Goal: Transaction & Acquisition: Purchase product/service

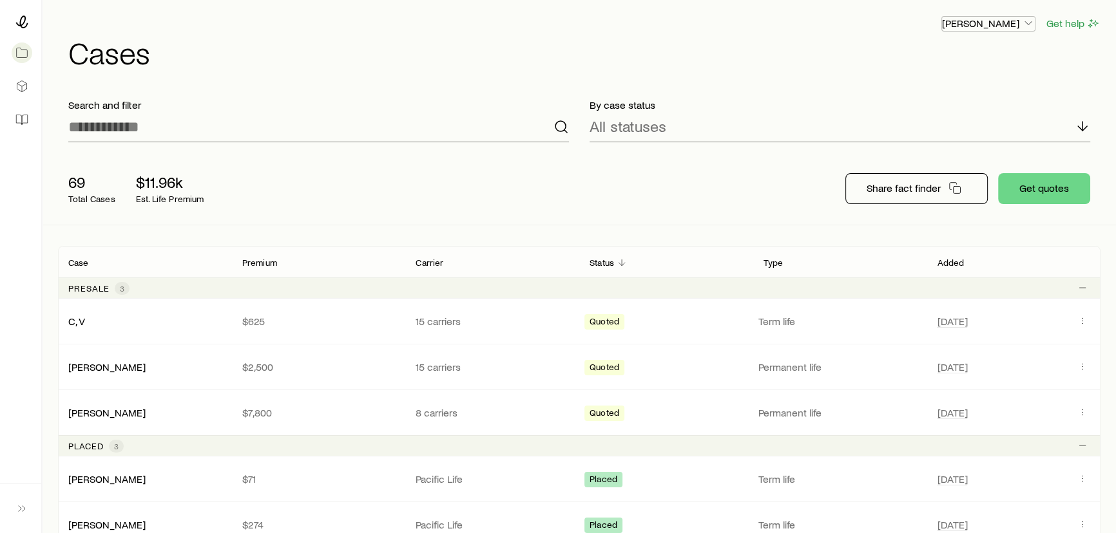
click at [1006, 17] on p "[PERSON_NAME]" at bounding box center [988, 23] width 93 height 13
click at [808, 65] on h1 "Cases" at bounding box center [584, 52] width 1032 height 31
click at [23, 117] on icon at bounding box center [21, 119] width 13 height 13
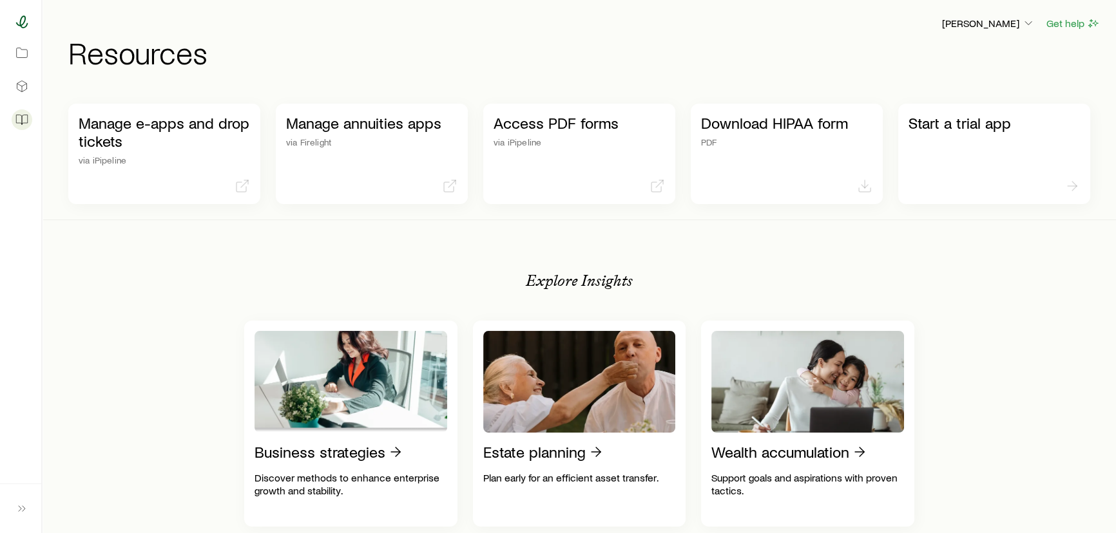
click at [24, 26] on icon at bounding box center [22, 21] width 12 height 13
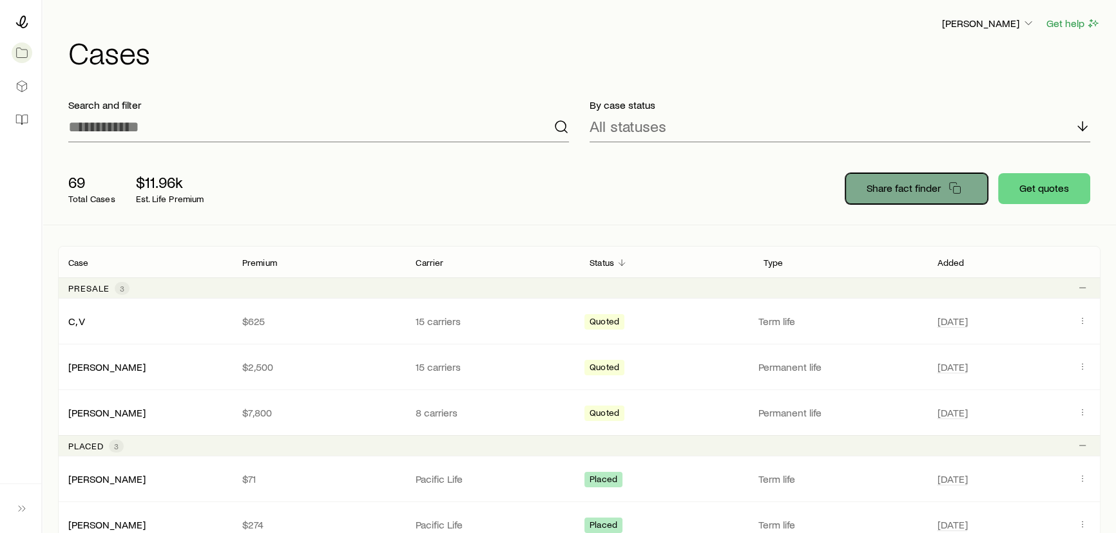
click at [901, 193] on p "Share fact finder" at bounding box center [903, 188] width 74 height 13
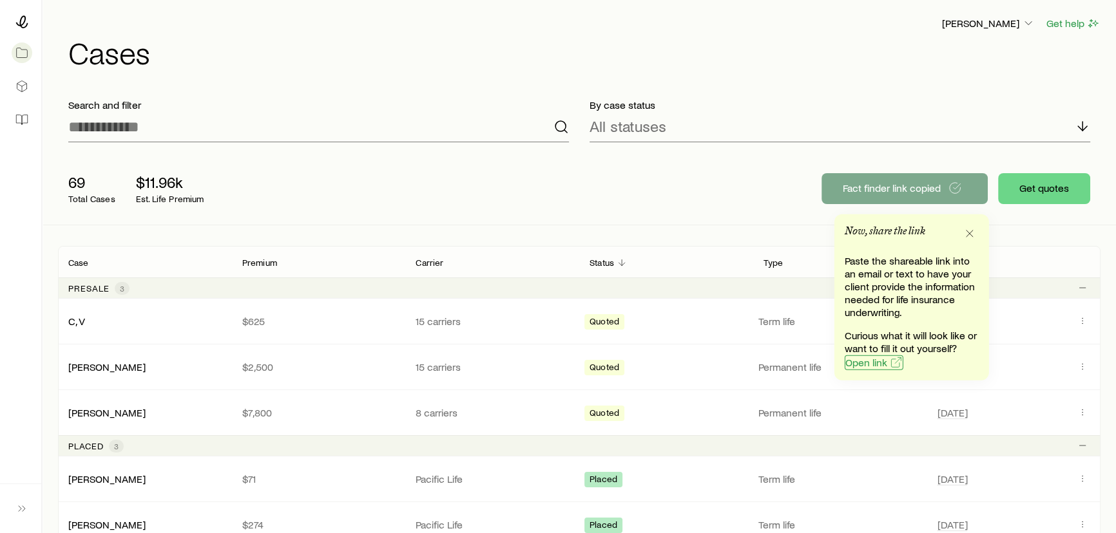
click at [870, 361] on span "Open link" at bounding box center [866, 363] width 42 height 10
drag, startPoint x: 629, startPoint y: 74, endPoint x: 760, endPoint y: 158, distance: 155.6
click at [631, 76] on div "Brandon Parry Get help Cases" at bounding box center [579, 41] width 1042 height 83
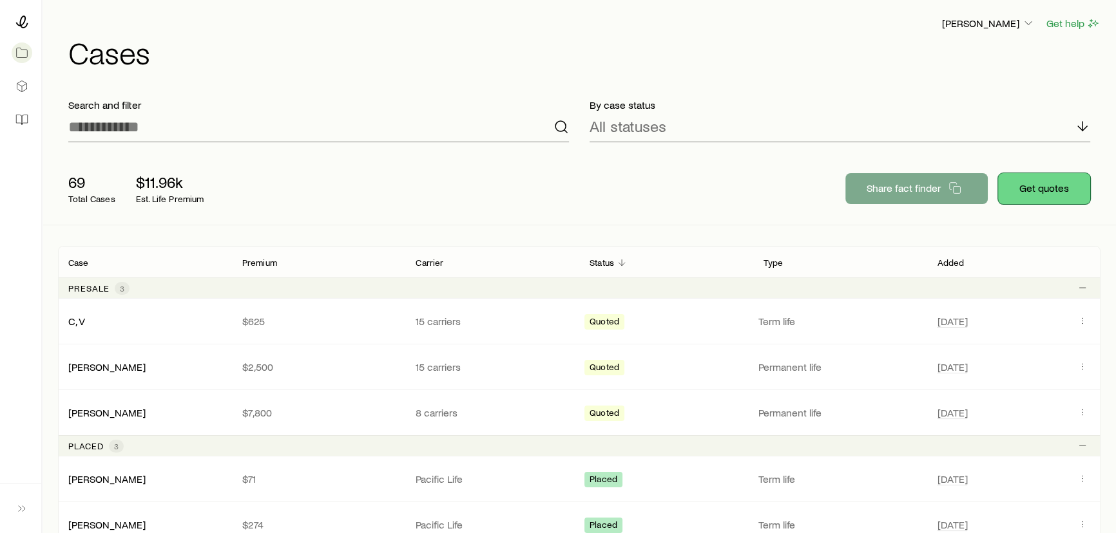
click at [1057, 196] on button "Get quotes" at bounding box center [1044, 188] width 92 height 31
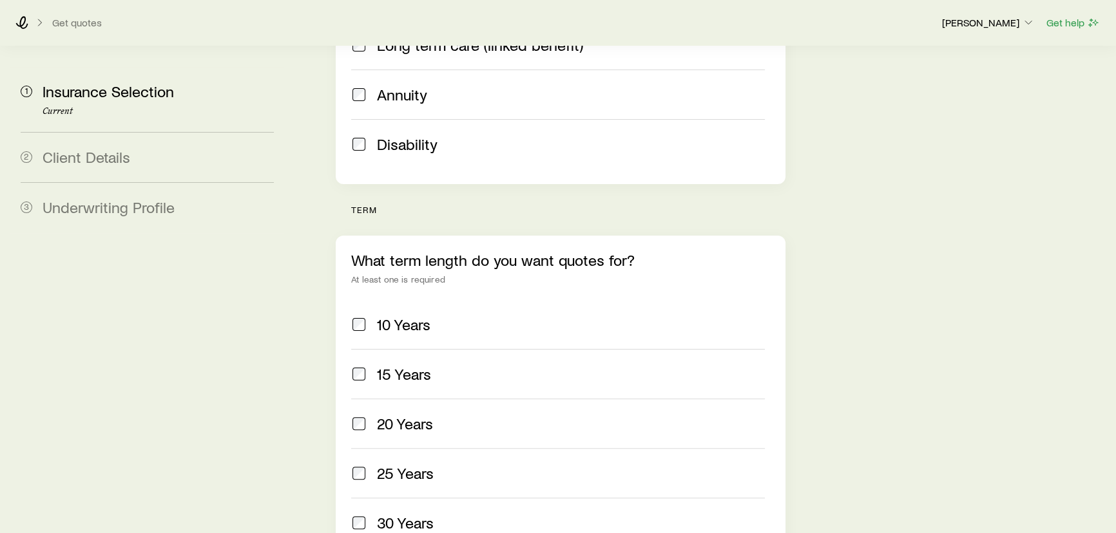
scroll to position [464, 0]
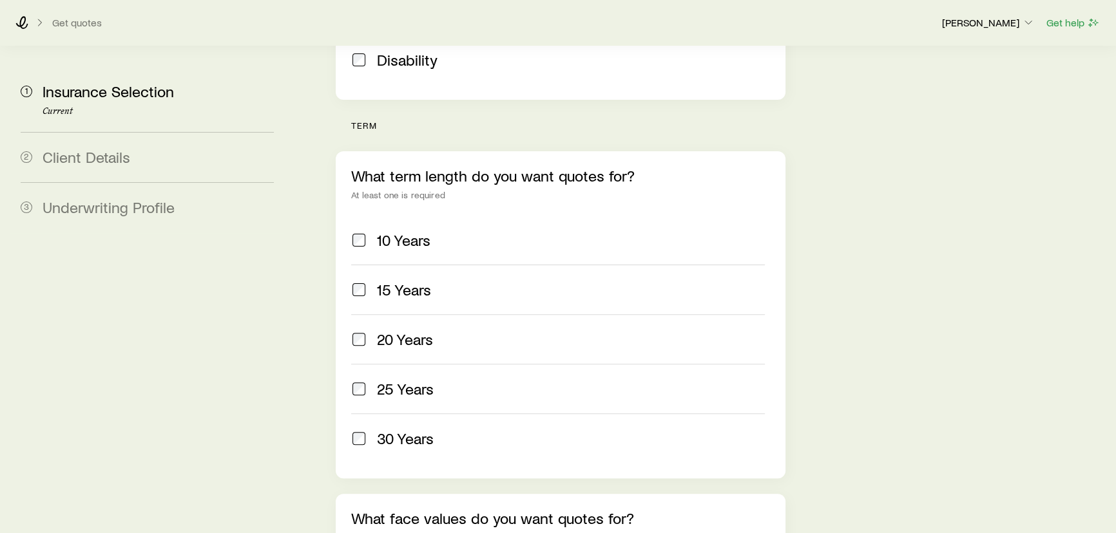
click at [354, 330] on span at bounding box center [358, 339] width 15 height 18
click at [360, 414] on label "30 Years" at bounding box center [558, 439] width 414 height 50
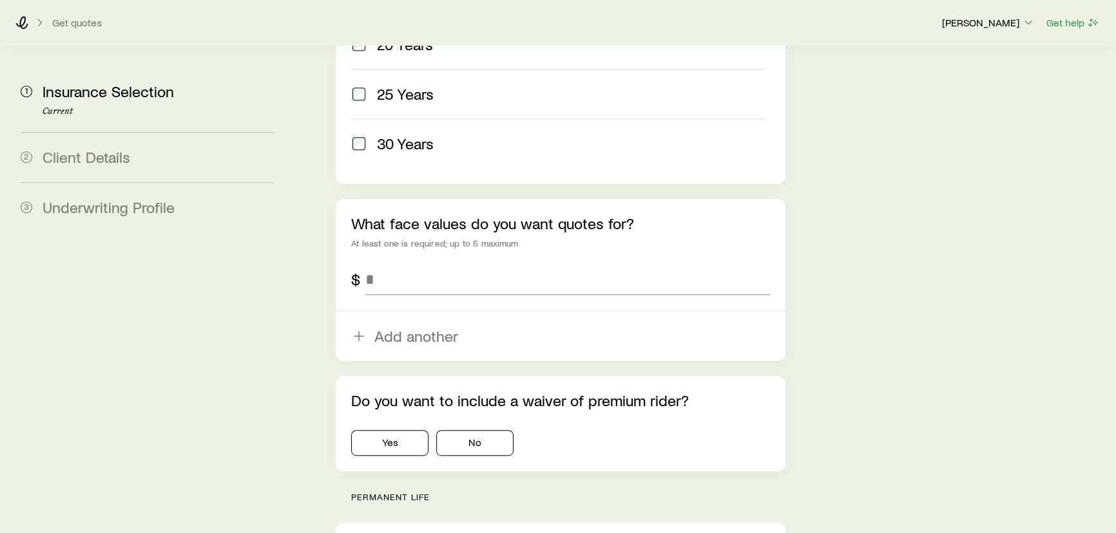
scroll to position [816, 0]
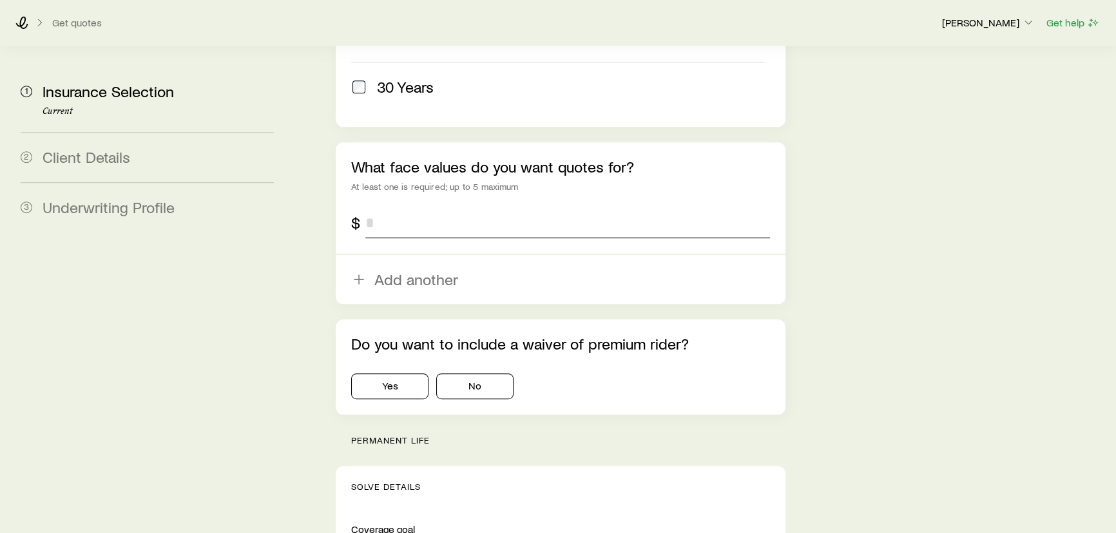
click at [391, 207] on input "tel" at bounding box center [567, 222] width 405 height 31
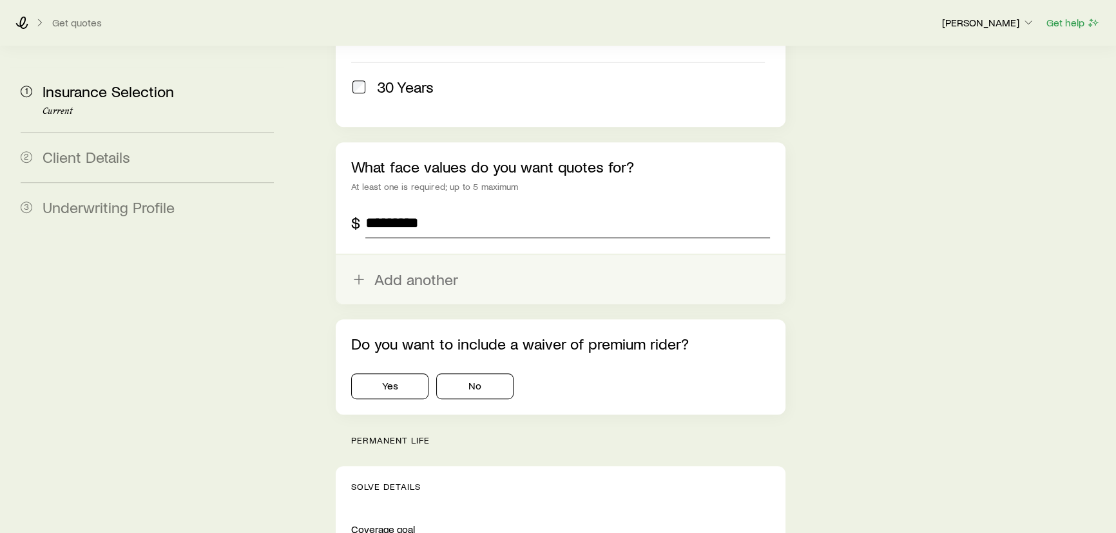
type input "*********"
click at [404, 255] on button "Add another" at bounding box center [561, 279] width 450 height 49
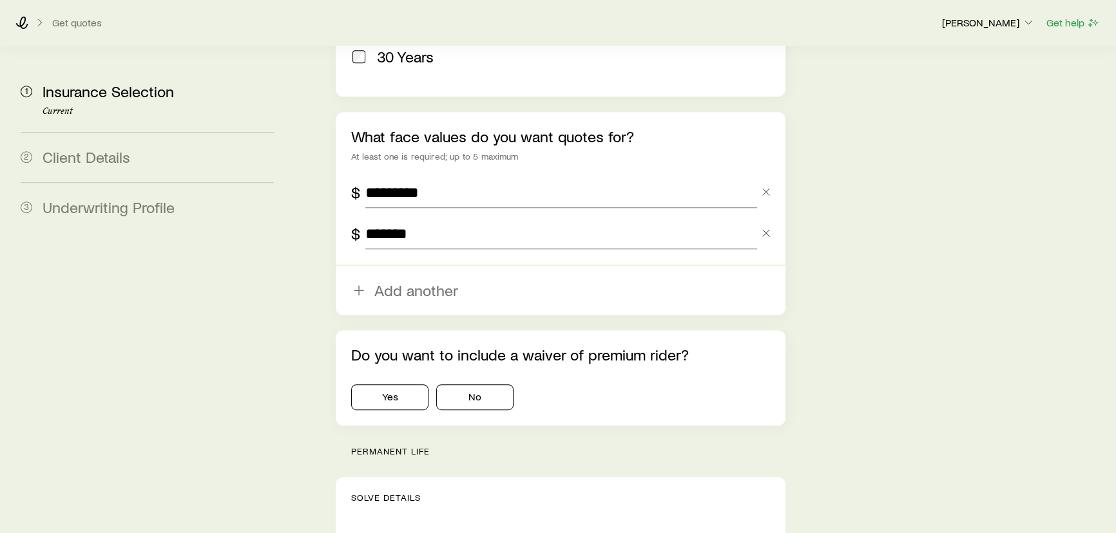
scroll to position [933, 0]
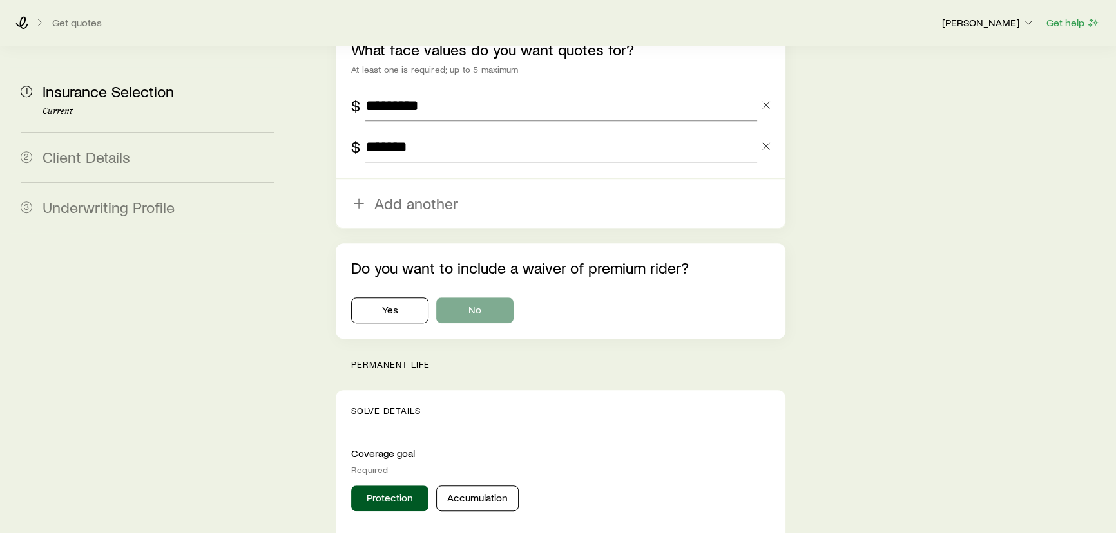
type input "*******"
click at [461, 298] on button "No" at bounding box center [474, 311] width 77 height 26
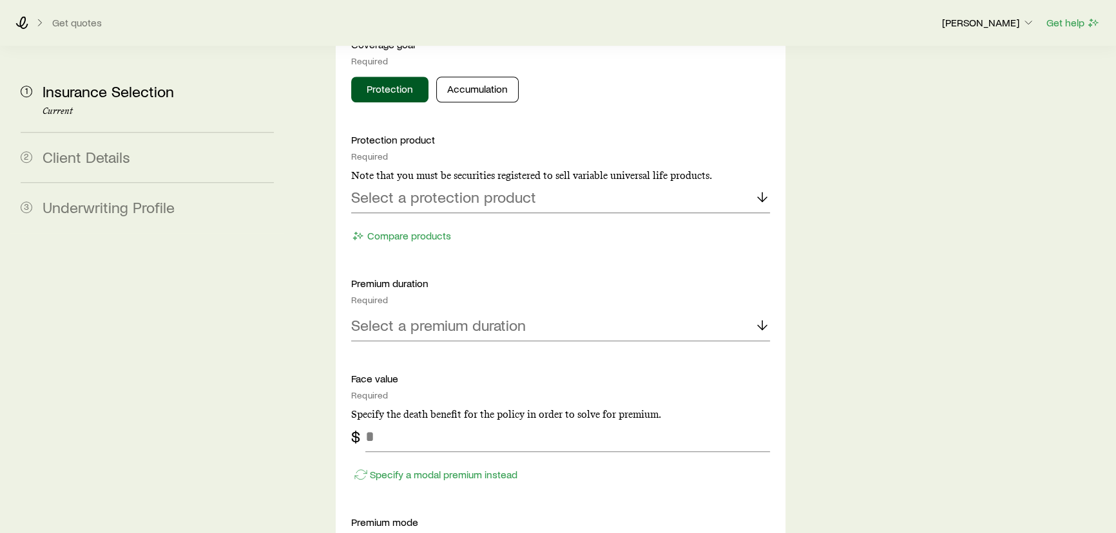
scroll to position [1343, 0]
click at [410, 182] on div "Select a protection product" at bounding box center [560, 197] width 419 height 31
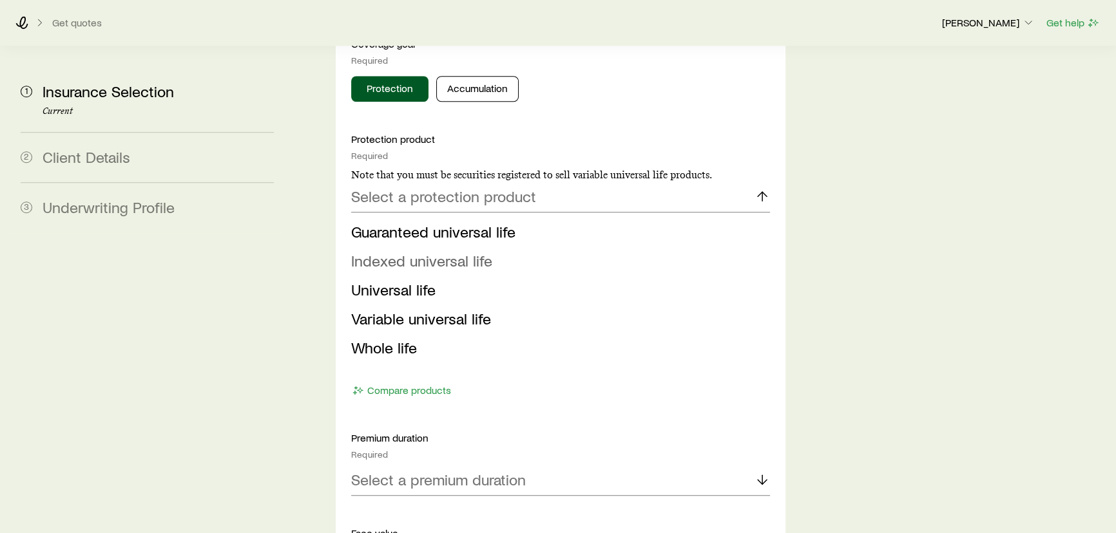
click at [398, 251] on span "Indexed universal life" at bounding box center [421, 260] width 141 height 19
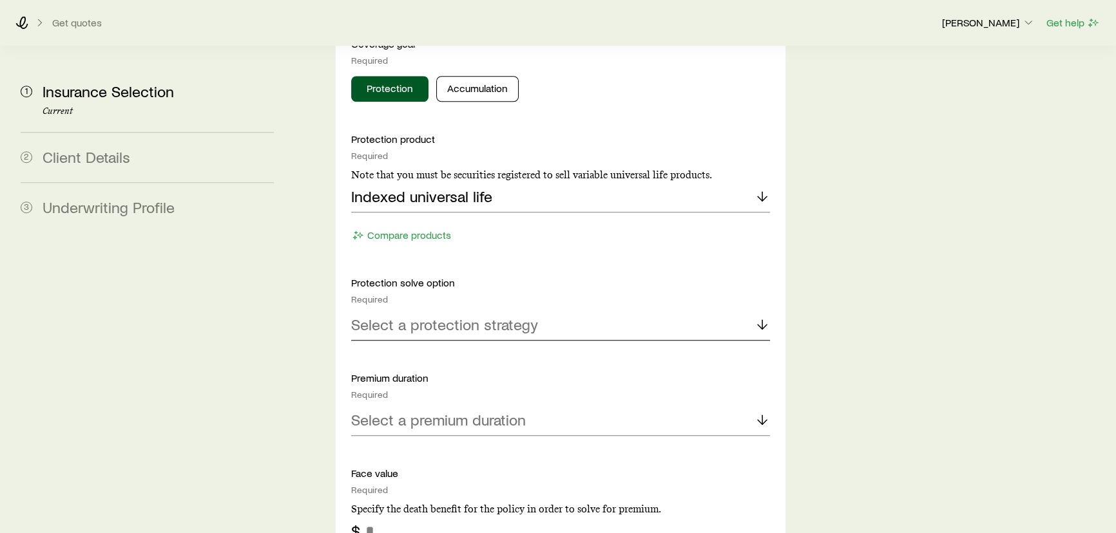
click at [408, 316] on p "Select a protection strategy" at bounding box center [444, 325] width 187 height 18
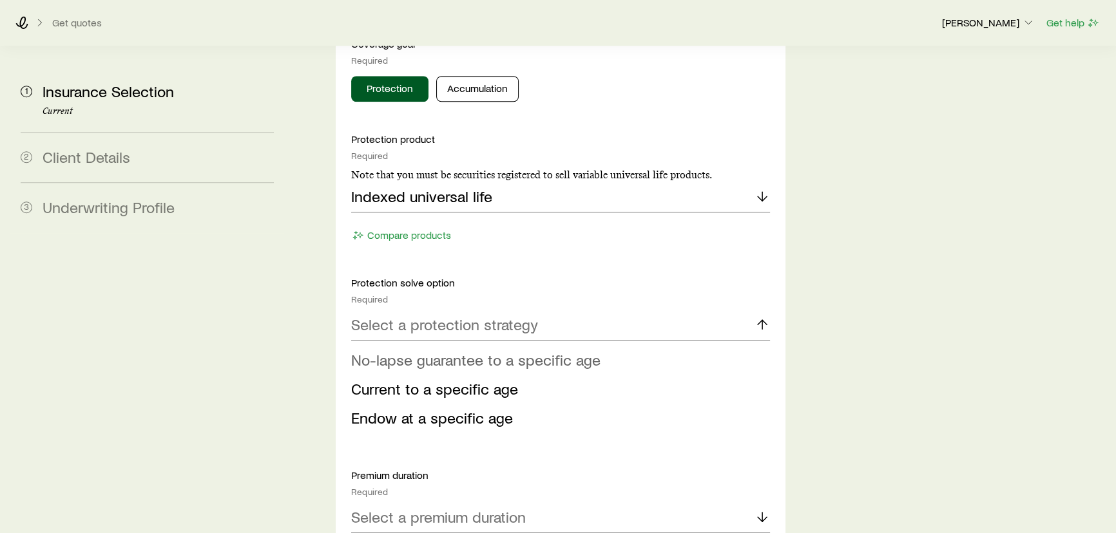
click at [400, 350] on span "No-lapse guarantee to a specific age" at bounding box center [475, 359] width 249 height 19
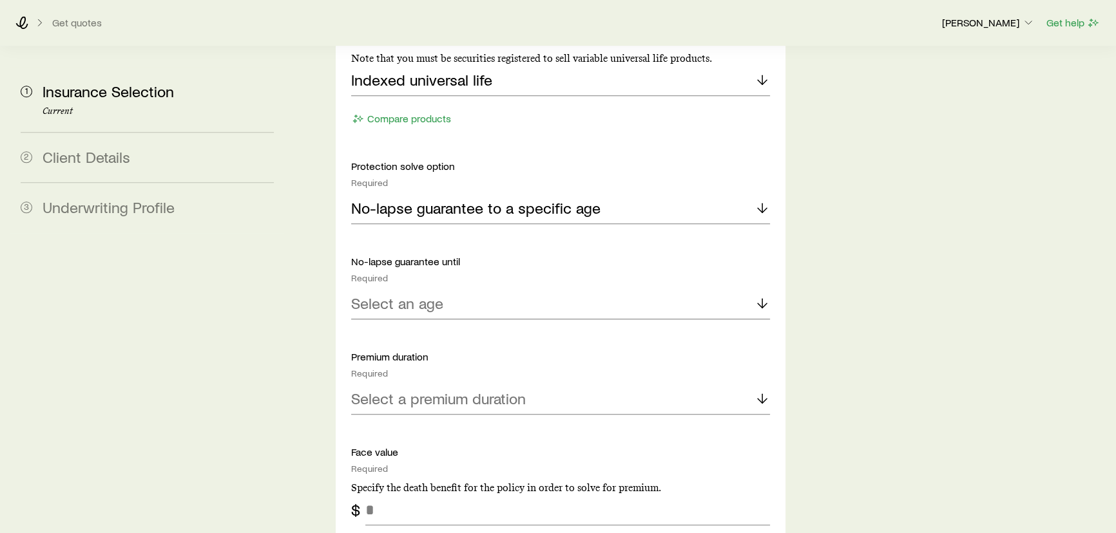
scroll to position [1460, 0]
click at [393, 294] on p "Select an age" at bounding box center [397, 303] width 92 height 18
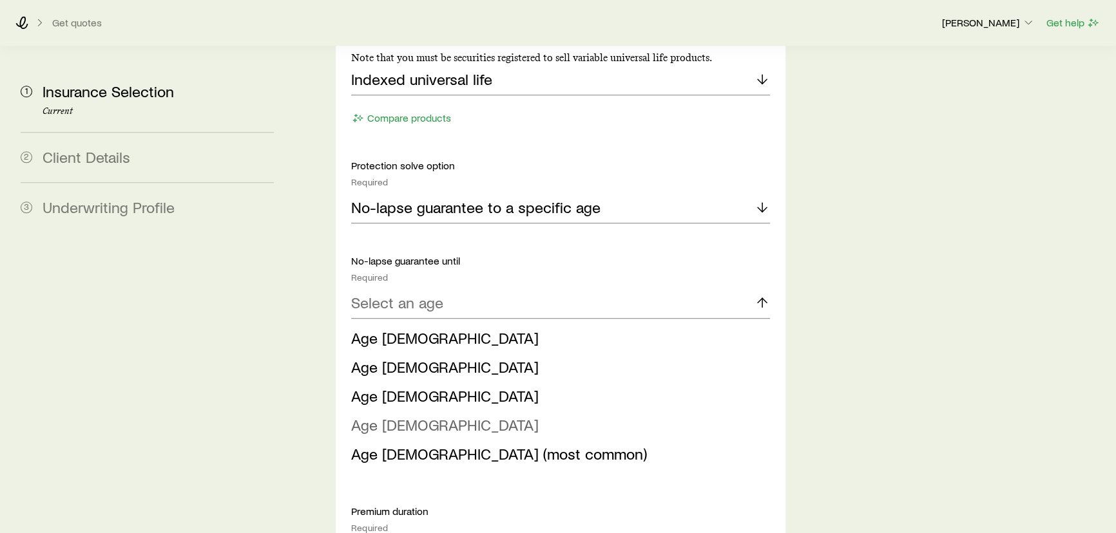
click at [384, 416] on span "Age [DEMOGRAPHIC_DATA]" at bounding box center [444, 425] width 187 height 19
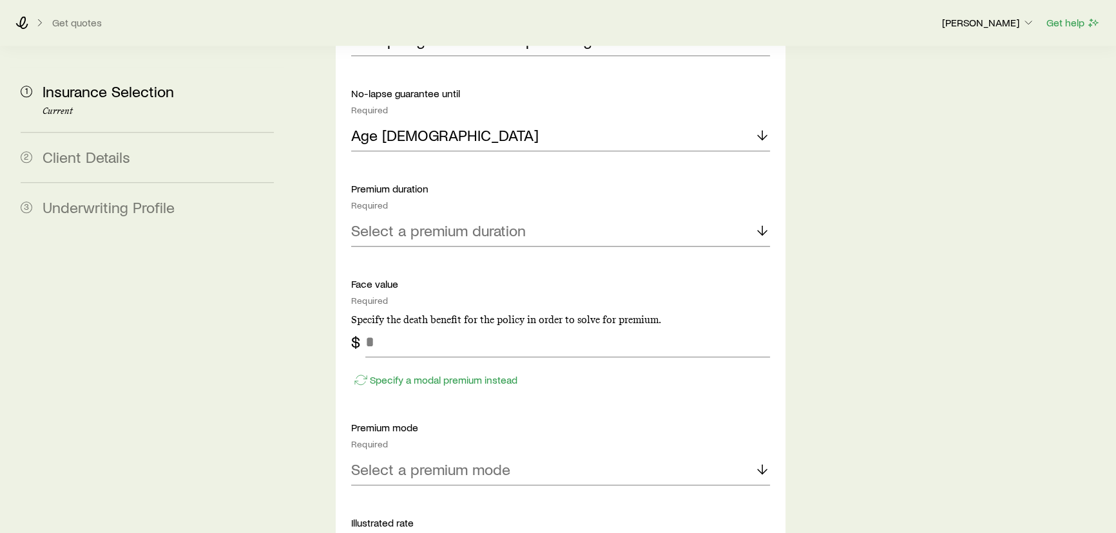
scroll to position [1636, 0]
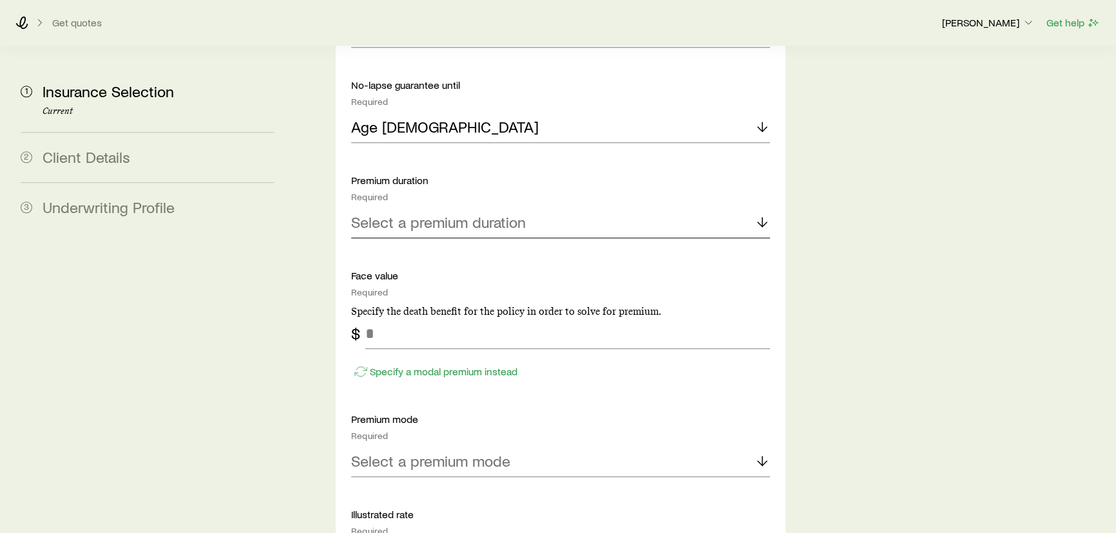
click at [407, 213] on p "Select a premium duration" at bounding box center [438, 222] width 175 height 18
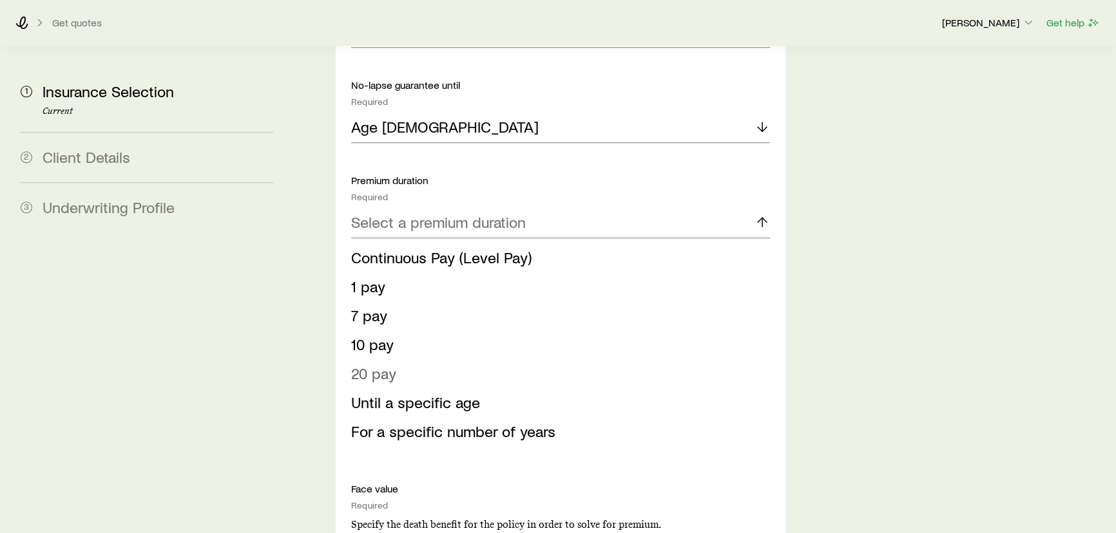
click at [364, 364] on span "20 pay" at bounding box center [373, 373] width 45 height 19
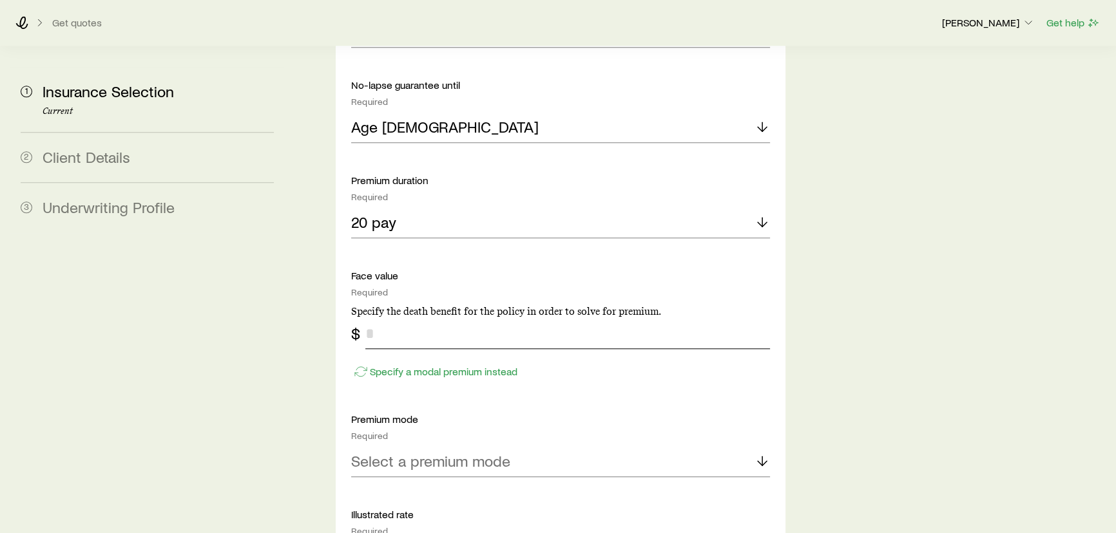
click at [382, 318] on input "tel" at bounding box center [567, 333] width 405 height 31
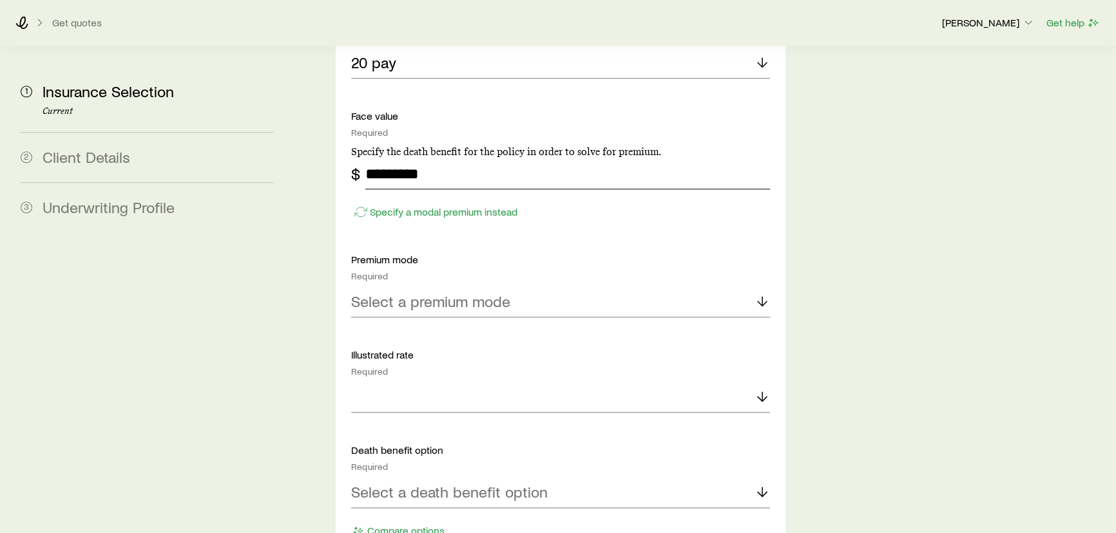
scroll to position [1811, 0]
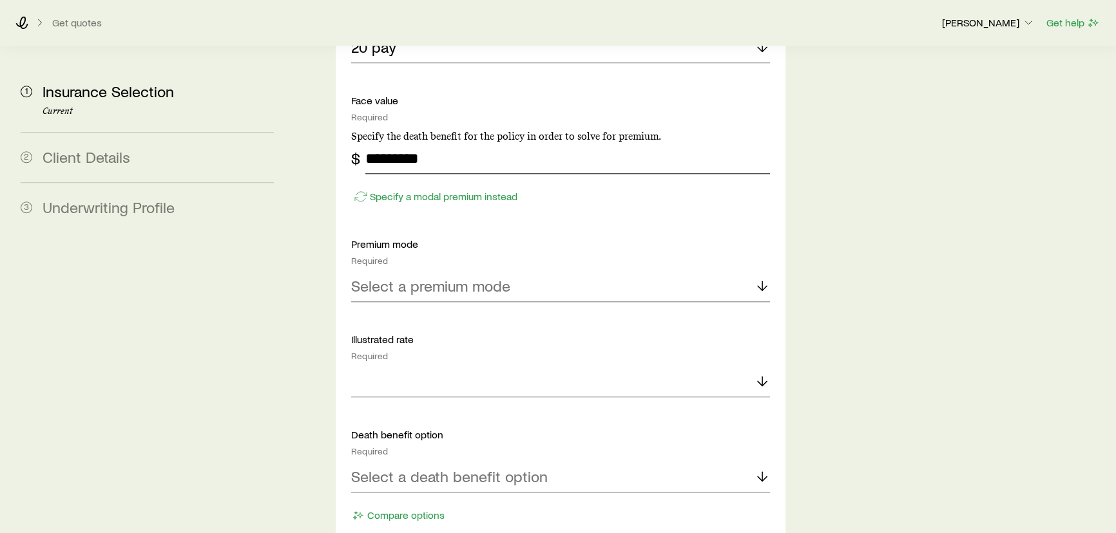
type input "*********"
click at [423, 277] on p "Select a premium mode" at bounding box center [430, 286] width 159 height 18
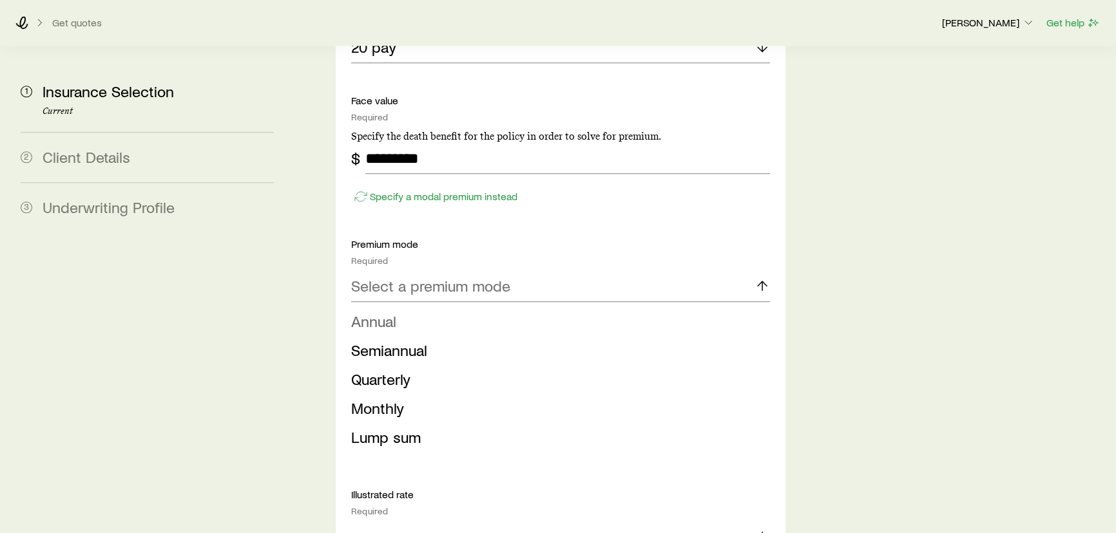
click at [388, 312] on span "Annual" at bounding box center [373, 321] width 45 height 19
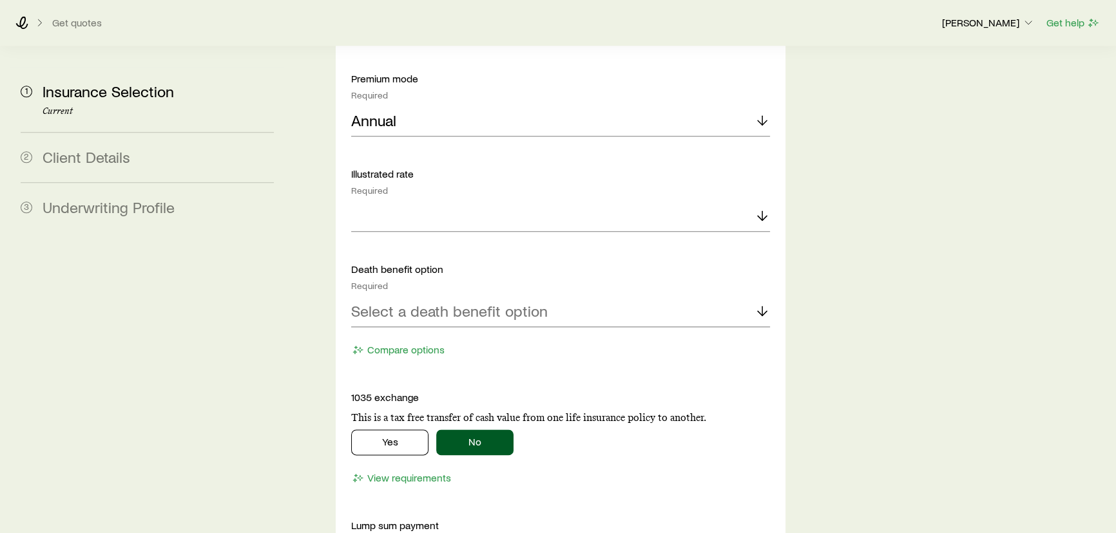
scroll to position [1987, 0]
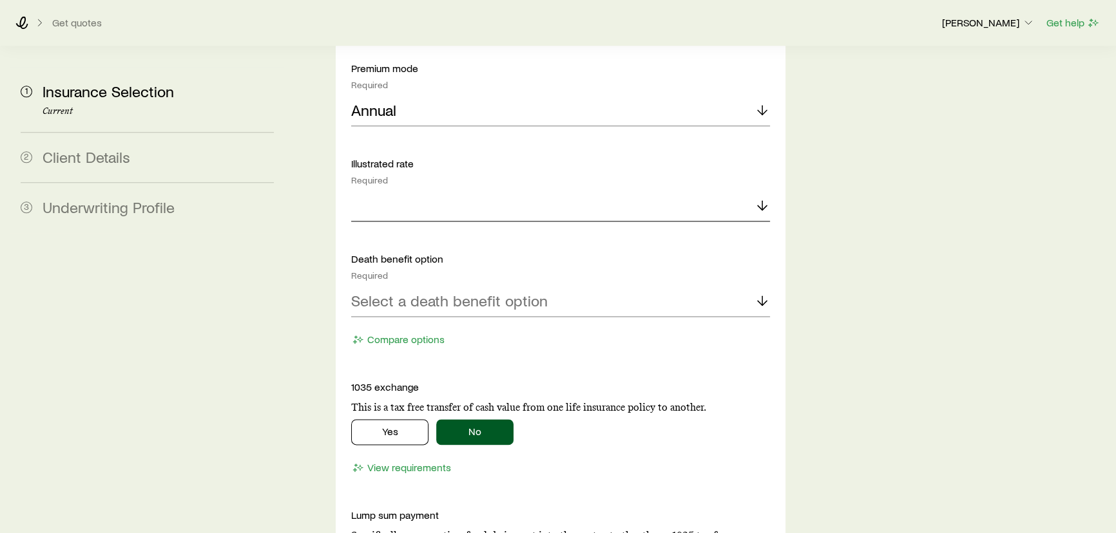
click at [376, 191] on div at bounding box center [560, 206] width 419 height 31
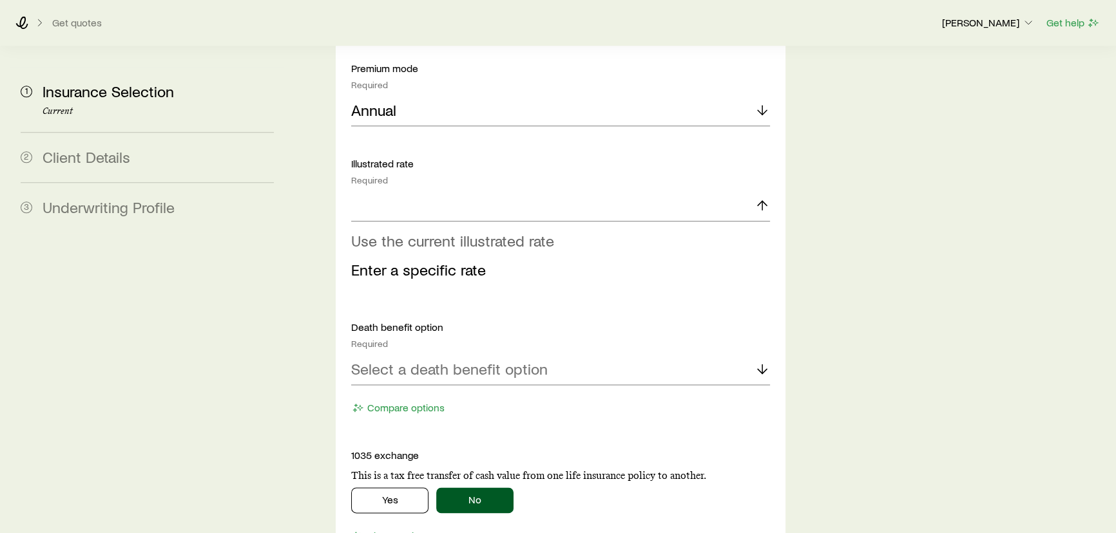
click at [379, 231] on span "Use the current illustrated rate" at bounding box center [452, 240] width 203 height 19
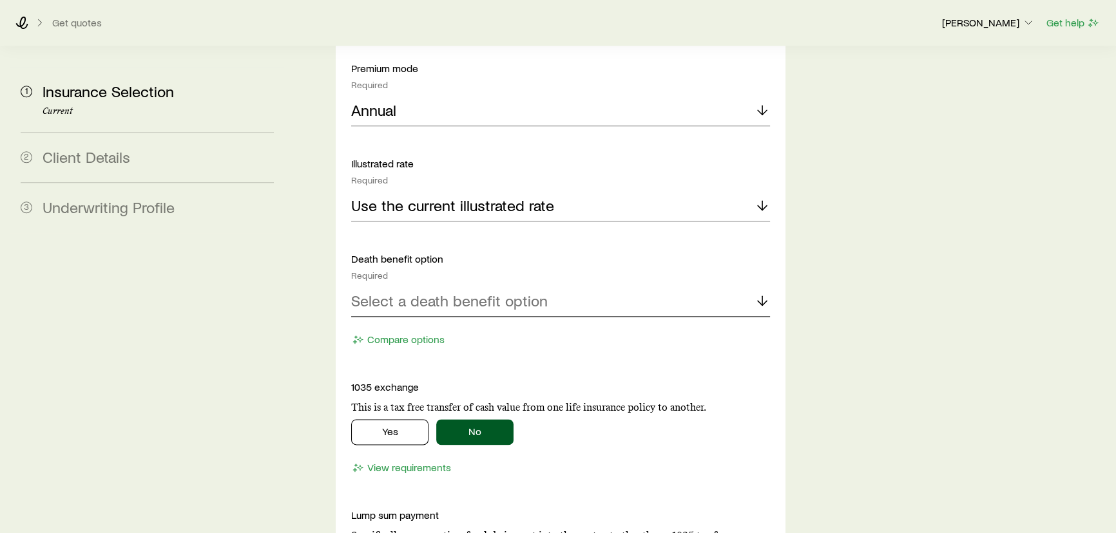
click at [407, 292] on p "Select a death benefit option" at bounding box center [449, 301] width 196 height 18
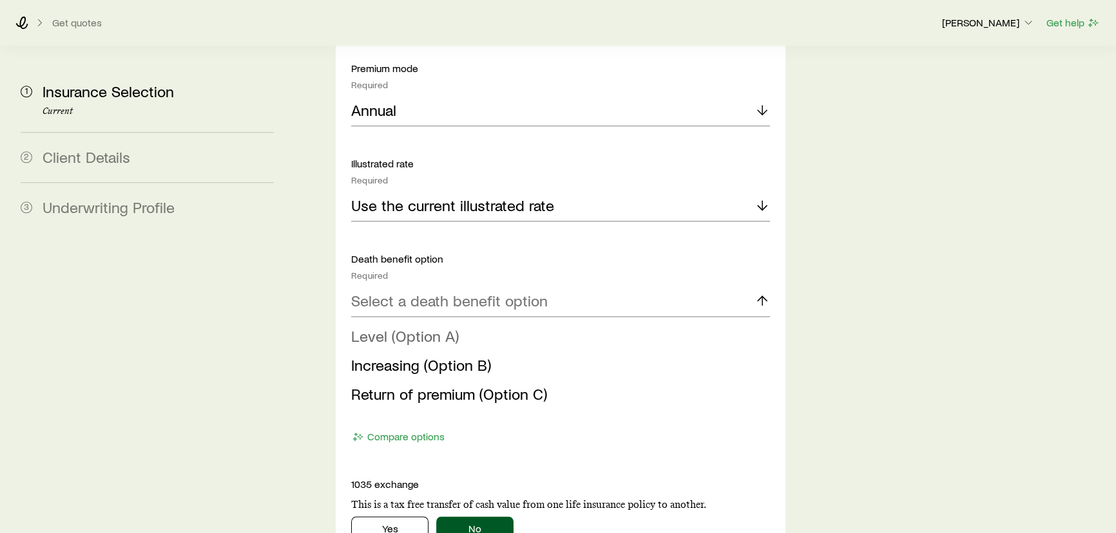
click at [374, 327] on span "Level (Option A)" at bounding box center [405, 336] width 108 height 19
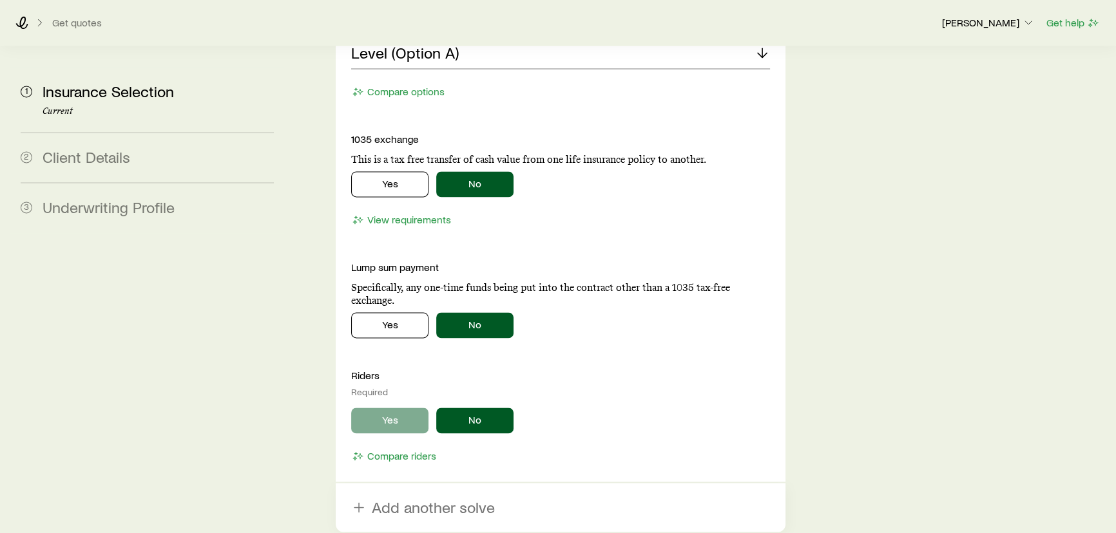
scroll to position [2338, 0]
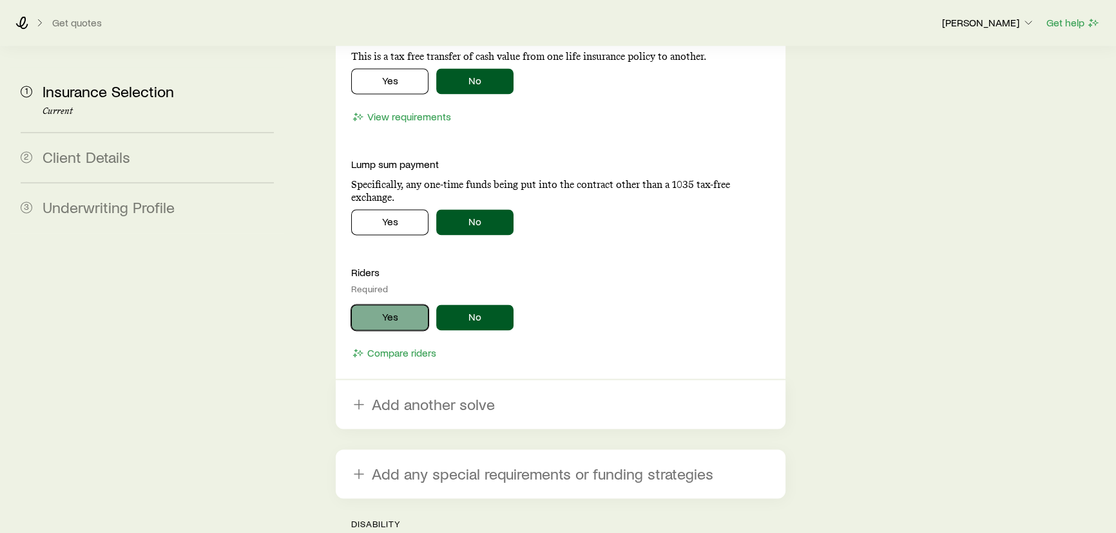
click at [406, 305] on button "Yes" at bounding box center [389, 318] width 77 height 26
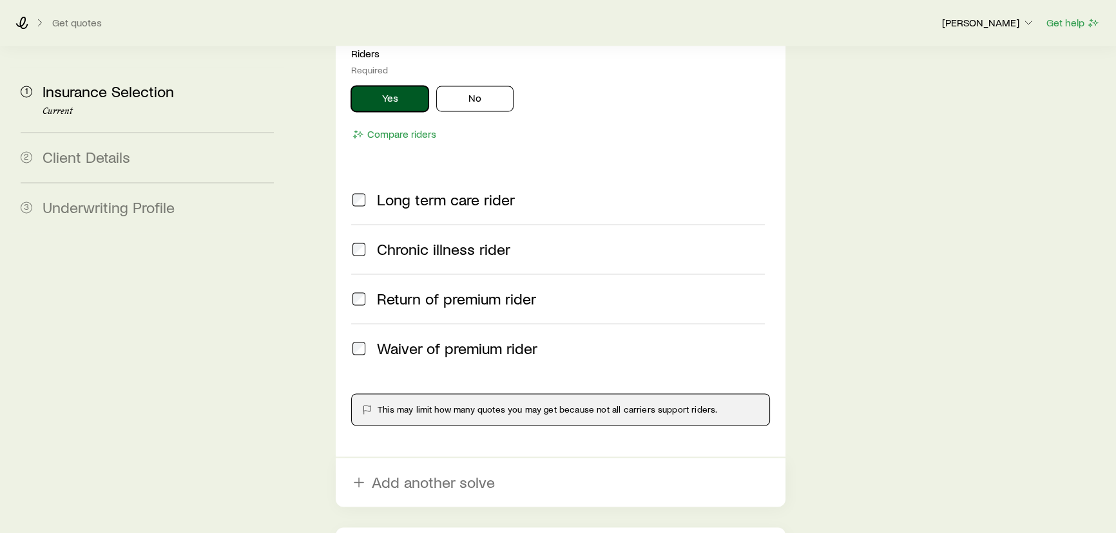
scroll to position [2456, 0]
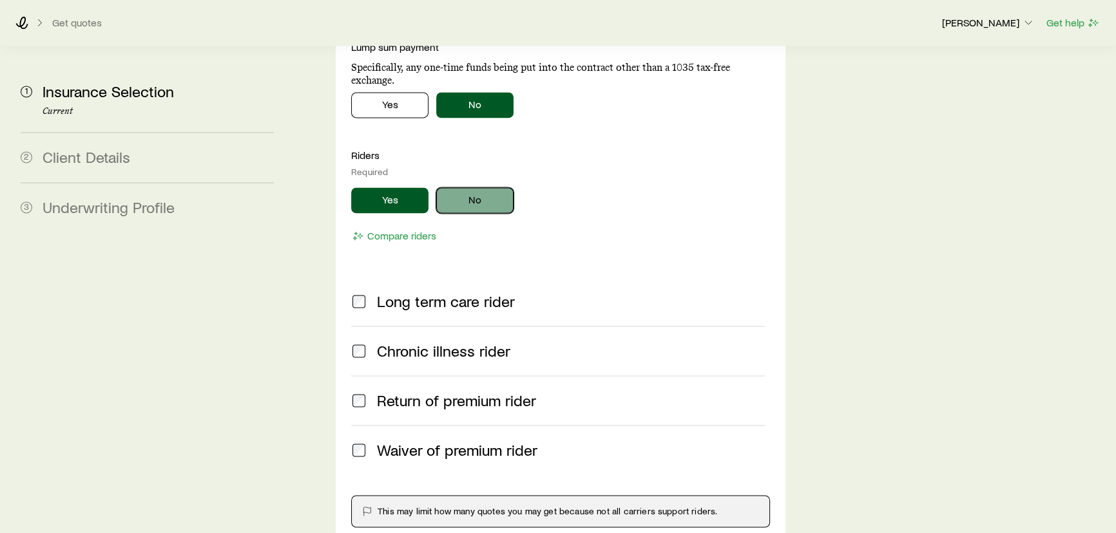
click at [455, 187] on button "No" at bounding box center [474, 200] width 77 height 26
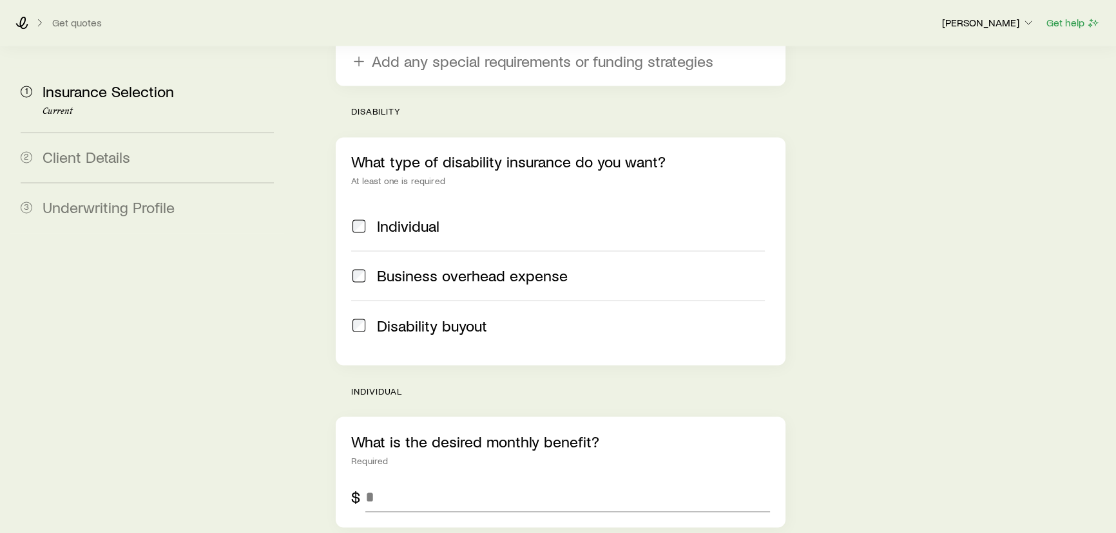
scroll to position [2807, 0]
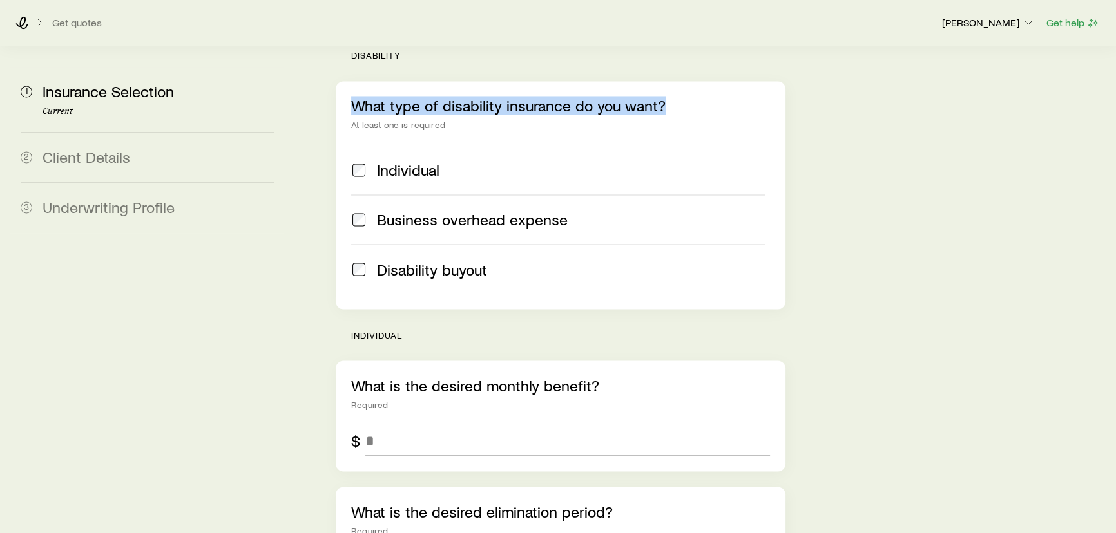
drag, startPoint x: 357, startPoint y: 75, endPoint x: 662, endPoint y: 74, distance: 304.7
click at [662, 97] on p "What type of disability insurance do you want?" at bounding box center [560, 106] width 419 height 18
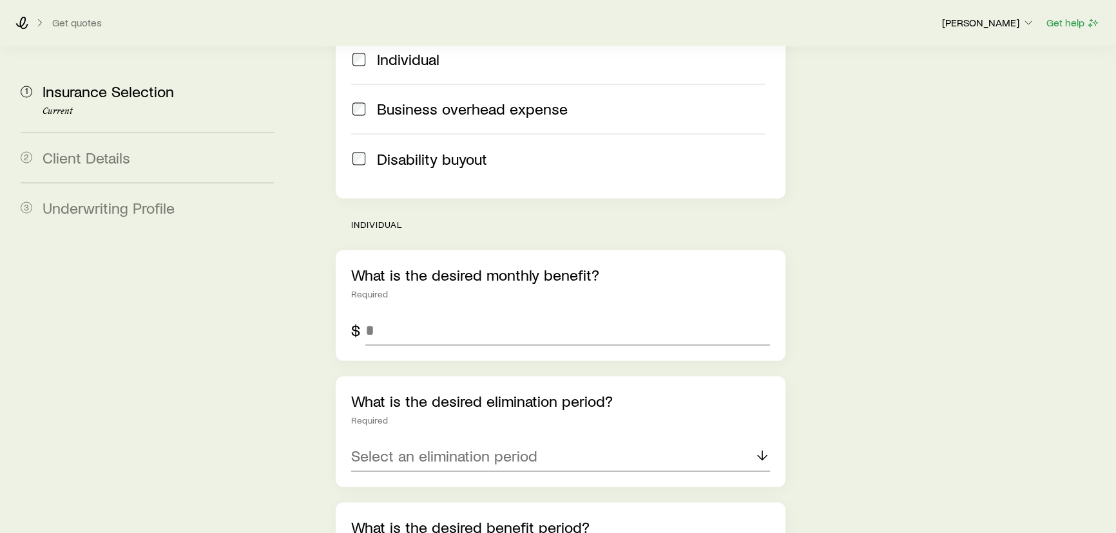
scroll to position [2925, 0]
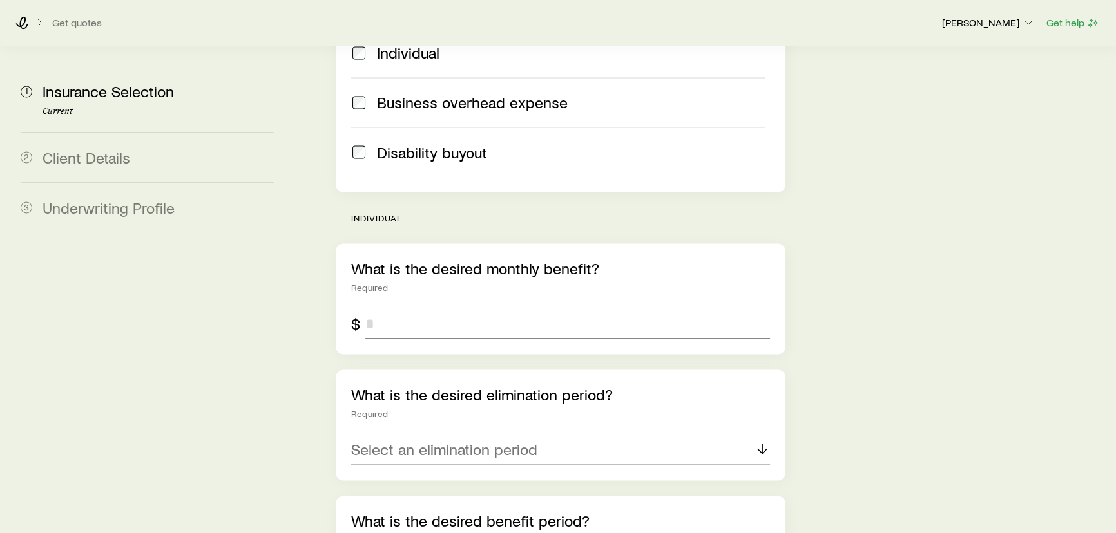
click at [386, 308] on input "tel" at bounding box center [567, 323] width 405 height 31
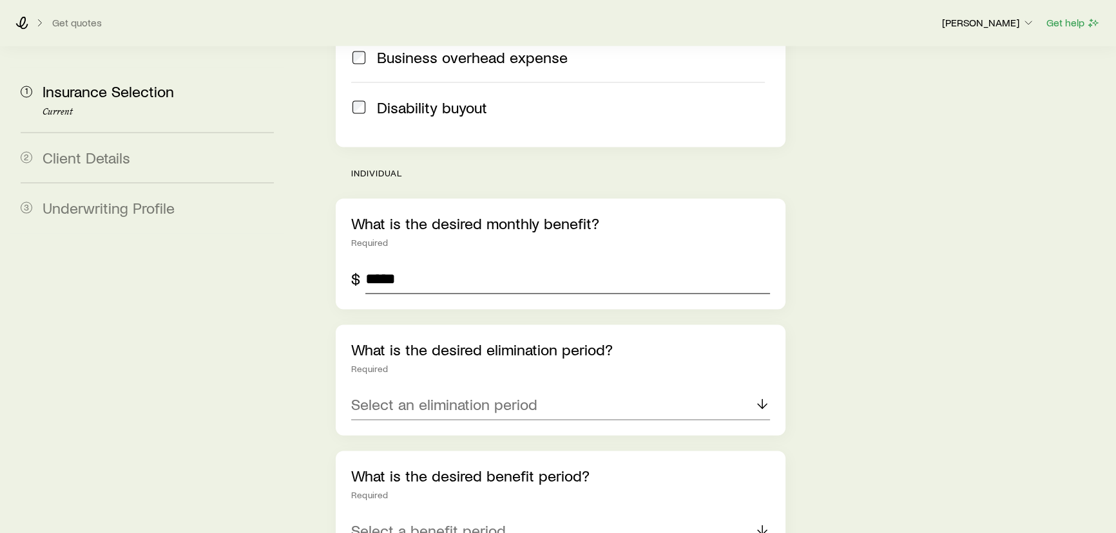
scroll to position [3100, 0]
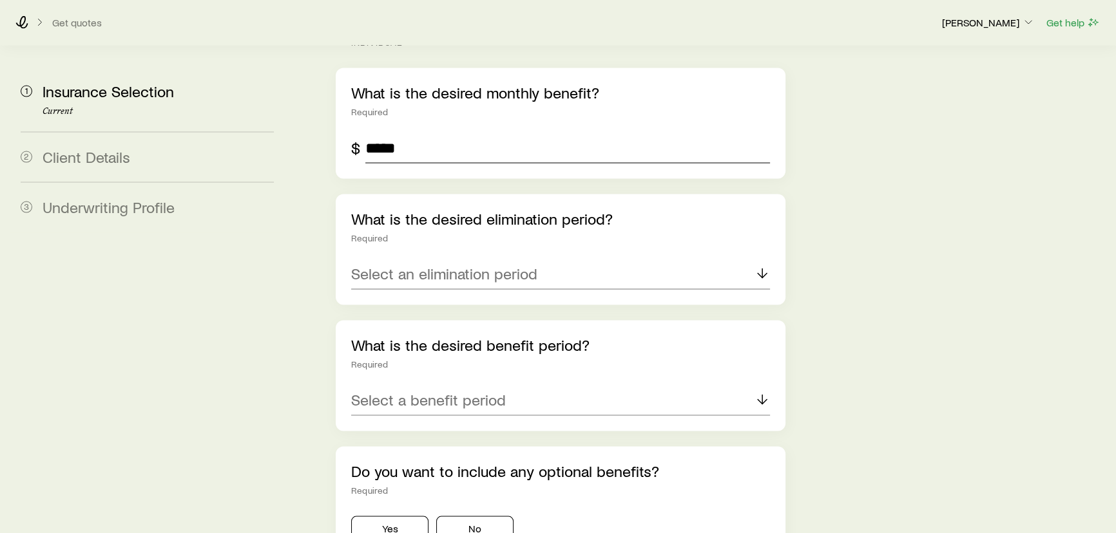
type input "*****"
click at [439, 259] on div "Select an elimination period" at bounding box center [560, 274] width 419 height 31
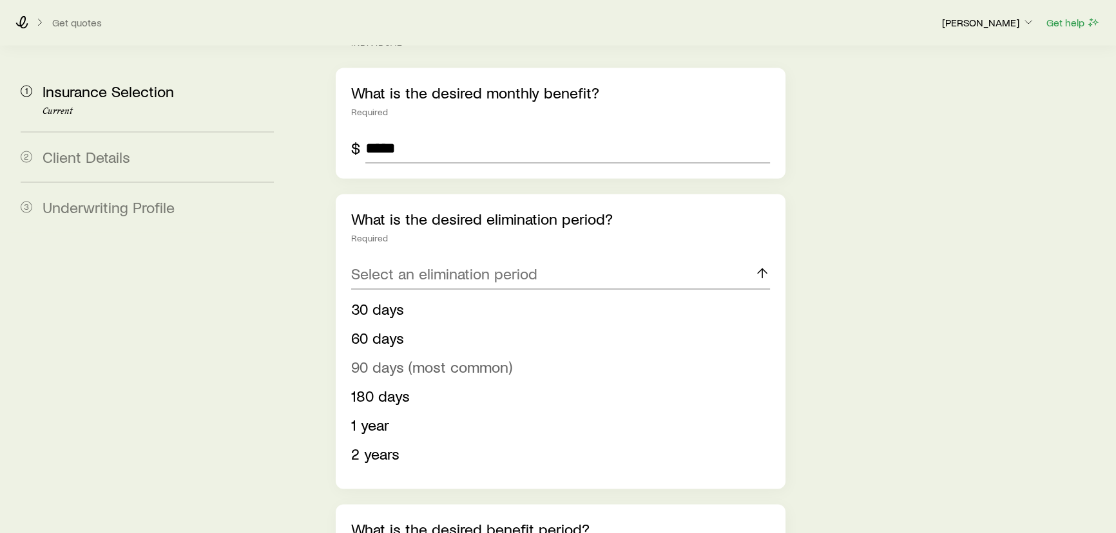
click at [386, 358] on span "90 days (most common)" at bounding box center [431, 367] width 161 height 19
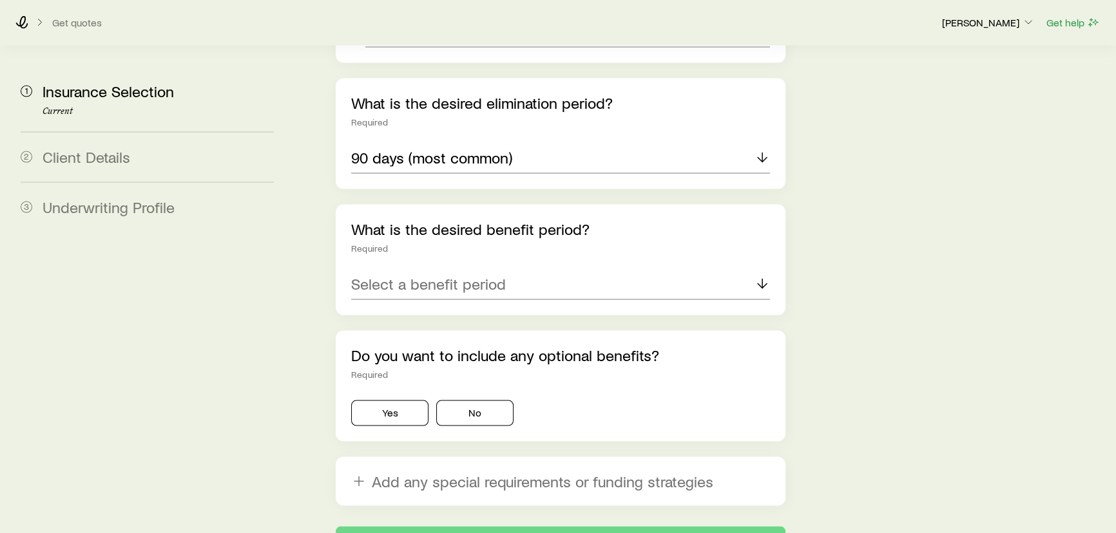
scroll to position [3217, 0]
click at [401, 268] on div "Select a benefit period" at bounding box center [560, 283] width 419 height 31
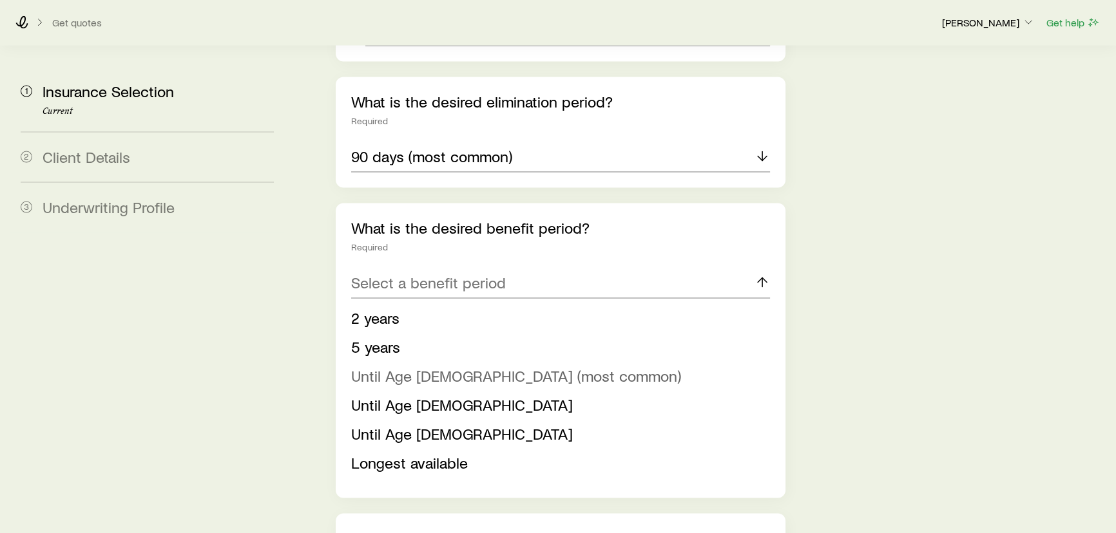
click at [398, 367] on span "Until Age [DEMOGRAPHIC_DATA] (most common)" at bounding box center [516, 376] width 330 height 19
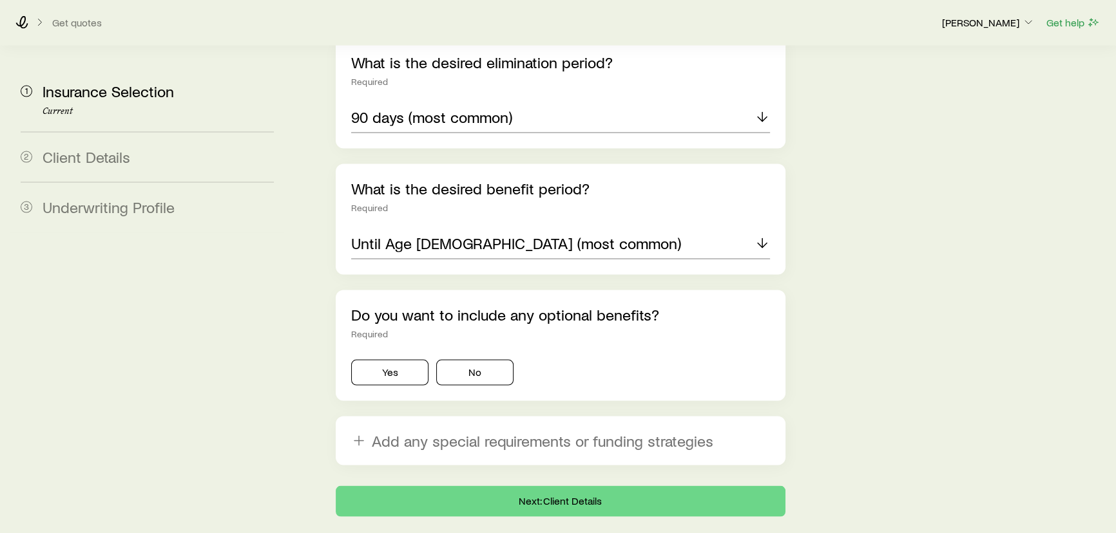
scroll to position [3274, 0]
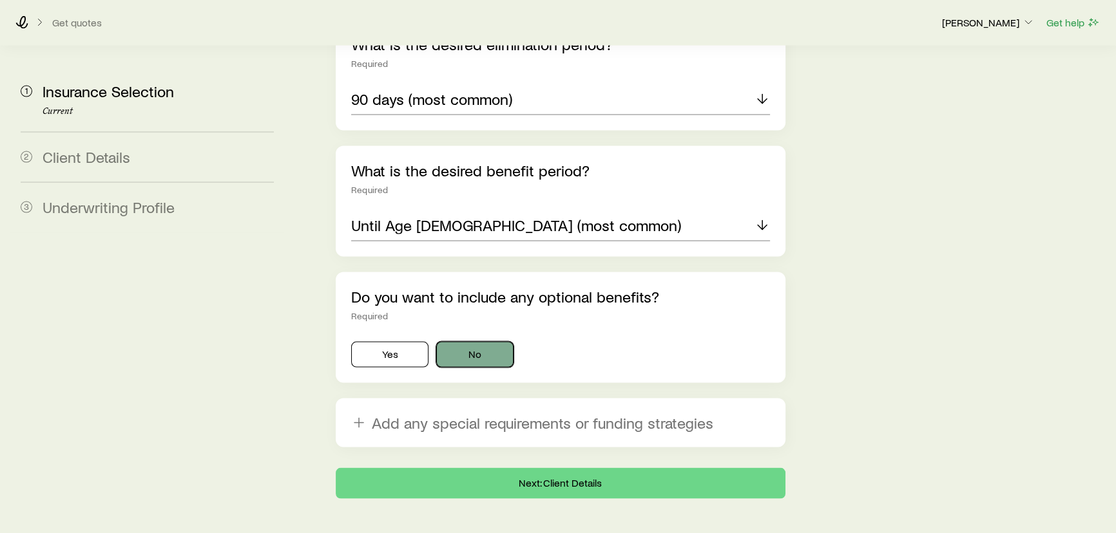
click at [504, 342] on button "No" at bounding box center [474, 355] width 77 height 26
click at [403, 342] on button "Yes" at bounding box center [389, 355] width 77 height 26
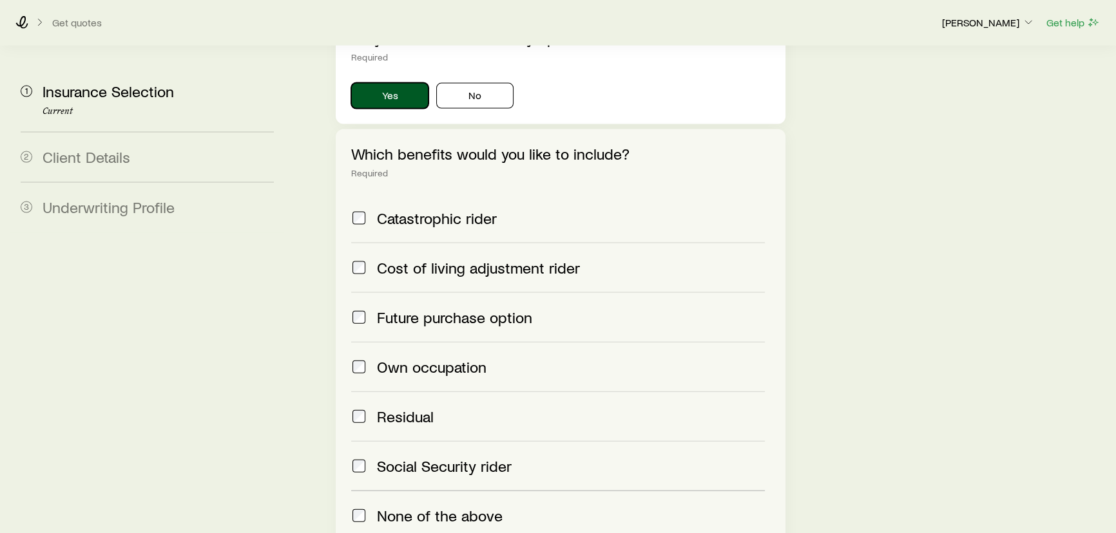
scroll to position [3450, 0]
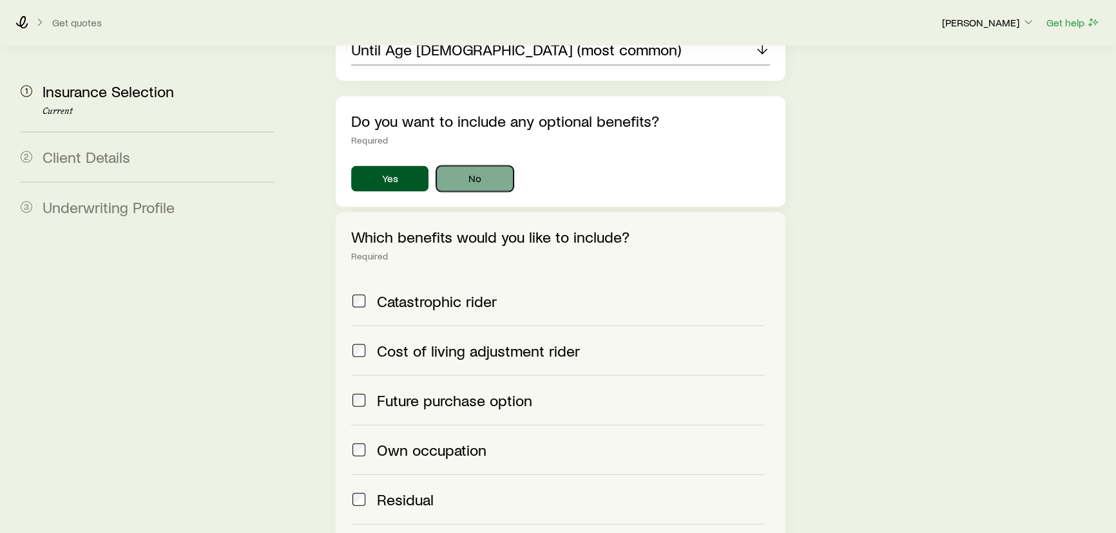
click at [472, 166] on button "No" at bounding box center [474, 179] width 77 height 26
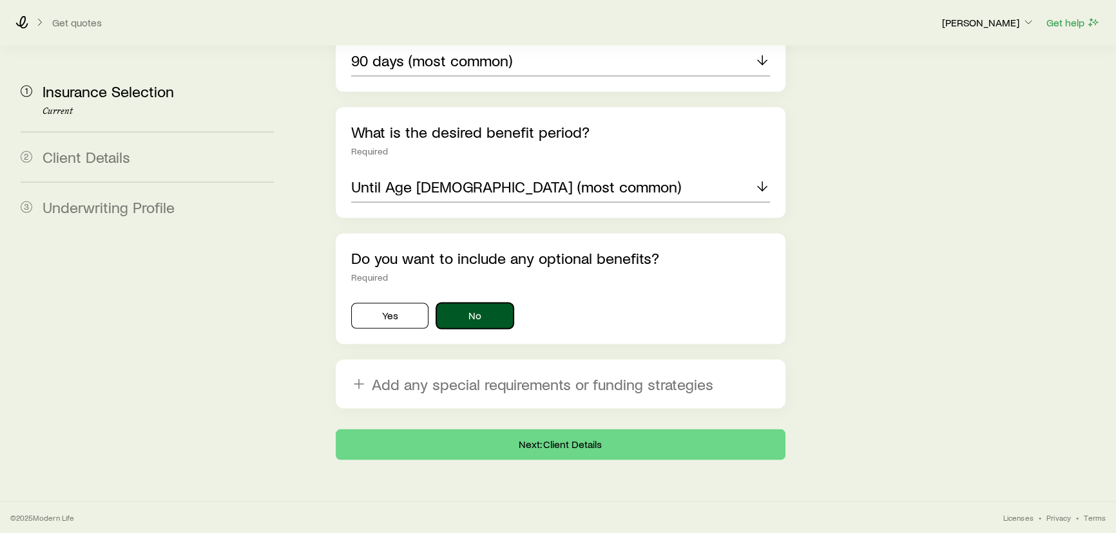
scroll to position [3274, 0]
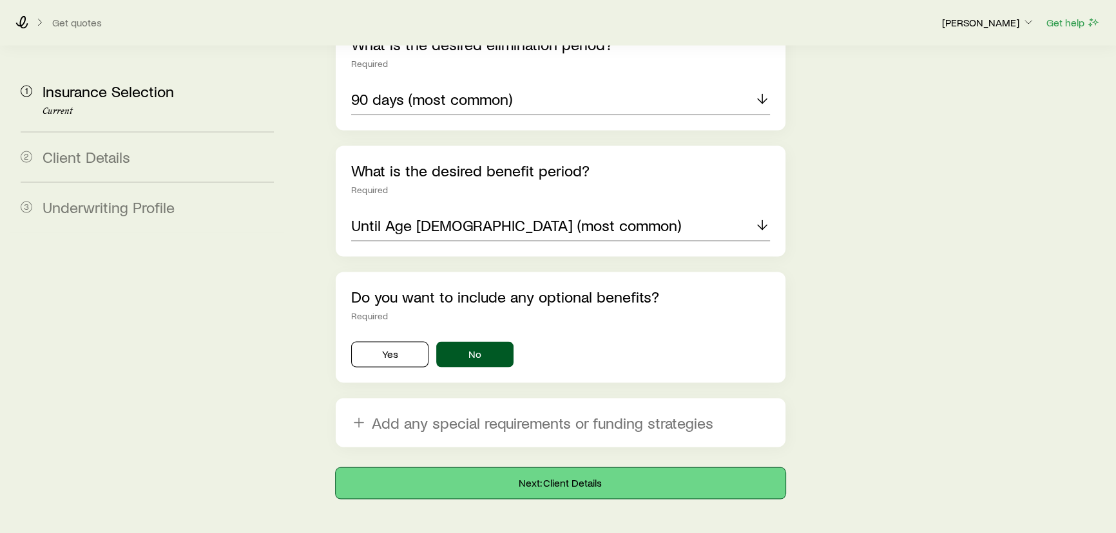
click at [538, 468] on button "Next: Client Details" at bounding box center [561, 483] width 450 height 31
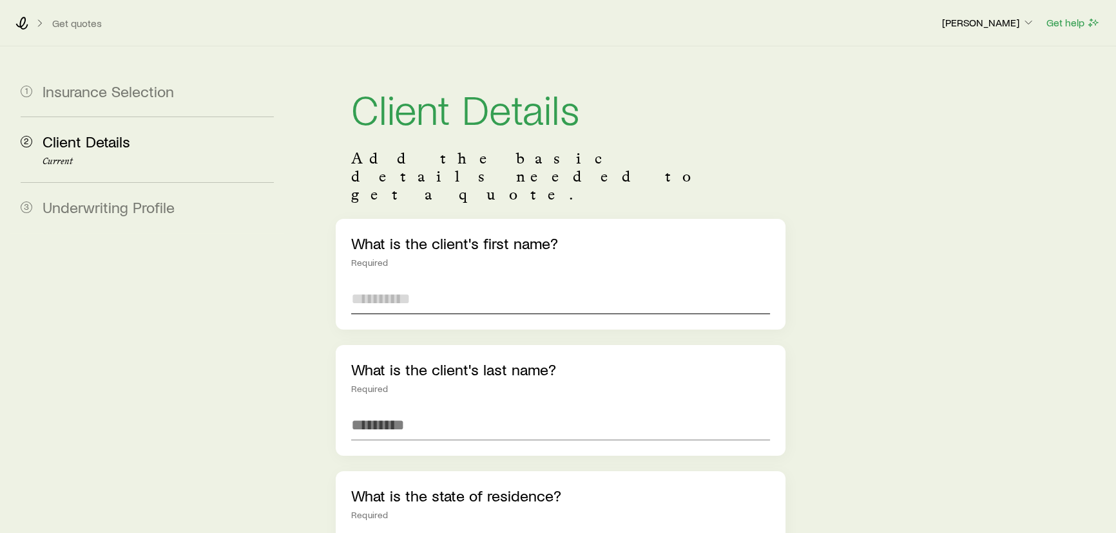
click at [405, 283] on input "text" at bounding box center [560, 298] width 419 height 31
type input "*"
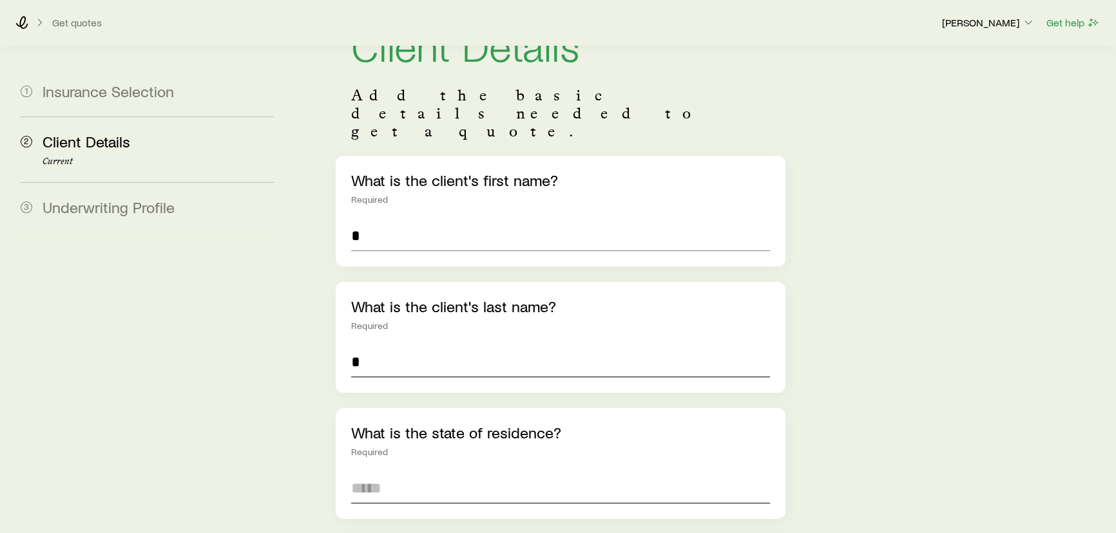
scroll to position [175, 0]
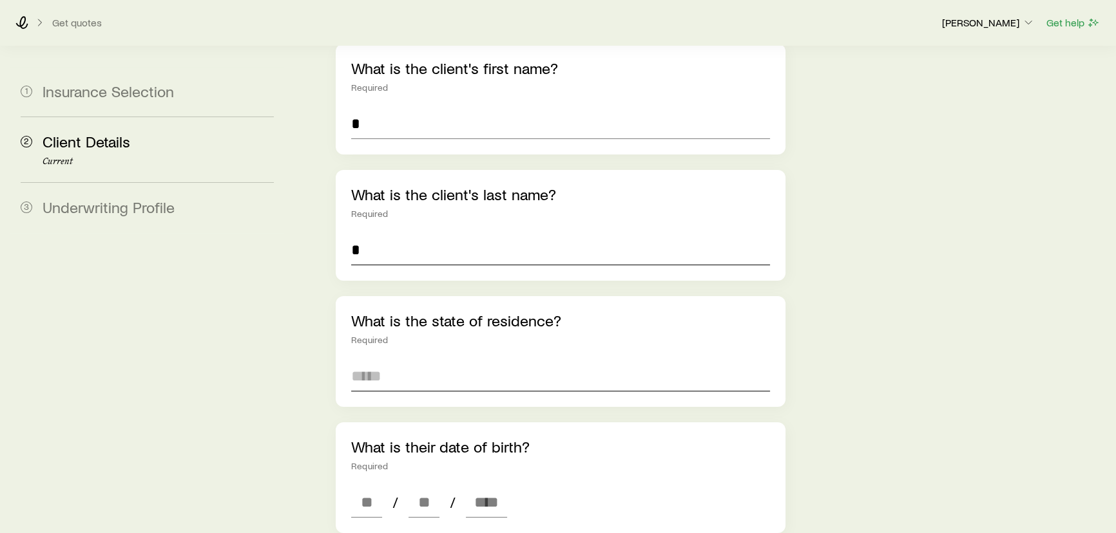
type input "*"
click at [391, 361] on input at bounding box center [560, 376] width 419 height 31
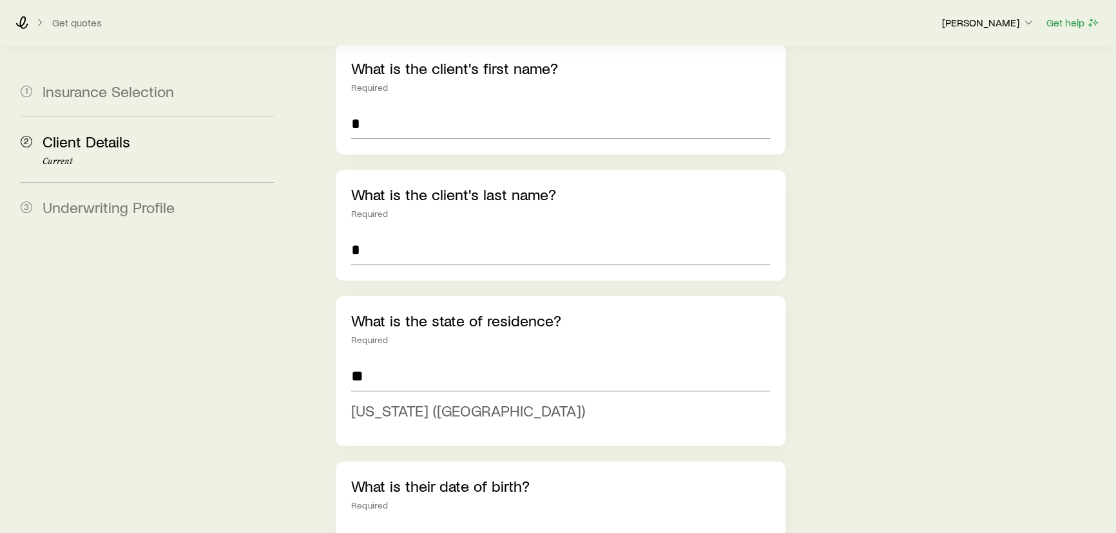
click at [393, 401] on span "[US_STATE] ([GEOGRAPHIC_DATA])" at bounding box center [468, 410] width 234 height 19
type input "**********"
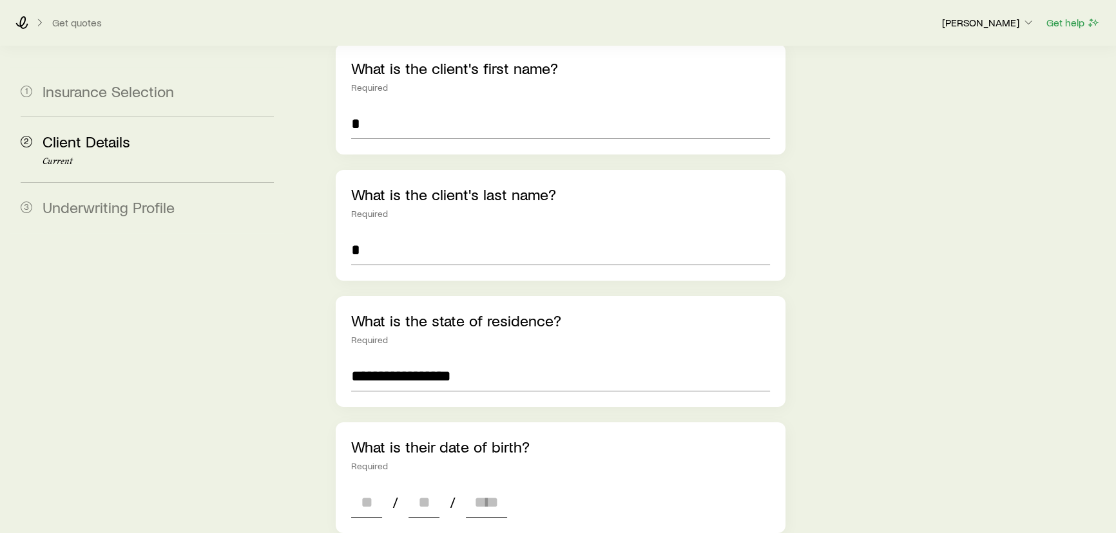
scroll to position [351, 0]
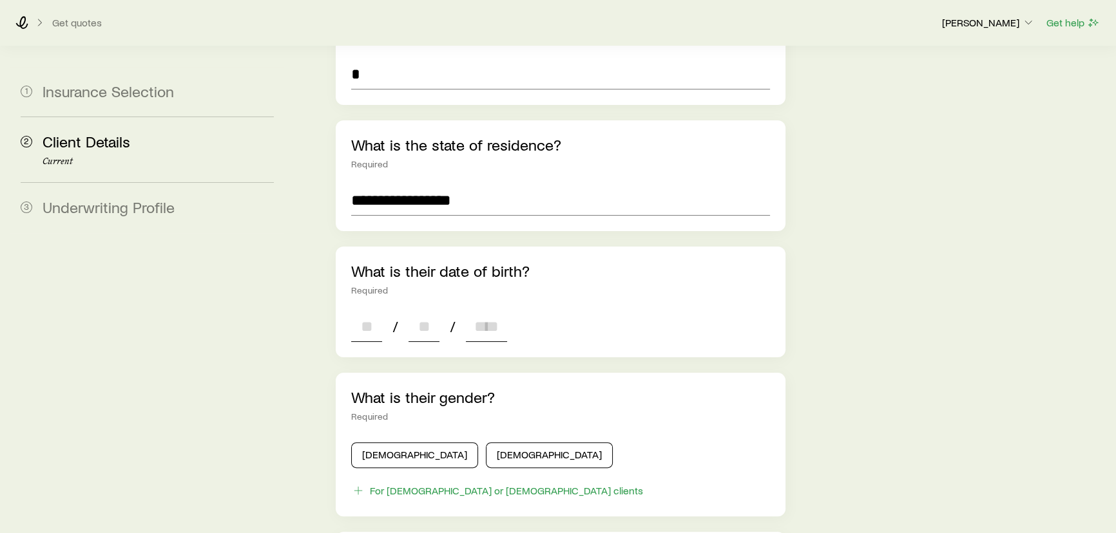
click at [366, 311] on input at bounding box center [366, 326] width 31 height 31
type input "**"
type input "****"
type input "*"
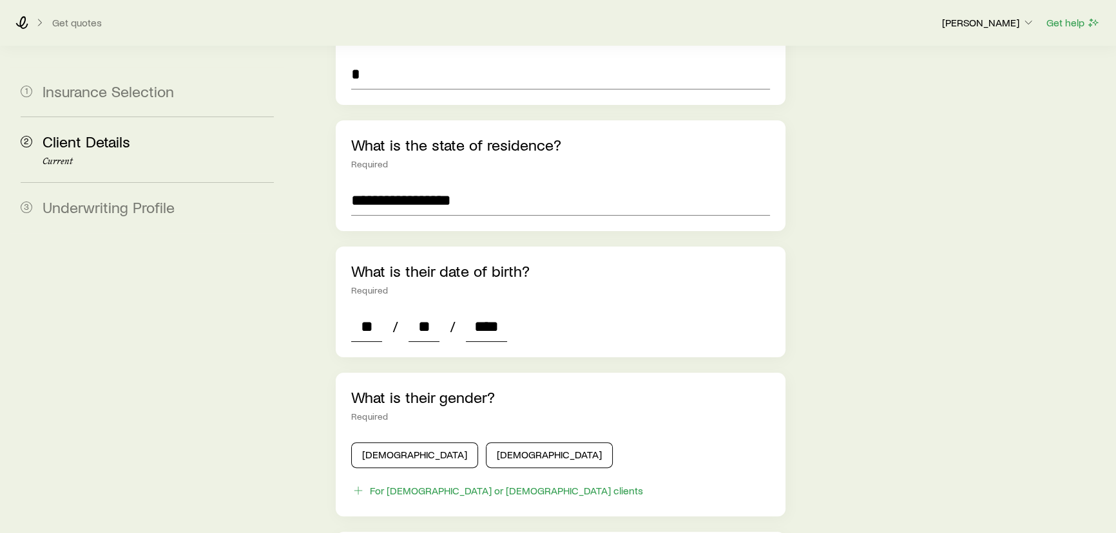
type input "*"
type input "****"
click at [379, 437] on div "Male Female" at bounding box center [560, 452] width 419 height 31
click at [380, 437] on div "Male Female" at bounding box center [560, 452] width 419 height 31
click at [387, 443] on button "[DEMOGRAPHIC_DATA]" at bounding box center [414, 456] width 127 height 26
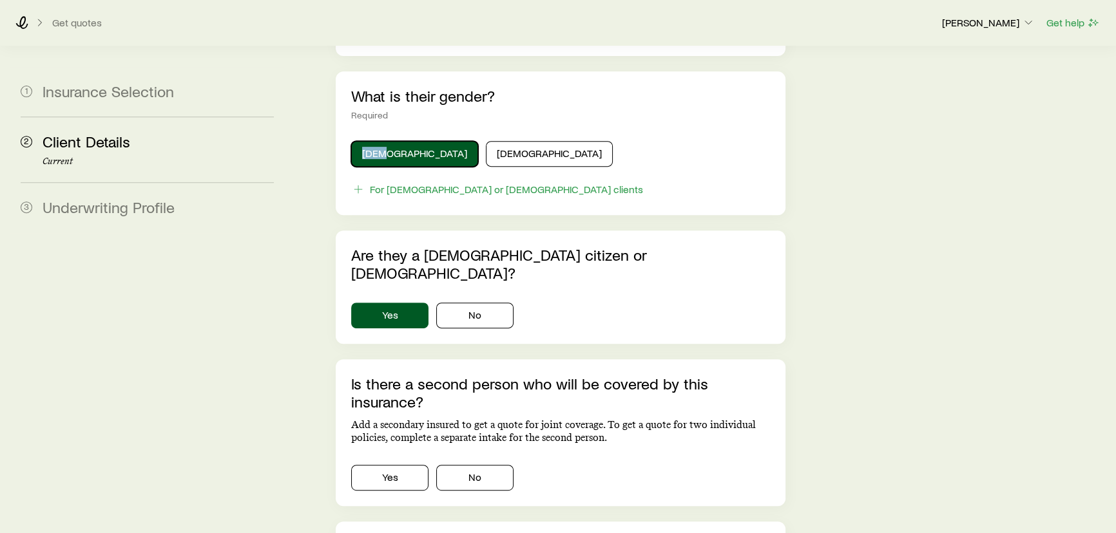
scroll to position [819, 0]
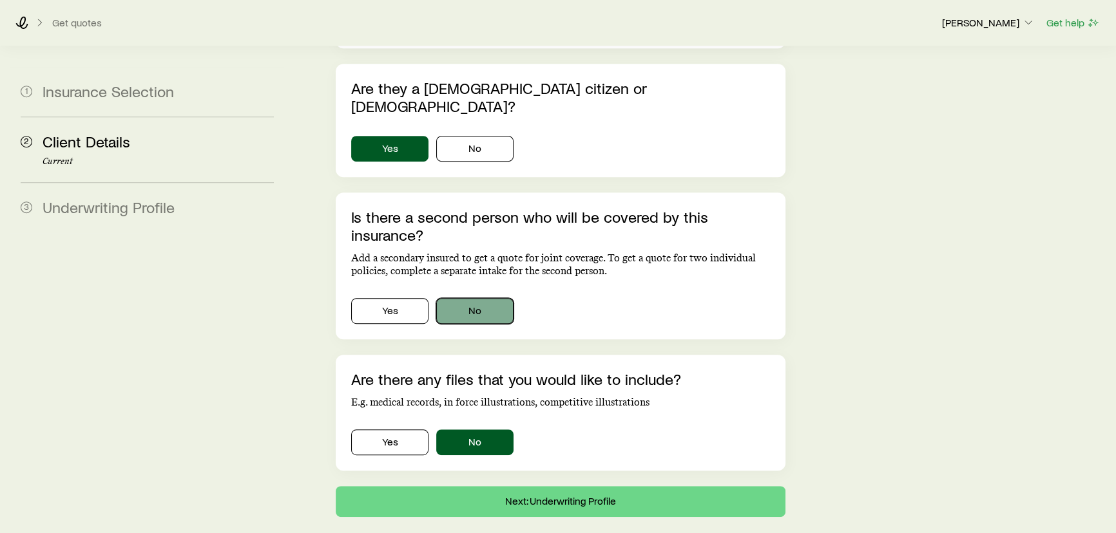
click at [472, 298] on button "No" at bounding box center [474, 311] width 77 height 26
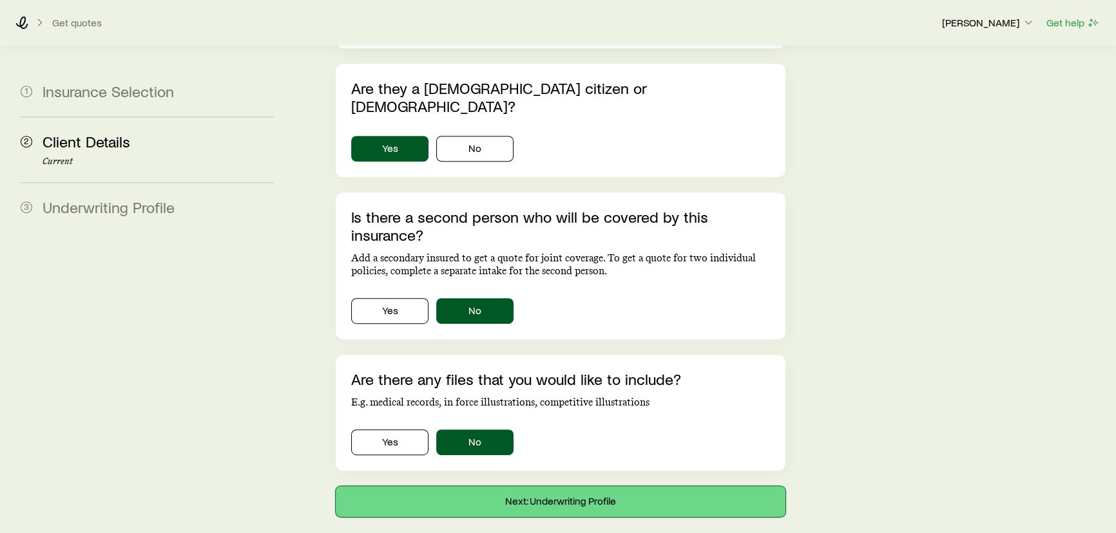
click at [541, 486] on button "Next: Underwriting Profile" at bounding box center [561, 501] width 450 height 31
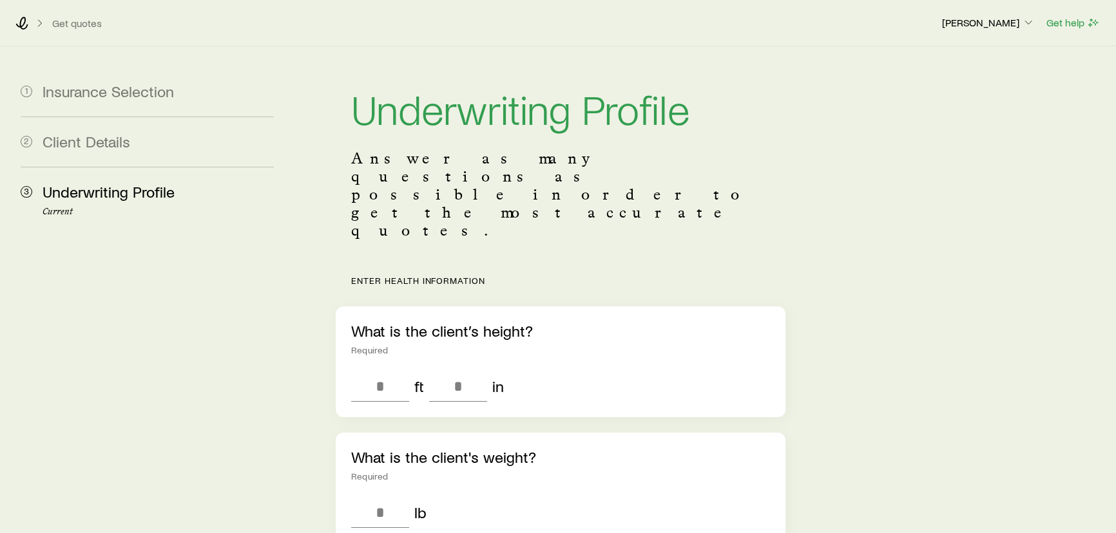
click at [386, 349] on div "What is the client’s height? Required ft in" at bounding box center [561, 362] width 450 height 111
click at [385, 371] on input "tel" at bounding box center [380, 386] width 58 height 31
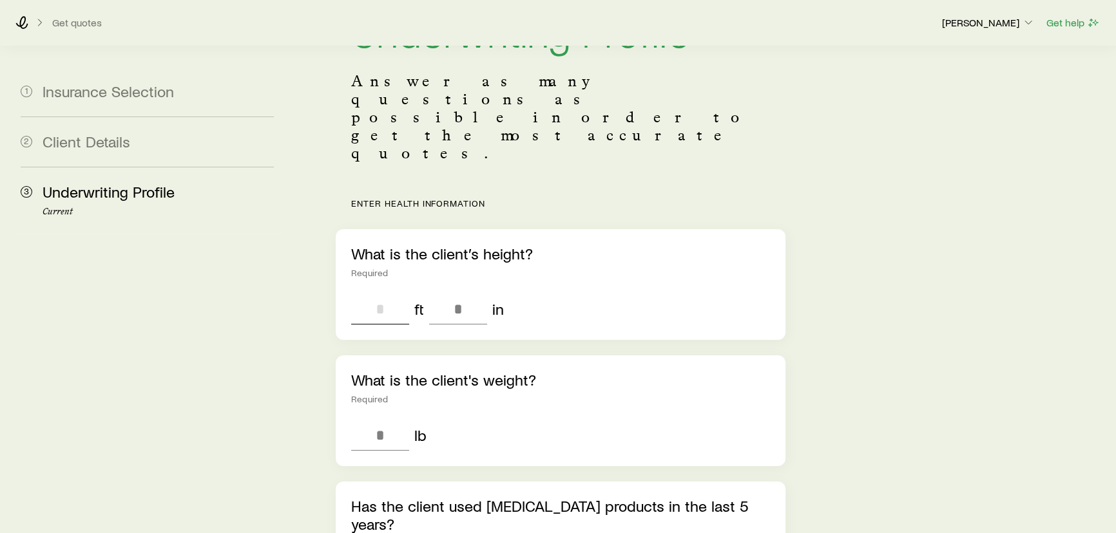
scroll to position [175, 0]
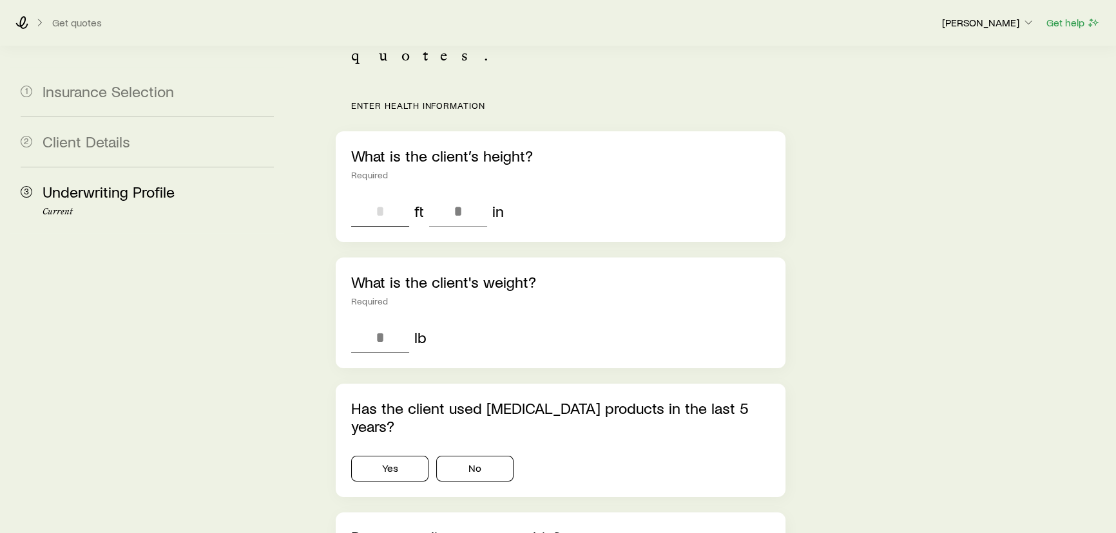
click at [387, 196] on input "tel" at bounding box center [380, 211] width 58 height 31
type input "*"
click at [463, 196] on input "tel" at bounding box center [458, 211] width 58 height 31
type input "**"
click at [392, 322] on input "tel" at bounding box center [380, 337] width 58 height 31
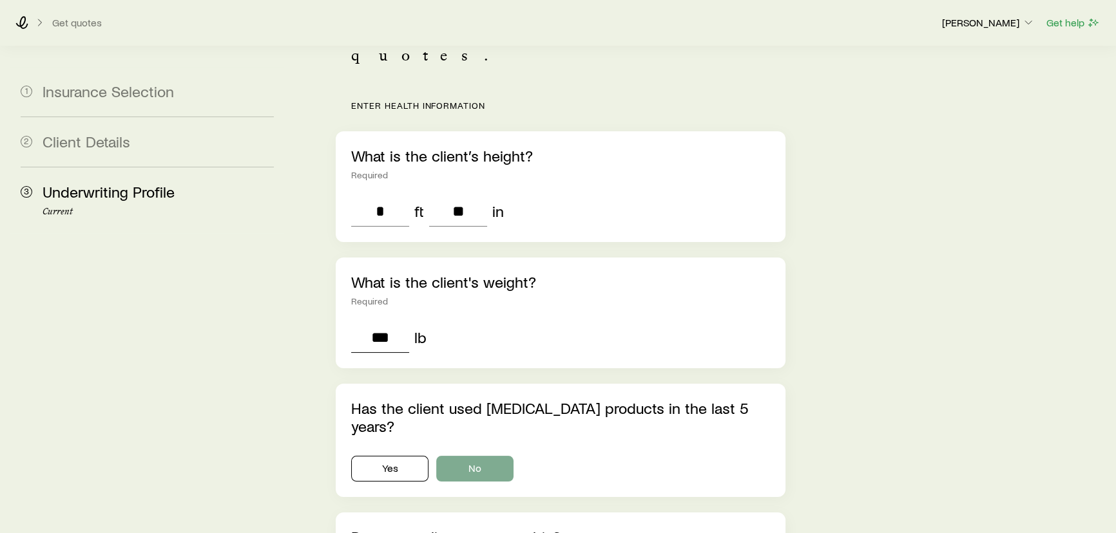
type input "***"
click at [488, 456] on button "No" at bounding box center [474, 469] width 77 height 26
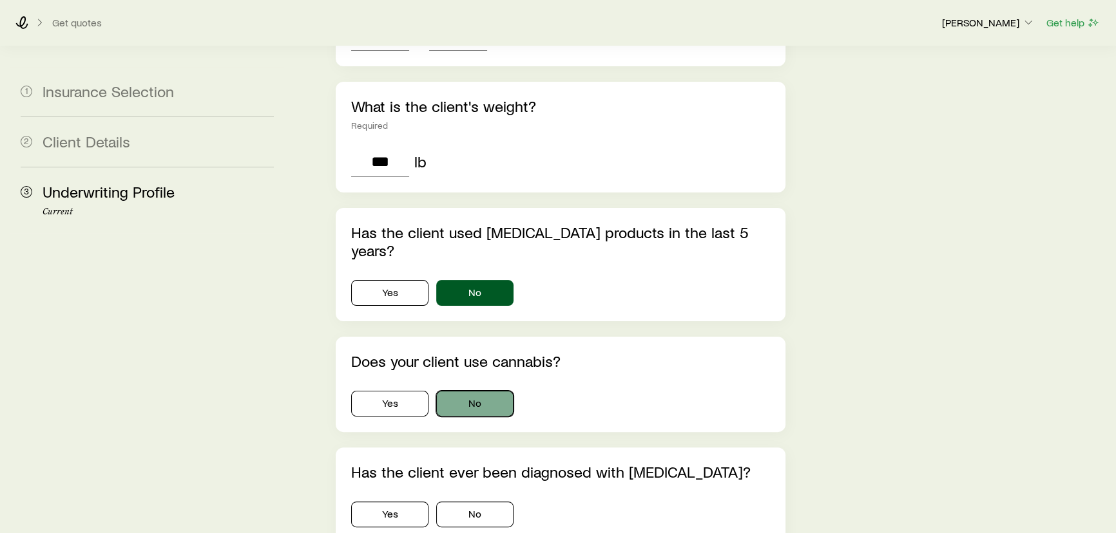
click at [470, 391] on button "No" at bounding box center [474, 404] width 77 height 26
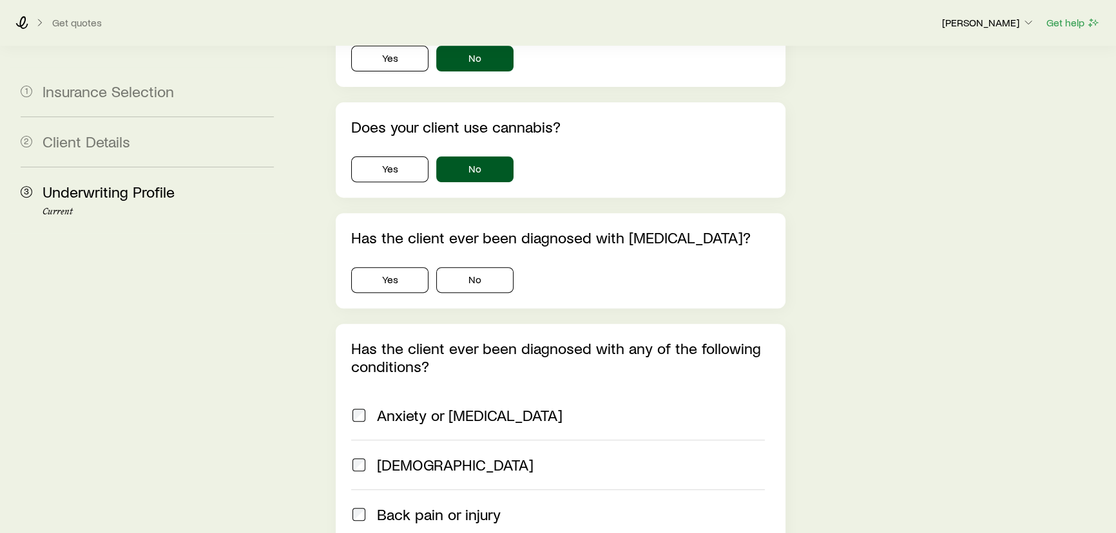
click at [448, 213] on div "Has the client ever been diagnosed with high blood pressure? Yes No" at bounding box center [561, 260] width 450 height 95
click at [466, 267] on button "No" at bounding box center [474, 280] width 77 height 26
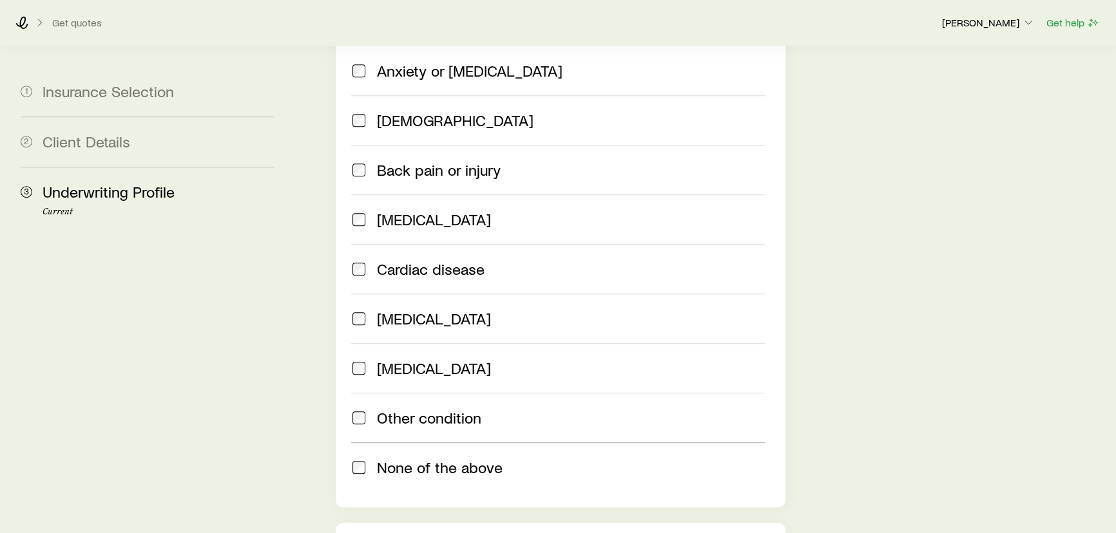
scroll to position [1113, 0]
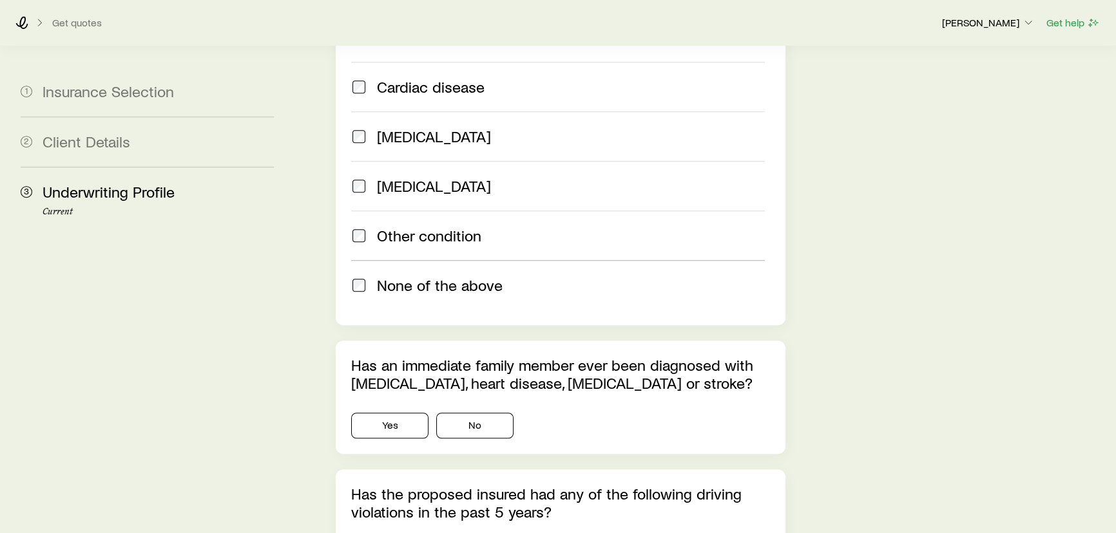
click at [352, 276] on span at bounding box center [358, 285] width 15 height 18
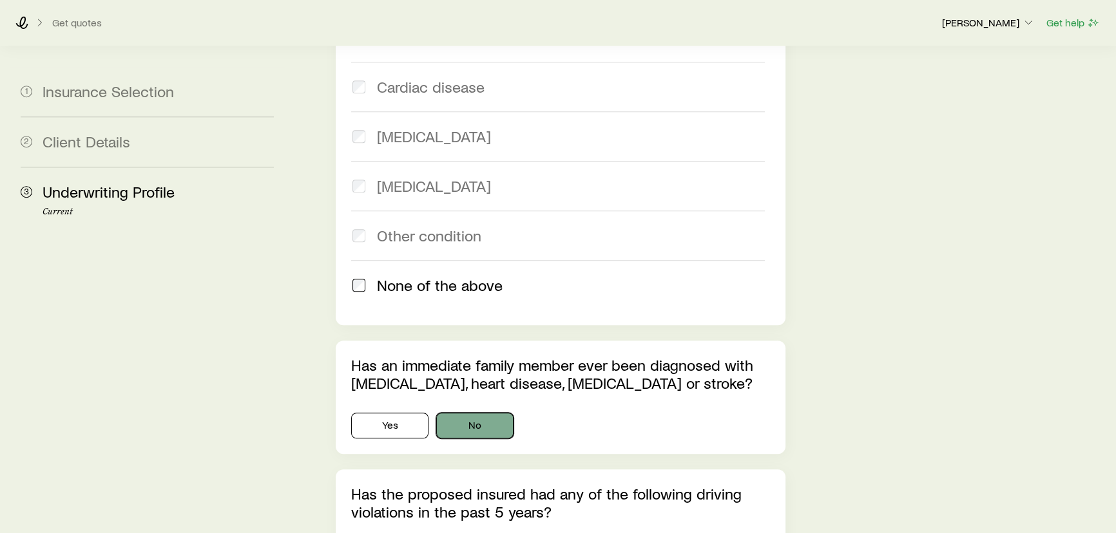
click at [503, 413] on button "No" at bounding box center [474, 426] width 77 height 26
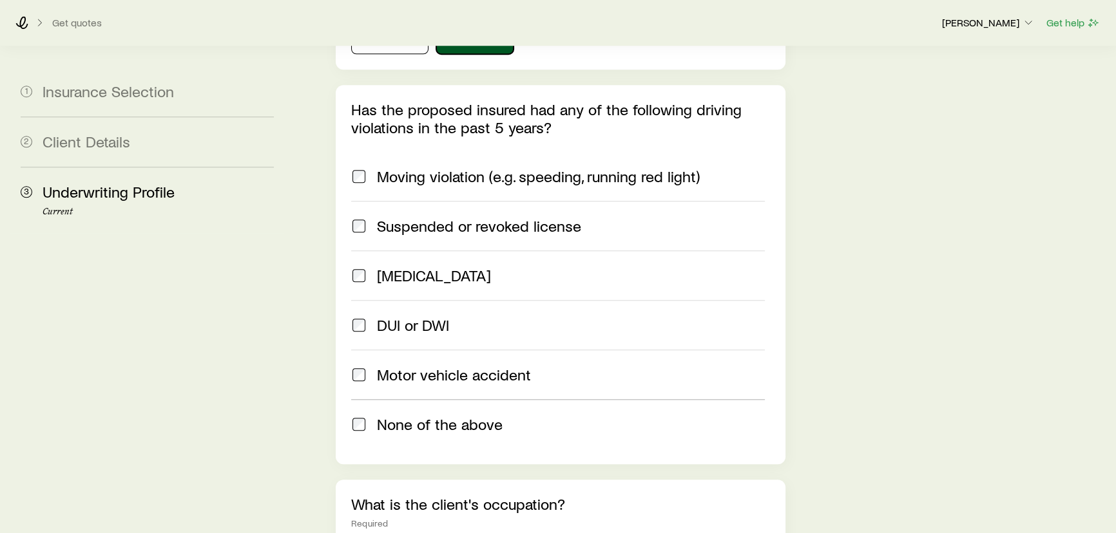
scroll to position [1581, 0]
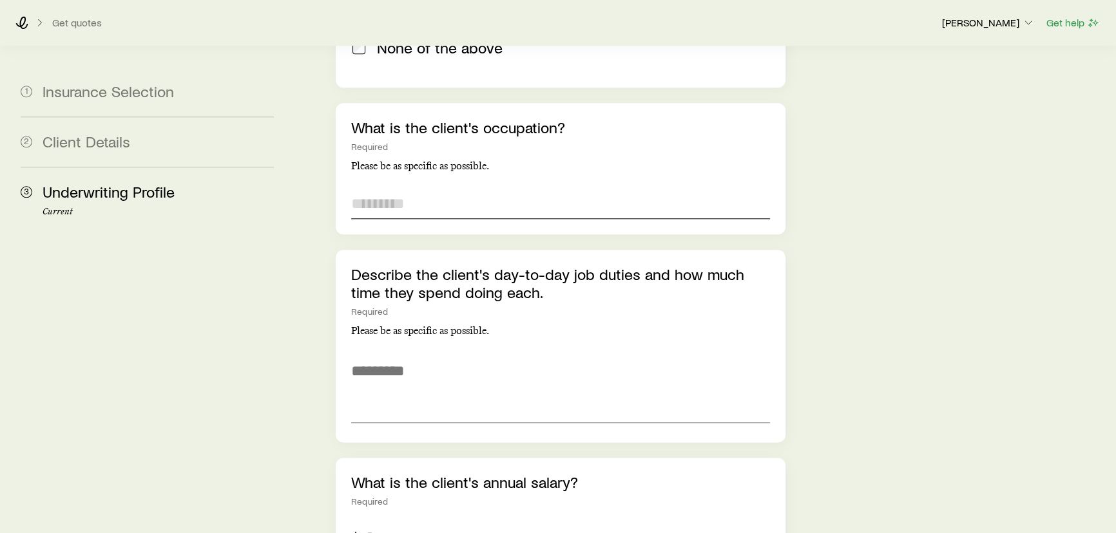
click at [392, 188] on input "text" at bounding box center [560, 203] width 419 height 31
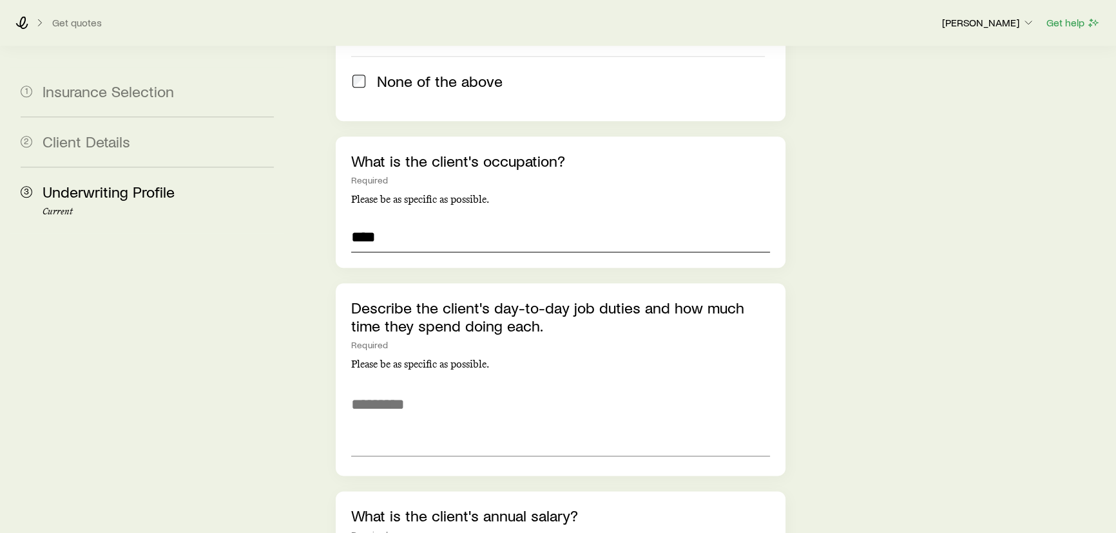
scroll to position [1933, 0]
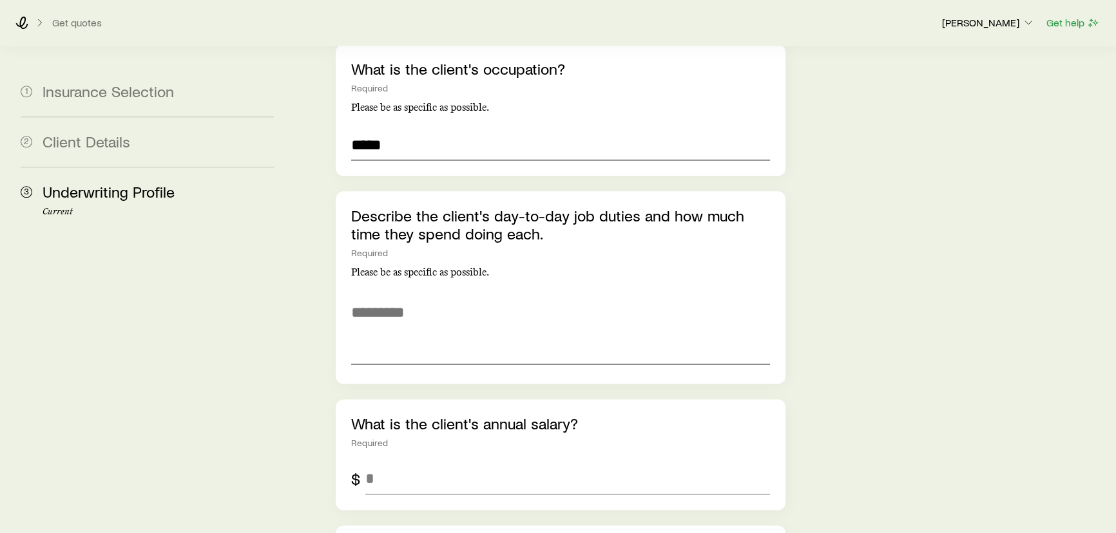
type input "*****"
click at [439, 294] on textarea at bounding box center [560, 329] width 419 height 70
drag, startPoint x: 613, startPoint y: 244, endPoint x: 425, endPoint y: 245, distance: 188.1
drag, startPoint x: 426, startPoint y: 245, endPoint x: 645, endPoint y: 229, distance: 219.6
type textarea "*"
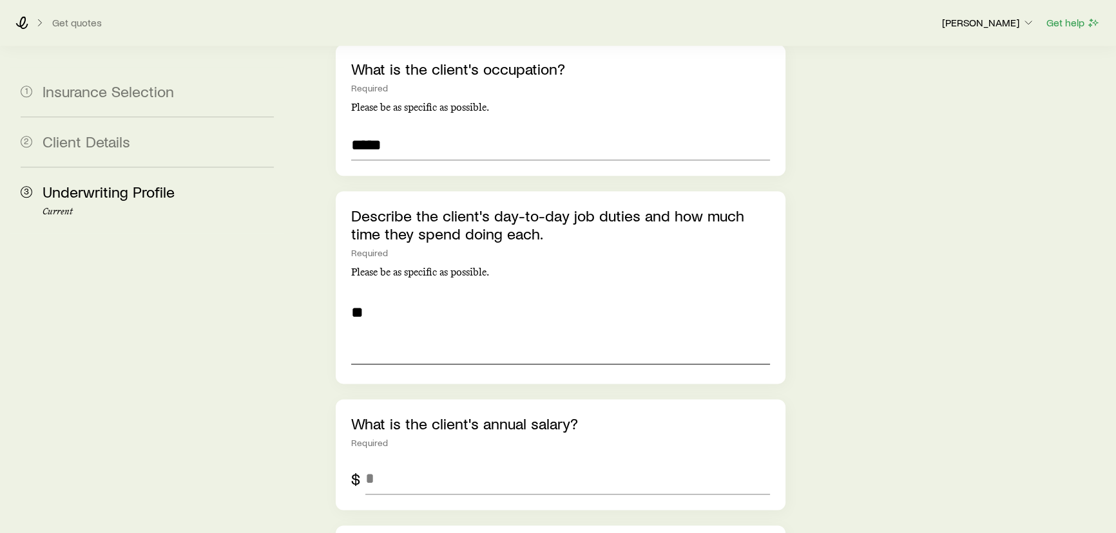
type textarea "*"
type textarea "****"
click at [432, 464] on input "tel" at bounding box center [567, 479] width 405 height 31
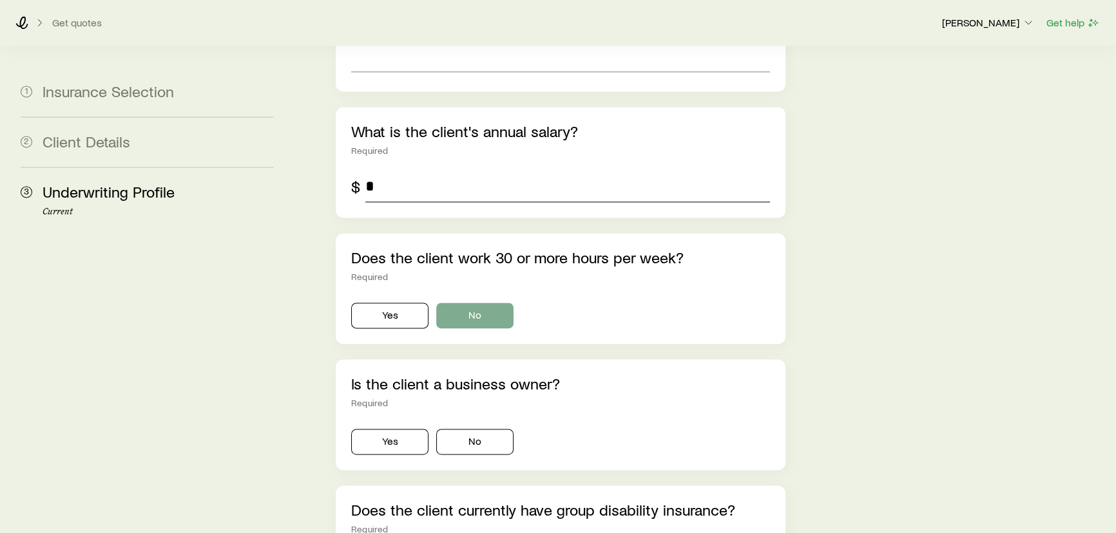
type input "*"
click at [477, 303] on button "No" at bounding box center [474, 316] width 77 height 26
click at [359, 303] on button "Yes" at bounding box center [389, 316] width 77 height 26
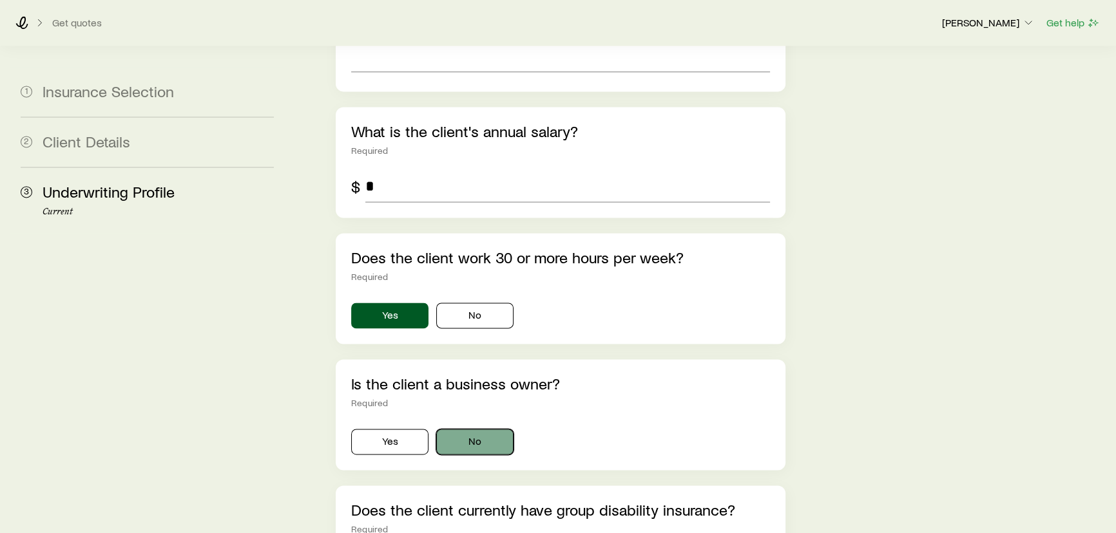
click at [470, 429] on button "No" at bounding box center [474, 442] width 77 height 26
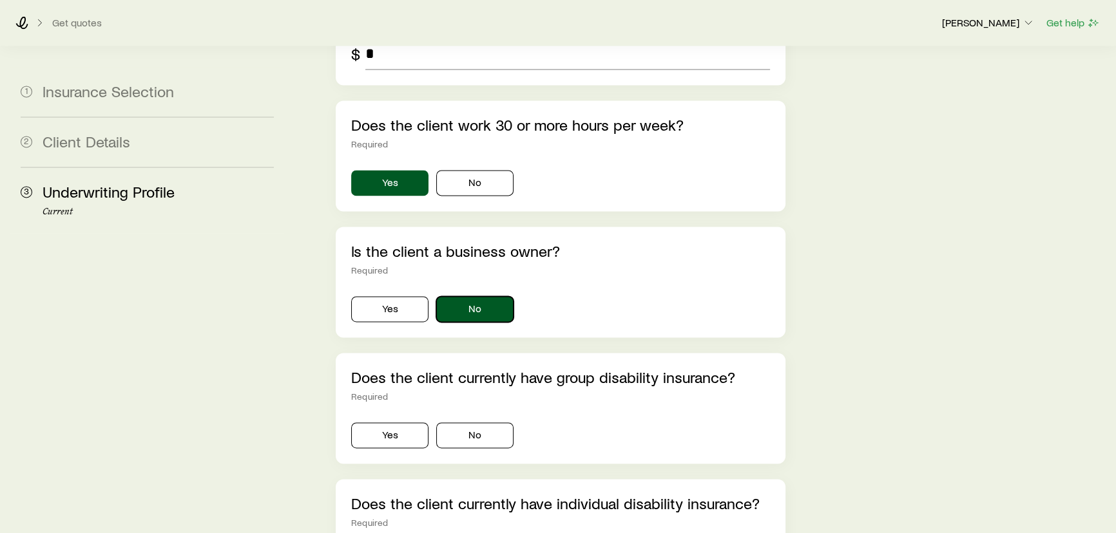
scroll to position [2518, 0]
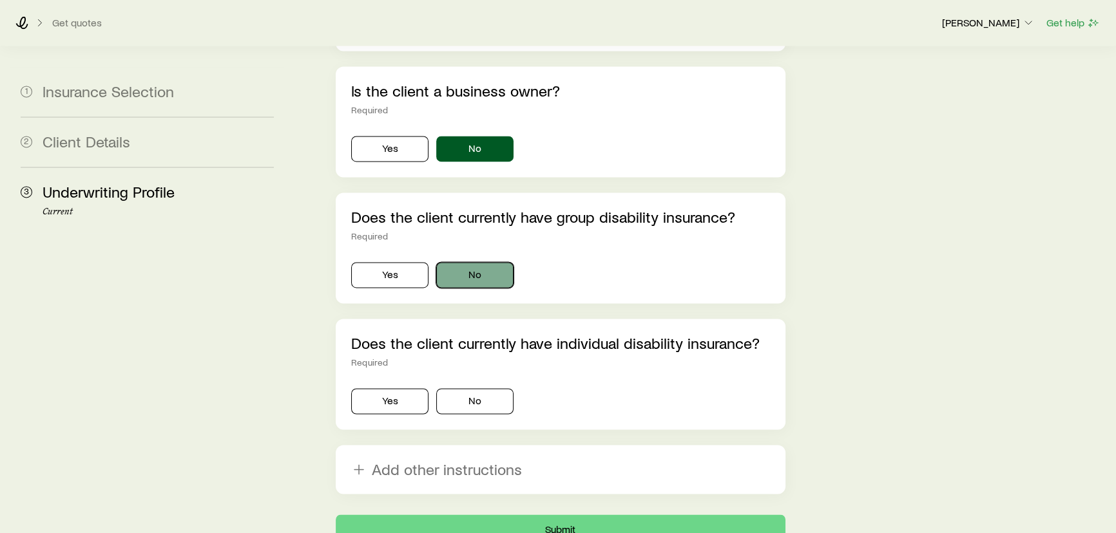
click at [470, 262] on button "No" at bounding box center [474, 275] width 77 height 26
click at [496, 388] on button "No" at bounding box center [474, 401] width 77 height 26
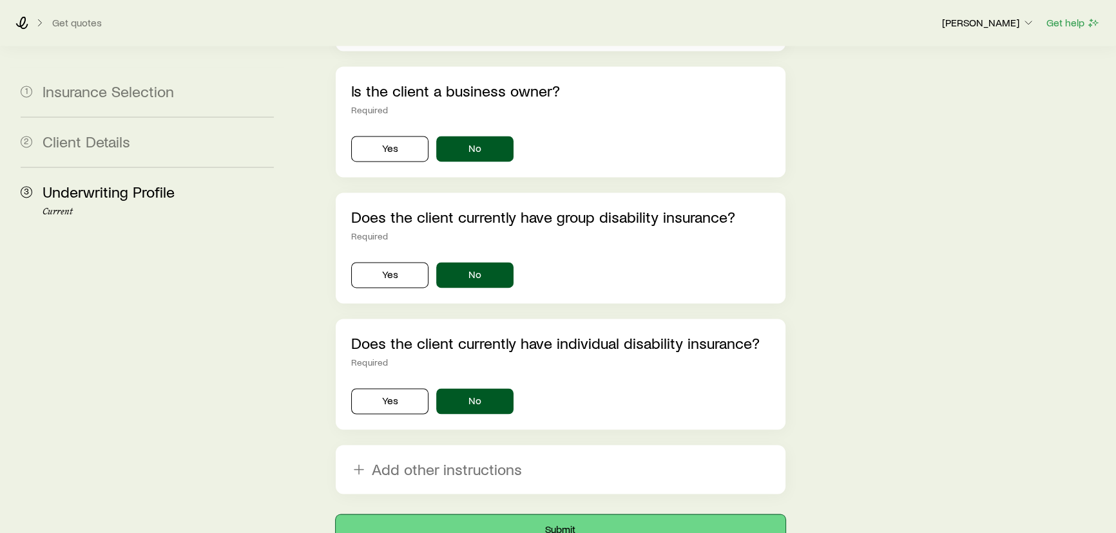
click at [566, 515] on button "Submit" at bounding box center [561, 530] width 450 height 31
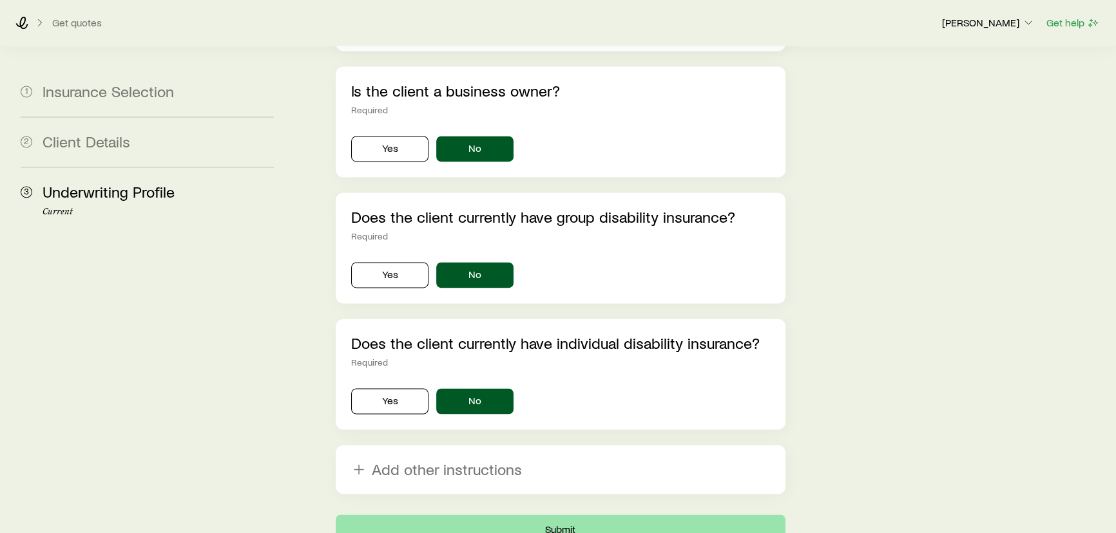
scroll to position [0, 0]
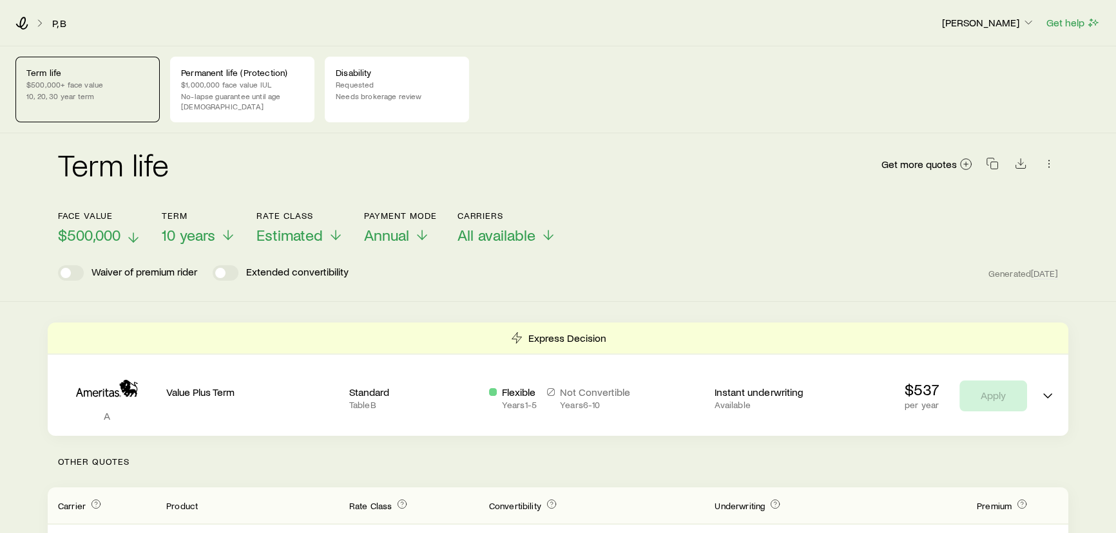
click at [92, 226] on span "$500,000" at bounding box center [89, 235] width 62 height 18
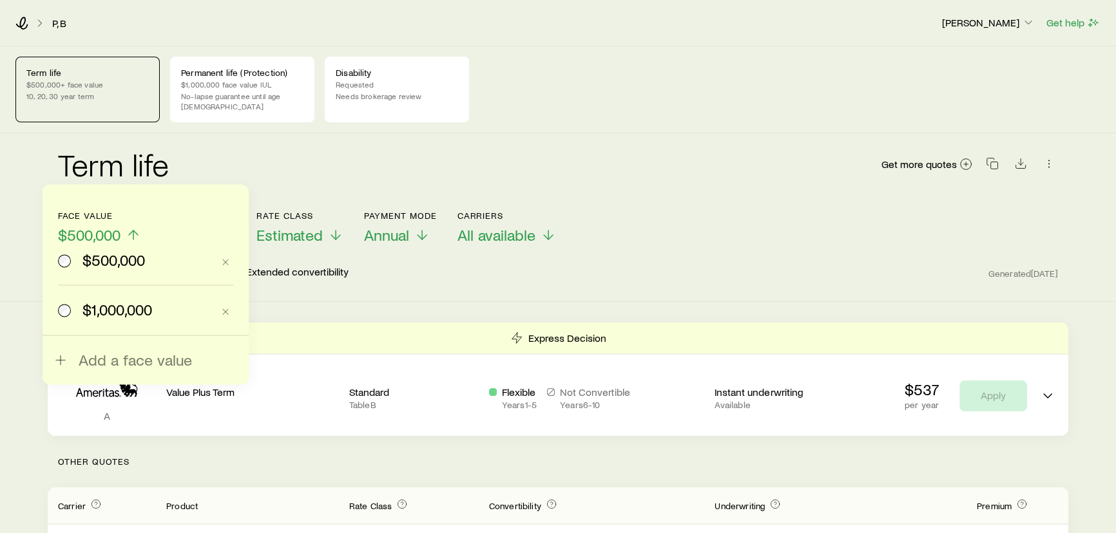
click at [118, 313] on span "$1,000,000" at bounding box center [117, 310] width 70 height 18
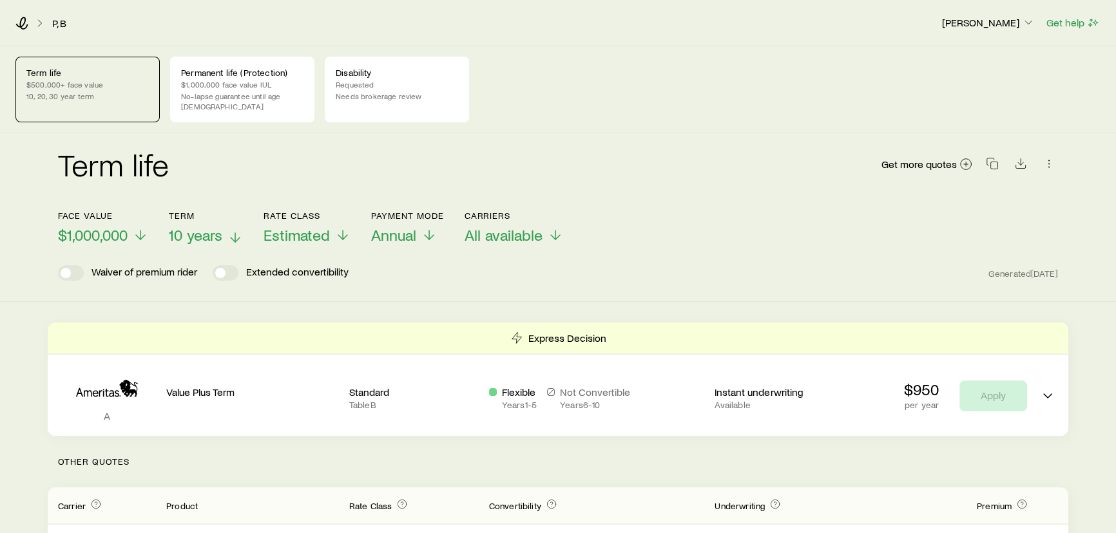
click at [184, 227] on span "10 years" at bounding box center [195, 235] width 53 height 18
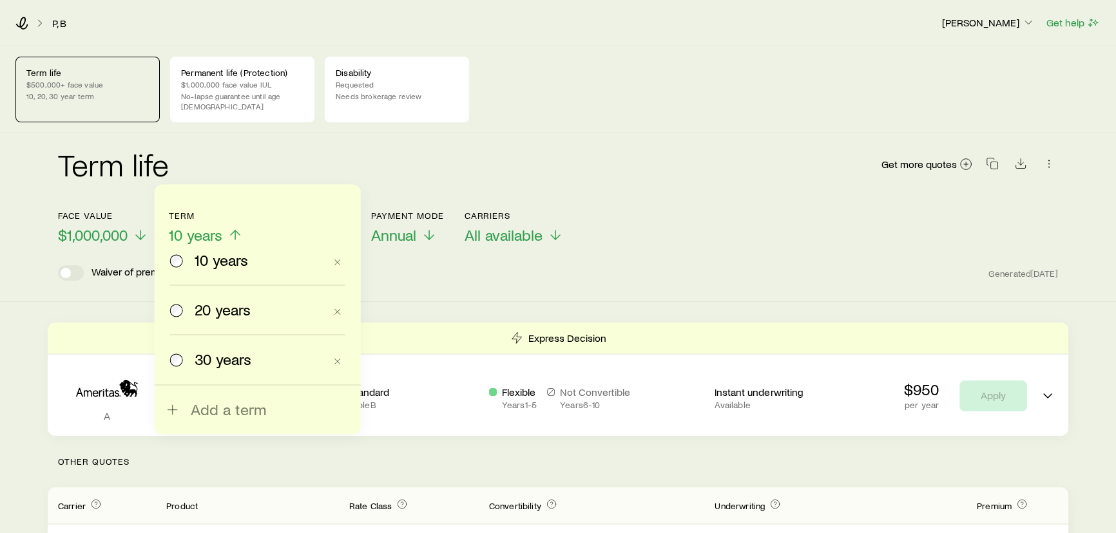
click at [187, 313] on div "20 years" at bounding box center [247, 310] width 155 height 18
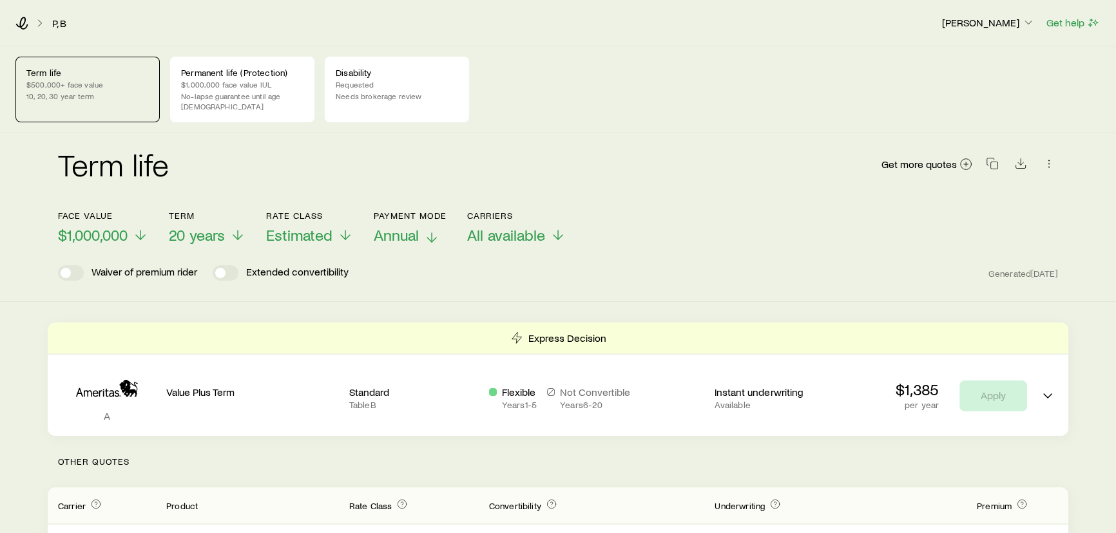
click at [390, 227] on span "Annual" at bounding box center [396, 235] width 45 height 18
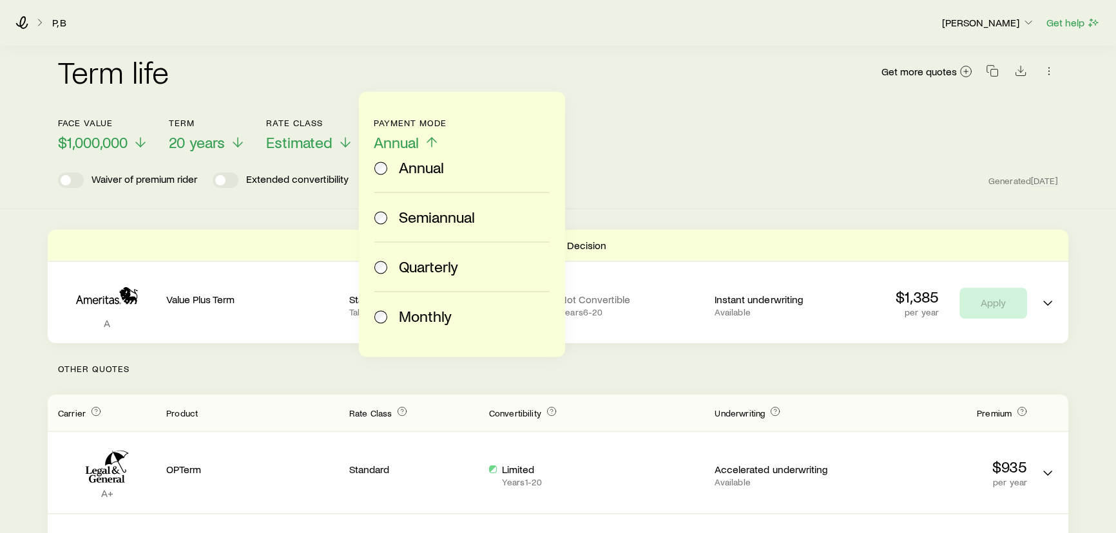
scroll to position [117, 0]
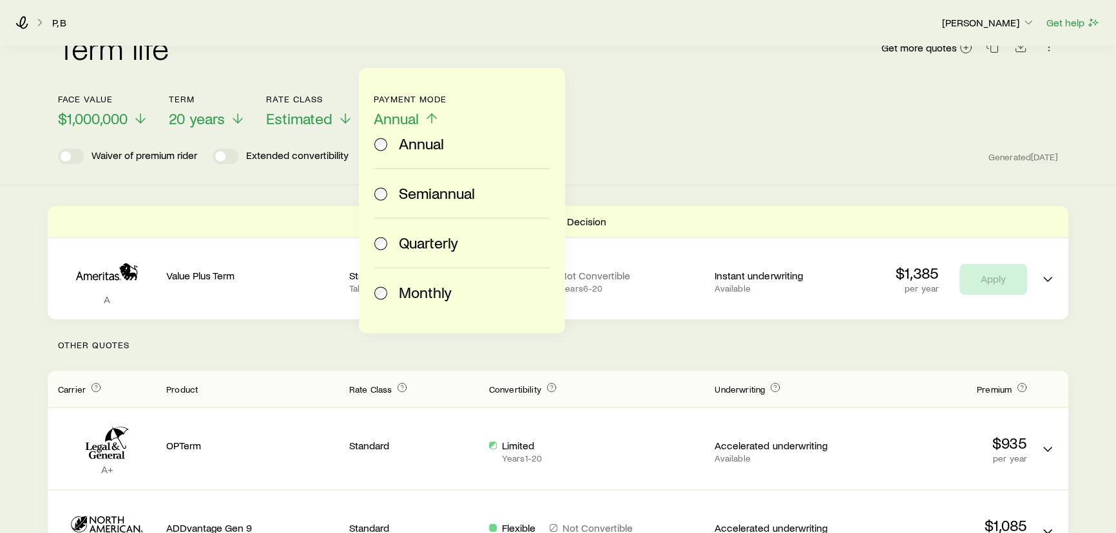
click at [390, 298] on div "Monthly" at bounding box center [459, 292] width 170 height 18
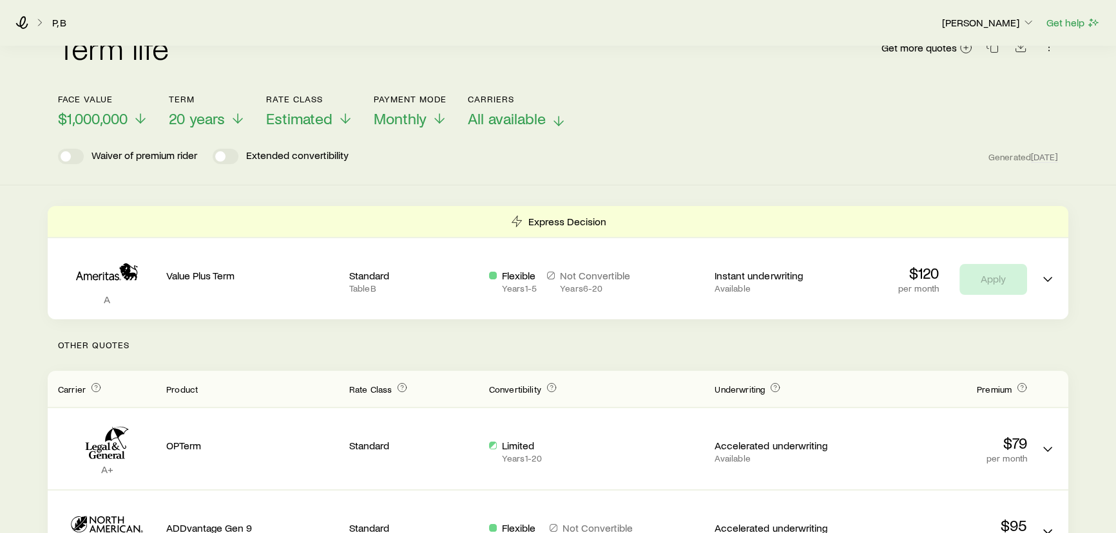
click at [486, 110] on span "All available" at bounding box center [507, 119] width 78 height 18
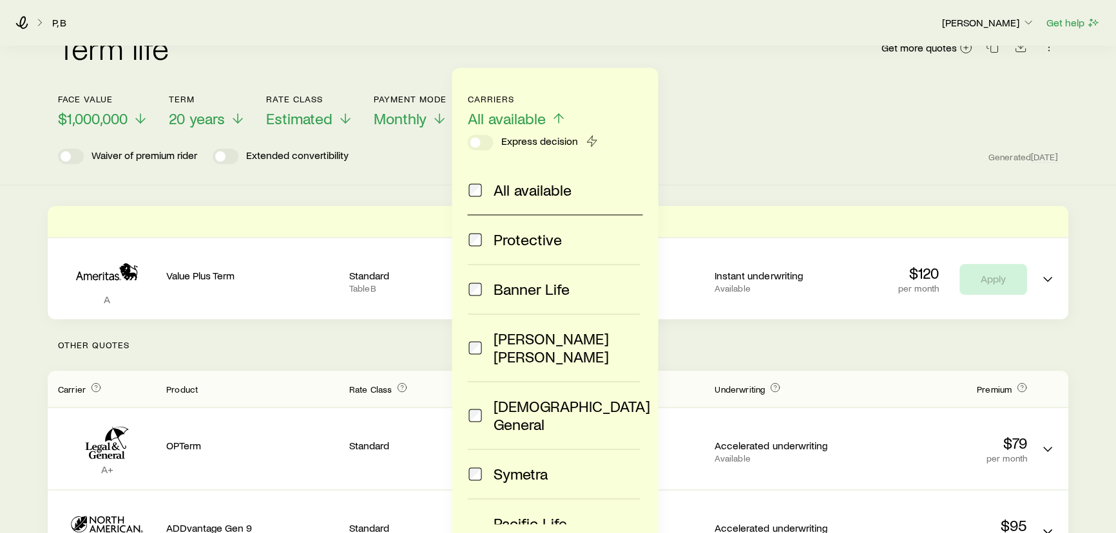
click at [696, 86] on div "Face value $1,000,000 Term 20 years Rate Class Estimated Payment Mode Monthly C…" at bounding box center [558, 104] width 1000 height 50
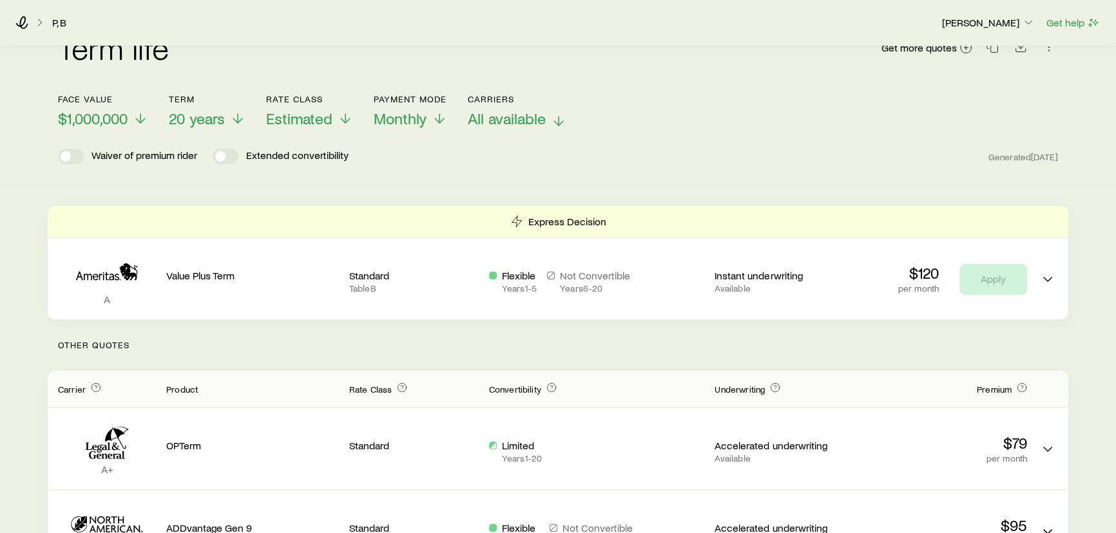
click at [517, 110] on span "All available" at bounding box center [507, 119] width 78 height 18
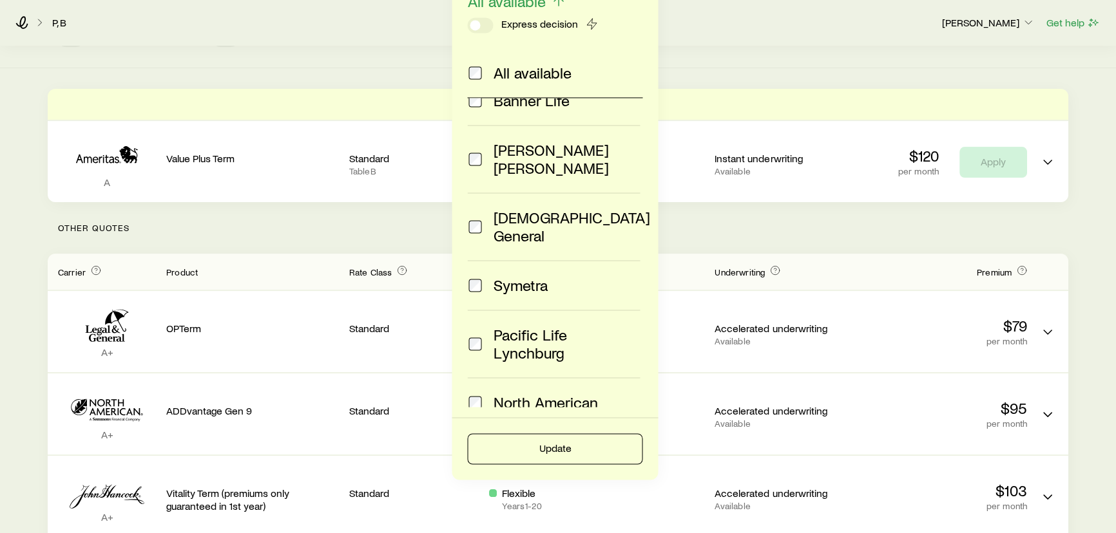
scroll to position [175, 0]
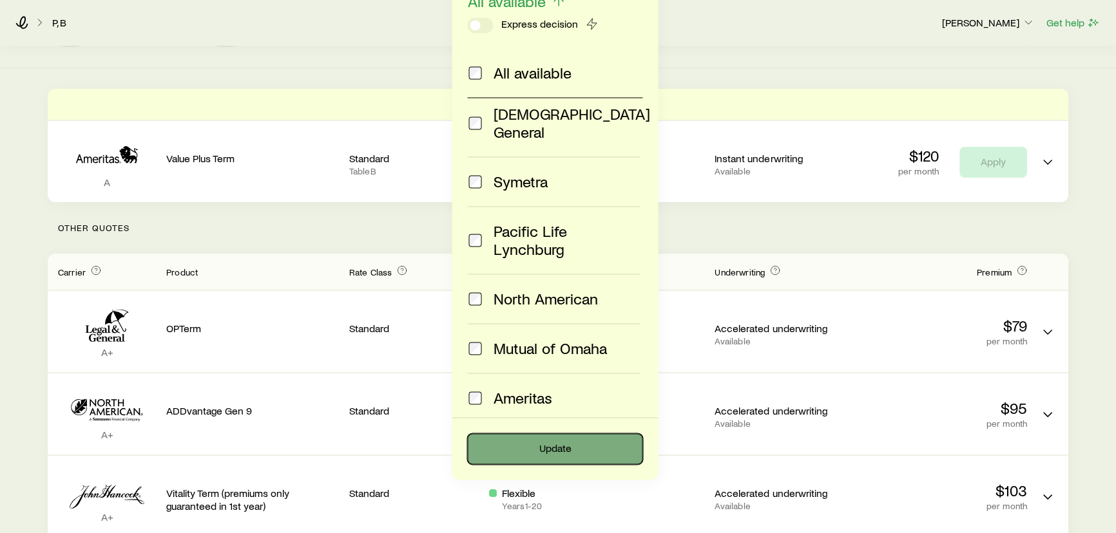
click at [549, 445] on button "Update" at bounding box center [554, 449] width 175 height 31
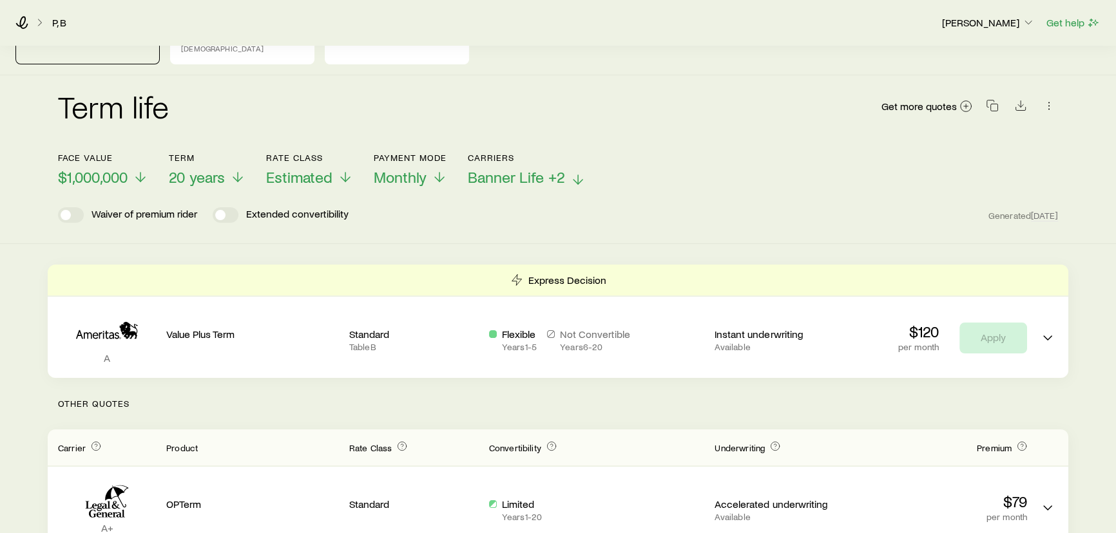
scroll to position [0, 0]
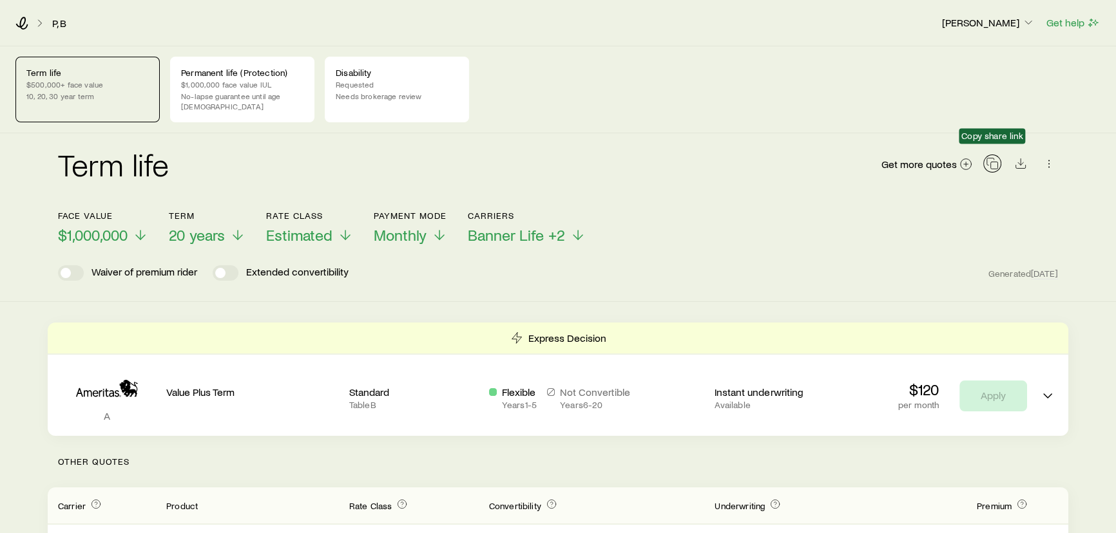
click at [989, 157] on icon "button" at bounding box center [992, 163] width 13 height 13
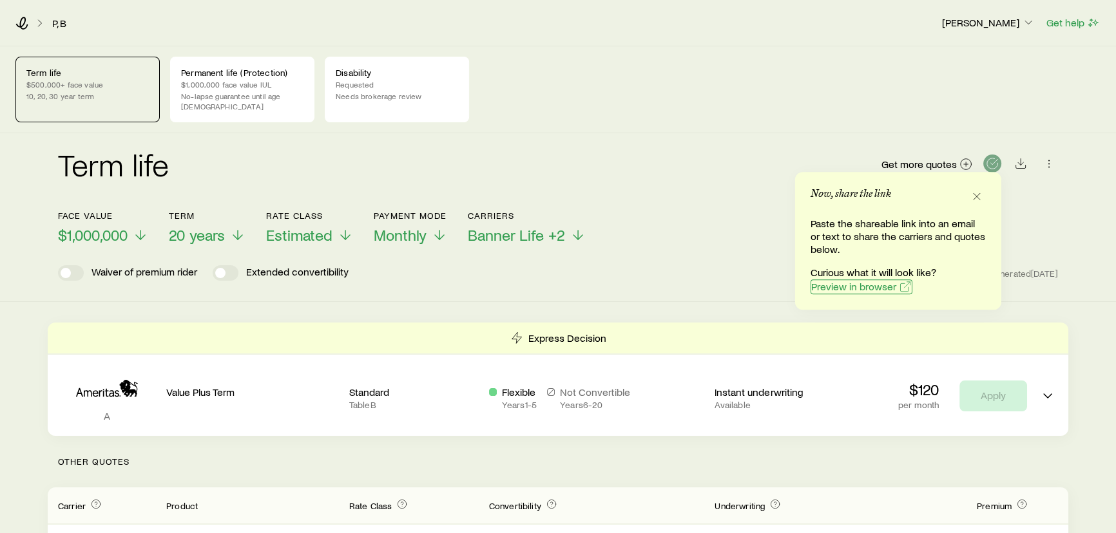
click at [844, 289] on span "Preview in browser" at bounding box center [853, 287] width 85 height 10
click at [672, 152] on div "Term life Get more quotes" at bounding box center [558, 172] width 1000 height 46
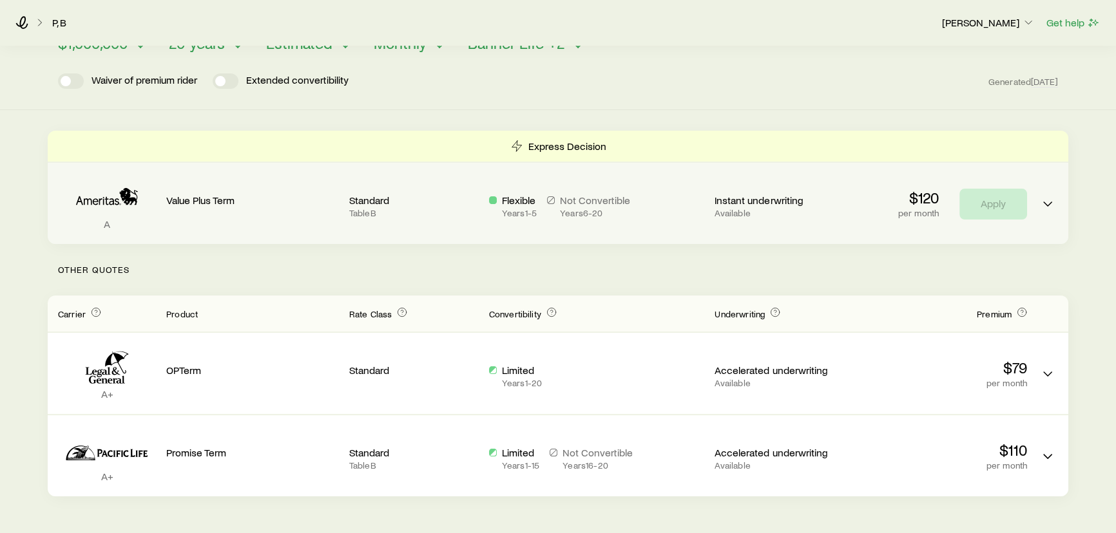
scroll to position [217, 0]
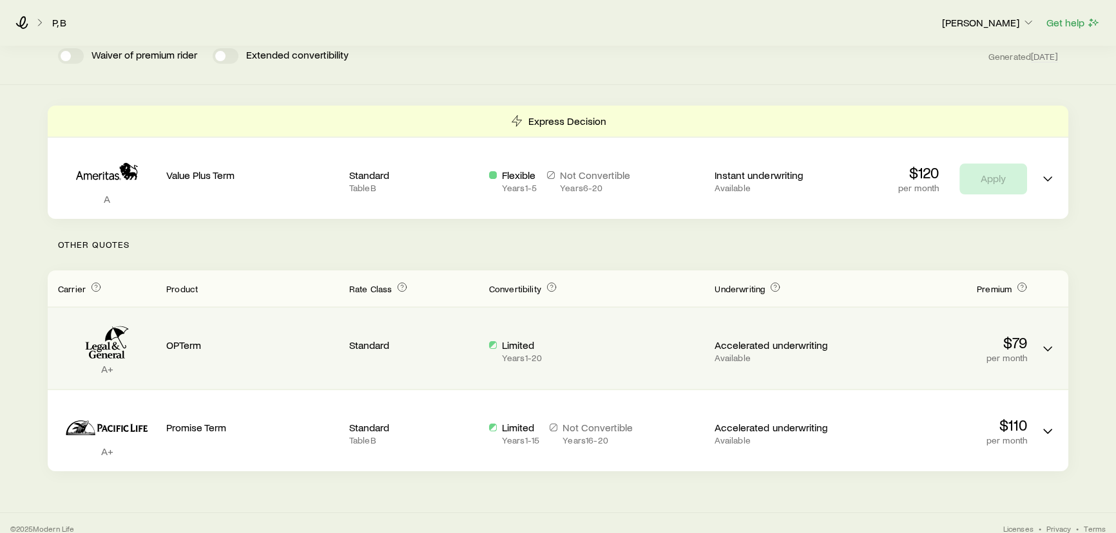
click at [845, 321] on div "A+ OPTerm Standard Limited Years 1 - 20 Accelerated underwriting Available $79 …" at bounding box center [558, 348] width 1020 height 81
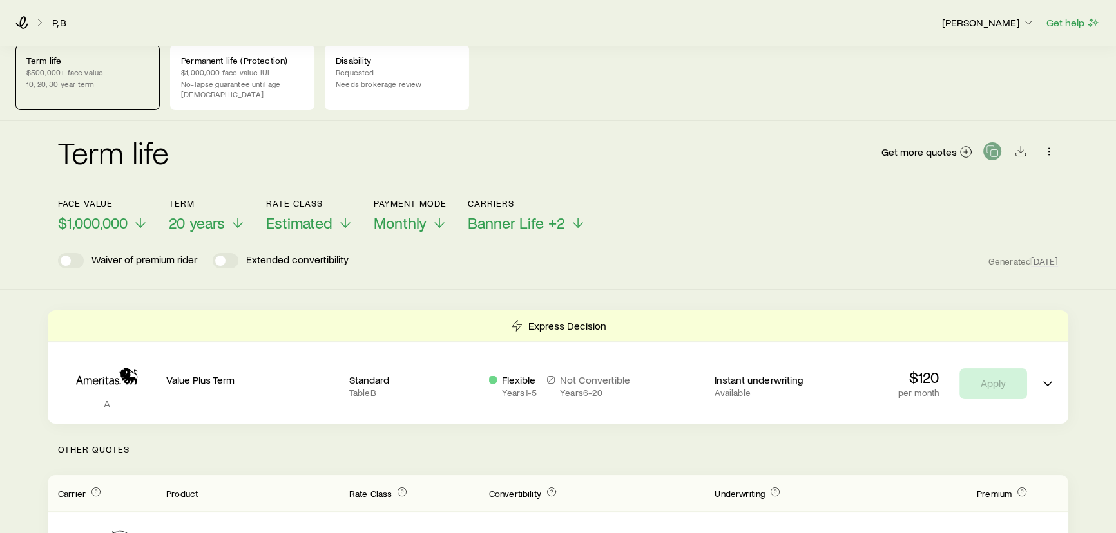
scroll to position [0, 0]
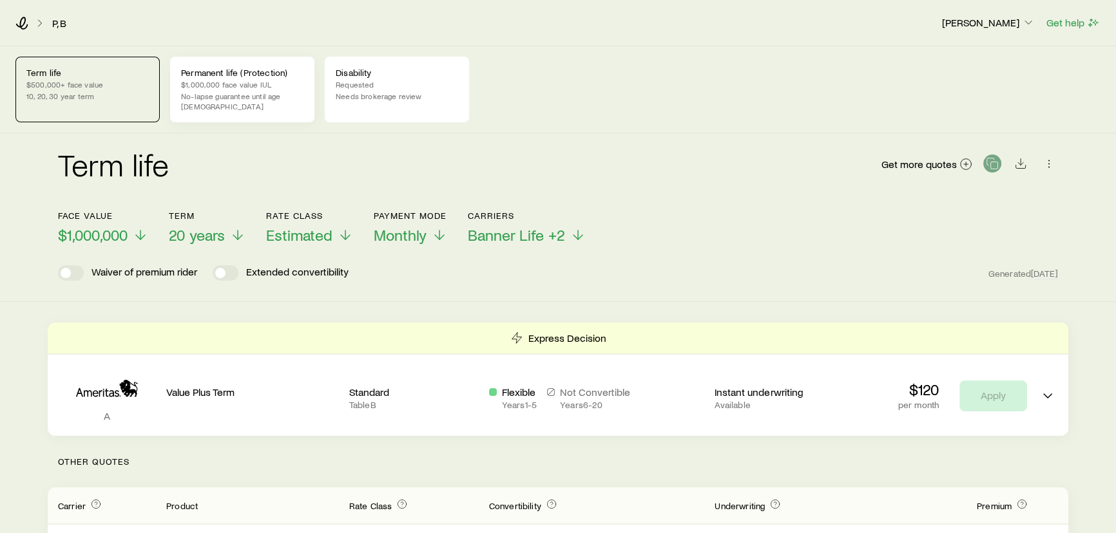
click at [231, 91] on p "No-lapse guarantee until age [DEMOGRAPHIC_DATA]" at bounding box center [242, 101] width 122 height 21
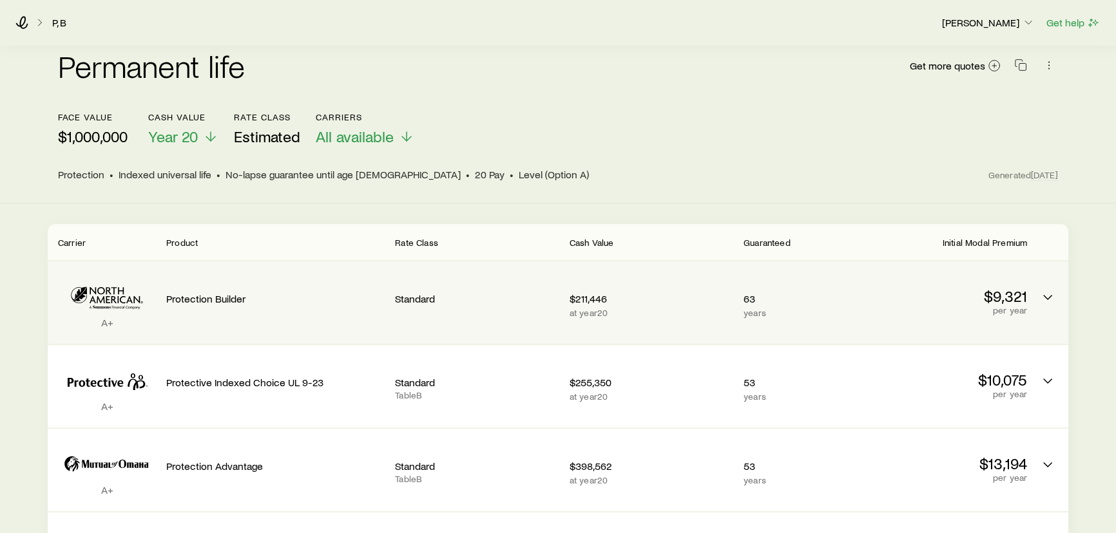
scroll to position [97, 0]
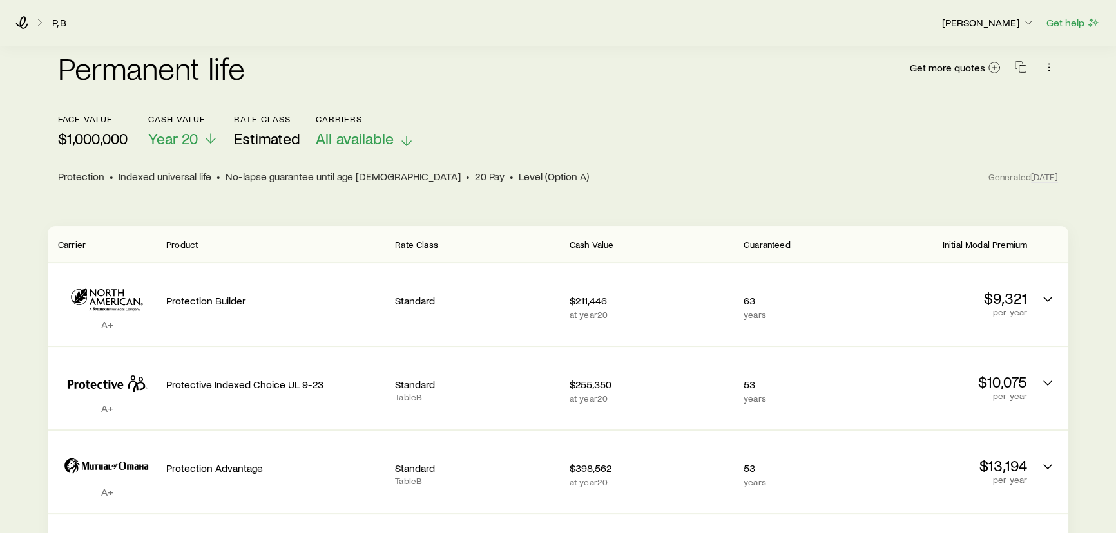
click at [348, 129] on span "All available" at bounding box center [355, 138] width 78 height 18
click at [571, 180] on div "Permanent life Get more quotes face value $1,000,000 Cash Value Year 20 Rate Cl…" at bounding box center [558, 121] width 1116 height 169
click at [182, 133] on span "Year 20" at bounding box center [173, 138] width 50 height 18
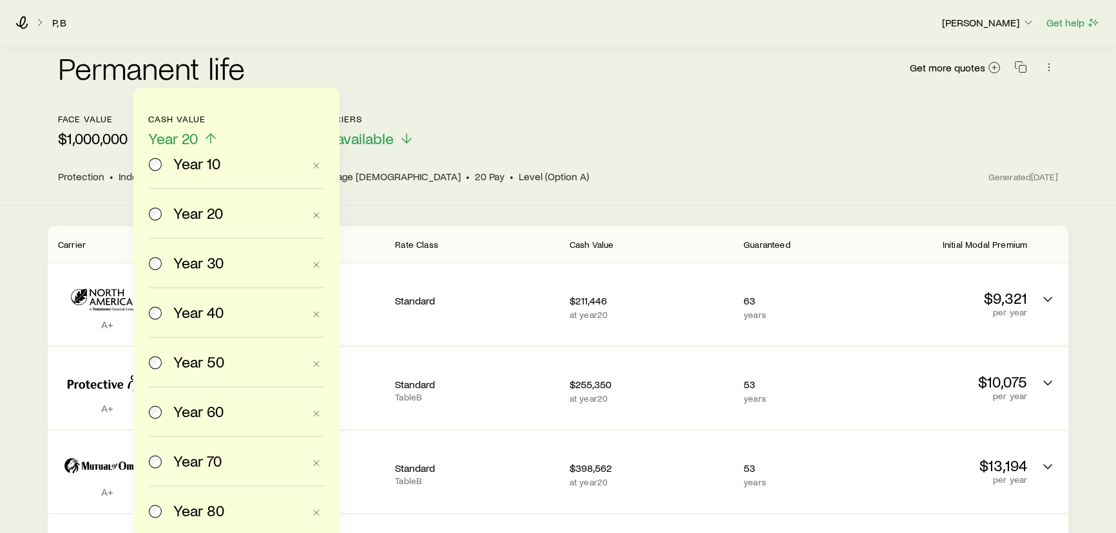
click at [205, 316] on span "Year 40" at bounding box center [198, 312] width 50 height 18
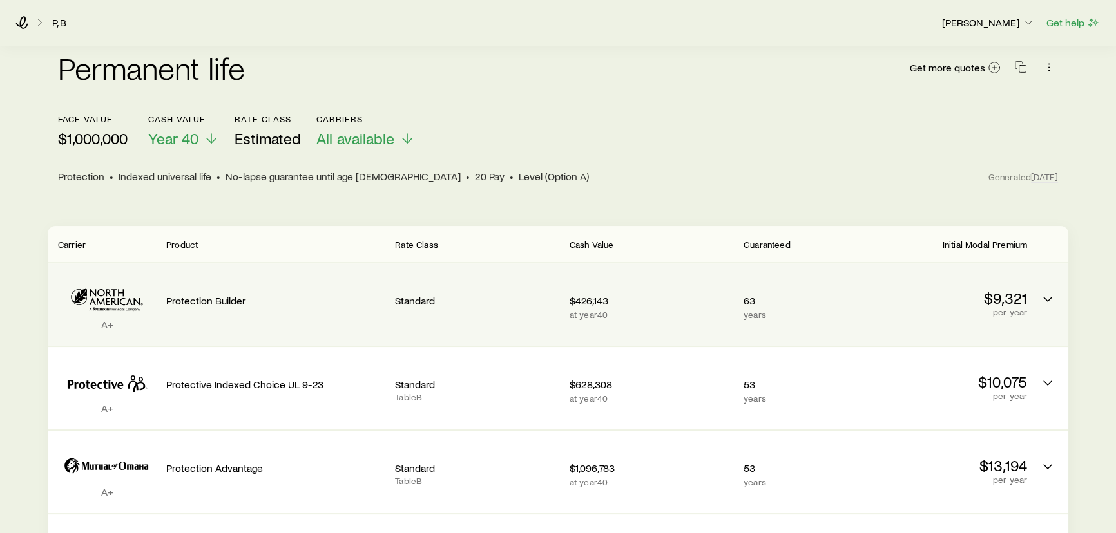
click at [242, 294] on p "Protection Builder" at bounding box center [275, 300] width 218 height 13
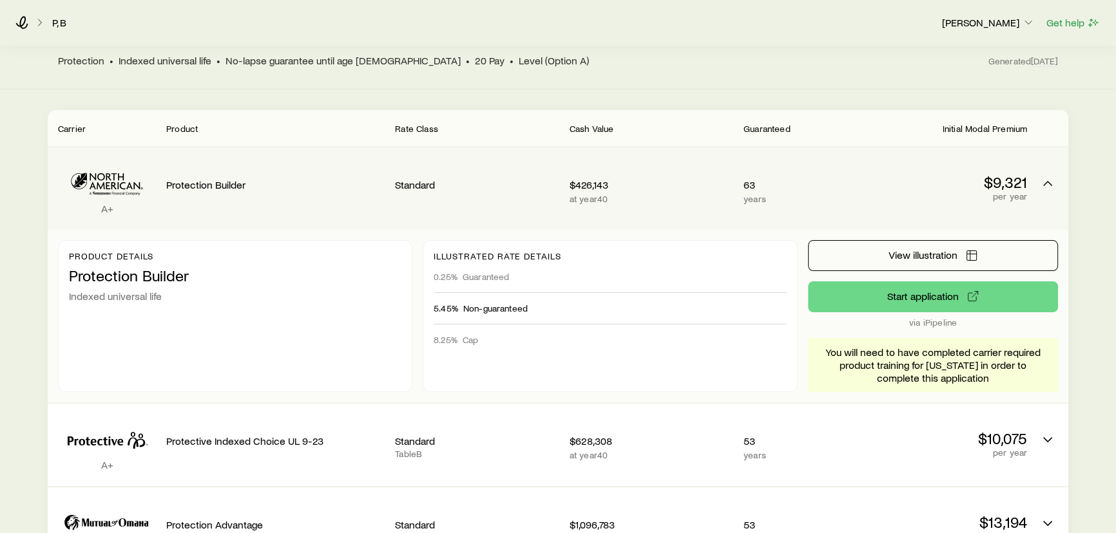
scroll to position [213, 0]
click at [468, 186] on div "Standard" at bounding box center [477, 182] width 164 height 50
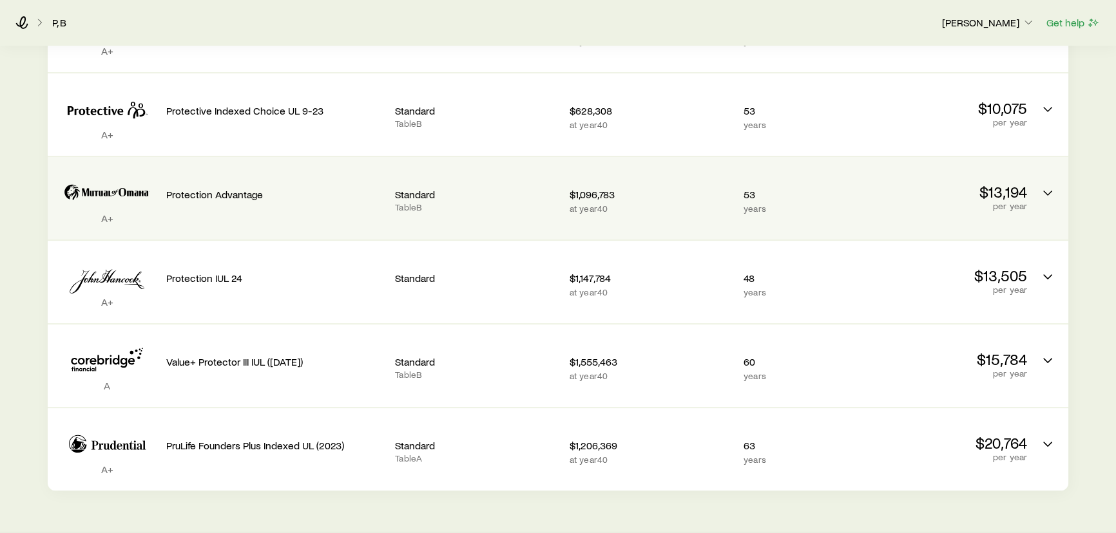
scroll to position [389, 0]
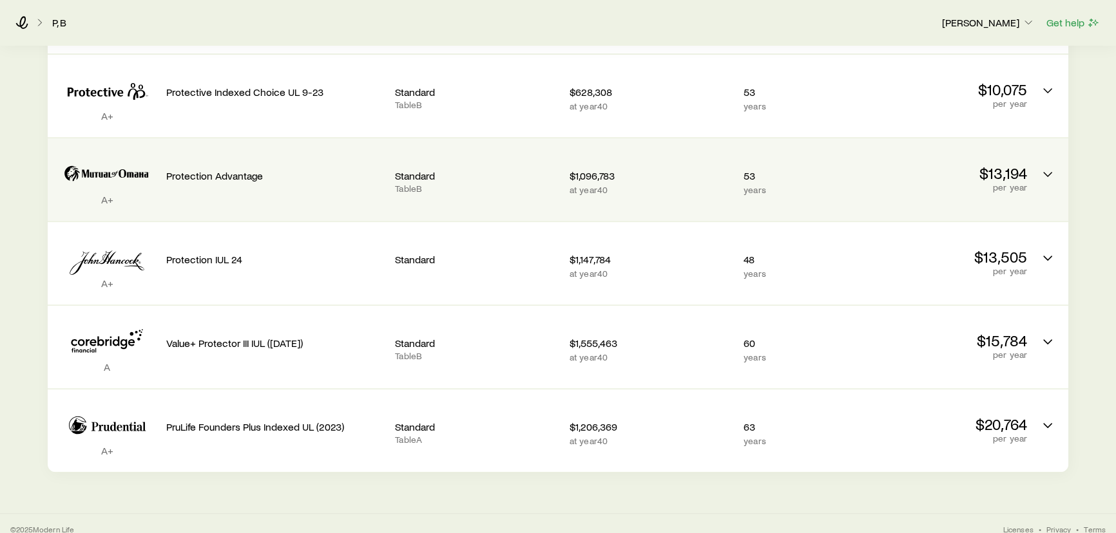
click at [474, 184] on p "Table B" at bounding box center [477, 189] width 164 height 10
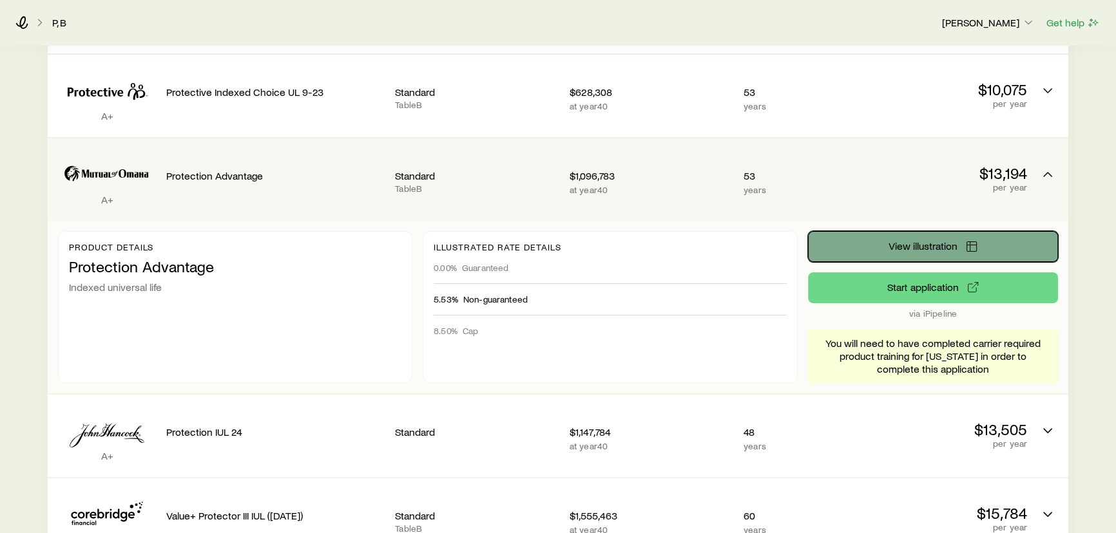
click at [917, 241] on span "View illustration" at bounding box center [922, 246] width 69 height 10
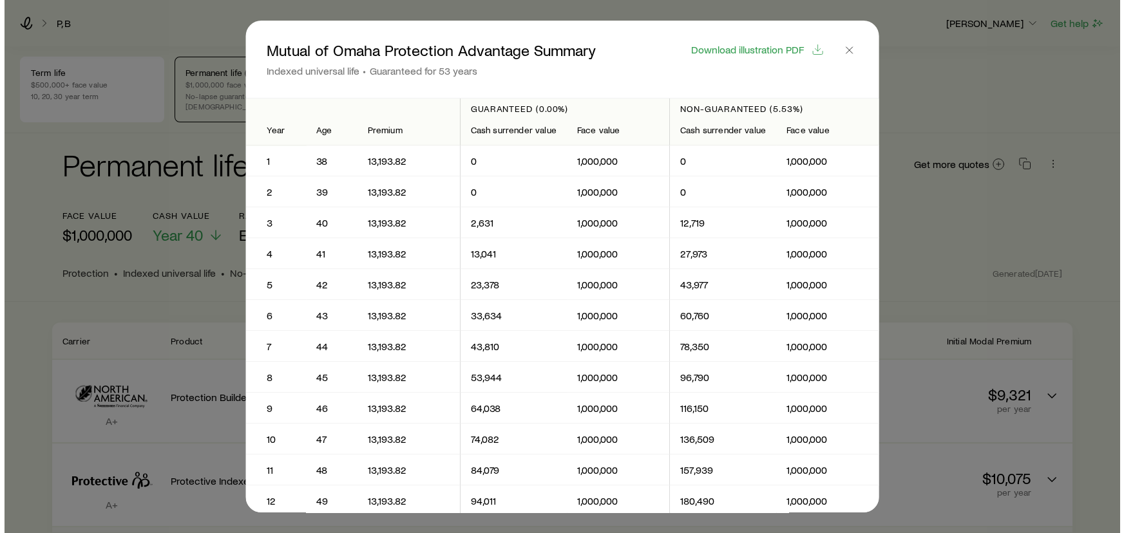
scroll to position [0, 0]
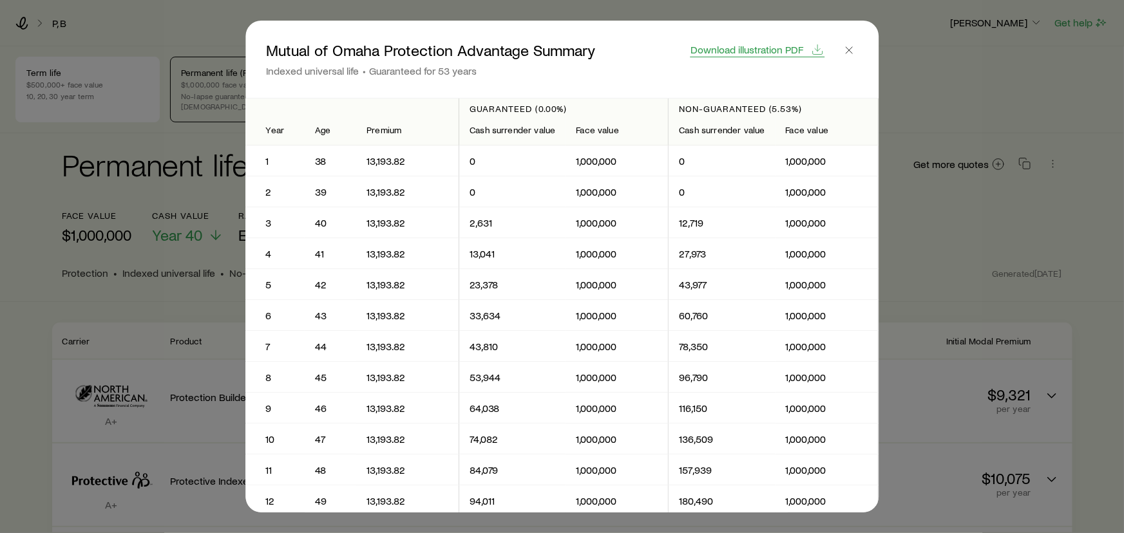
click at [774, 53] on span "Download illustration PDF" at bounding box center [747, 49] width 113 height 10
click at [850, 52] on icon "button" at bounding box center [849, 50] width 13 height 13
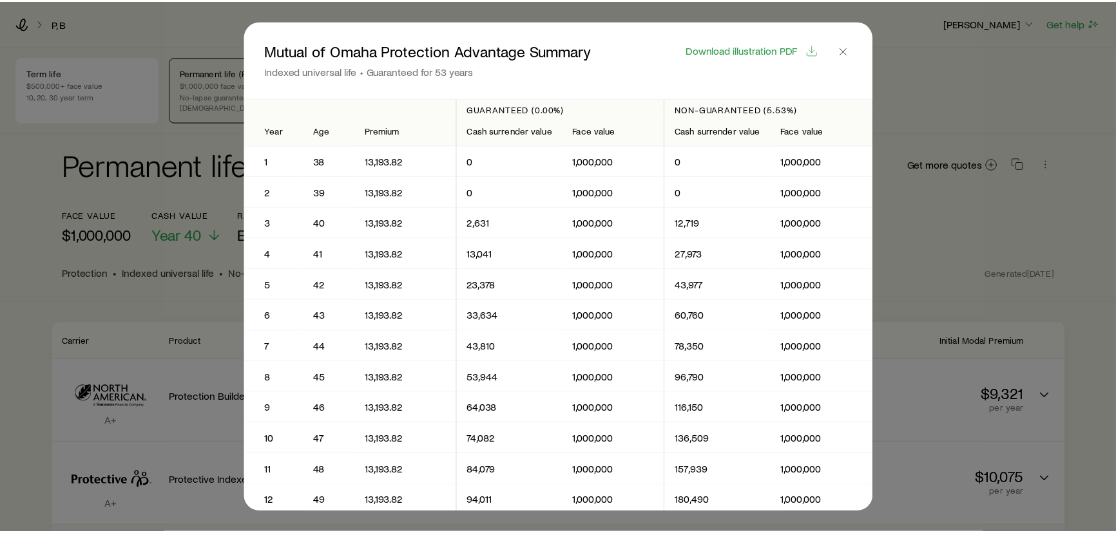
scroll to position [389, 0]
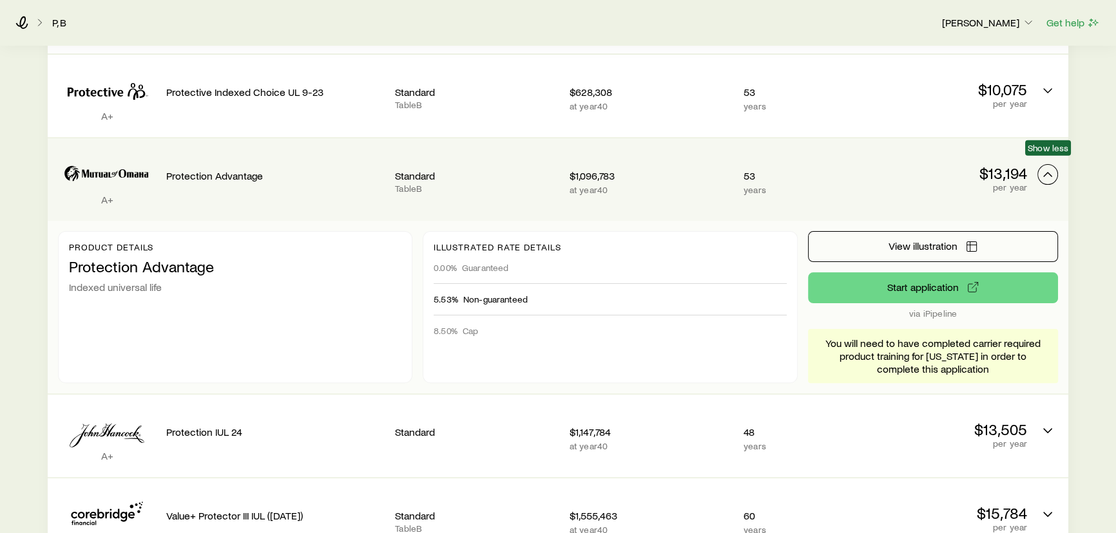
click at [1055, 166] on button "Permanent quotes" at bounding box center [1047, 174] width 21 height 21
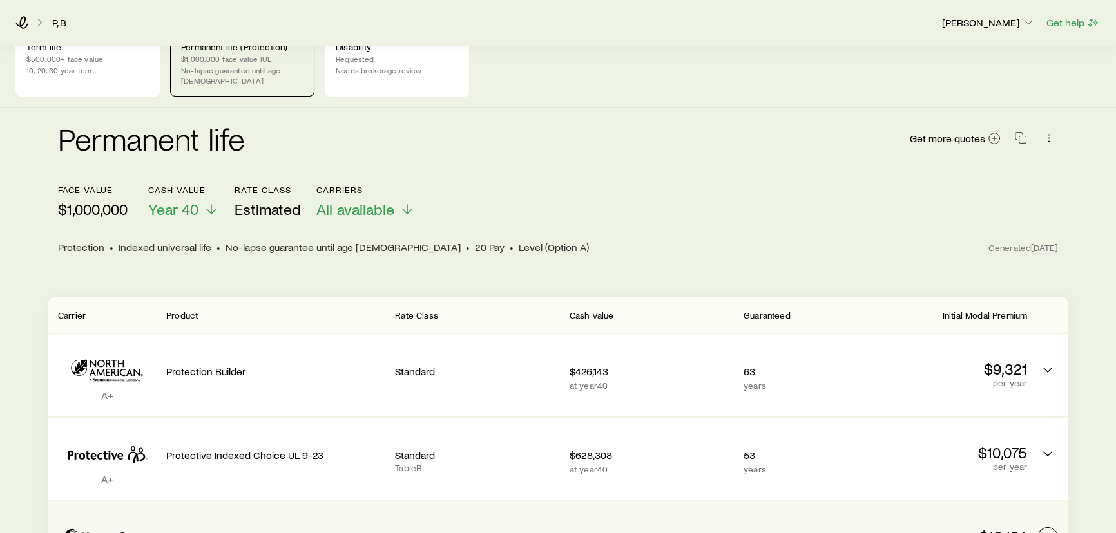
scroll to position [0, 0]
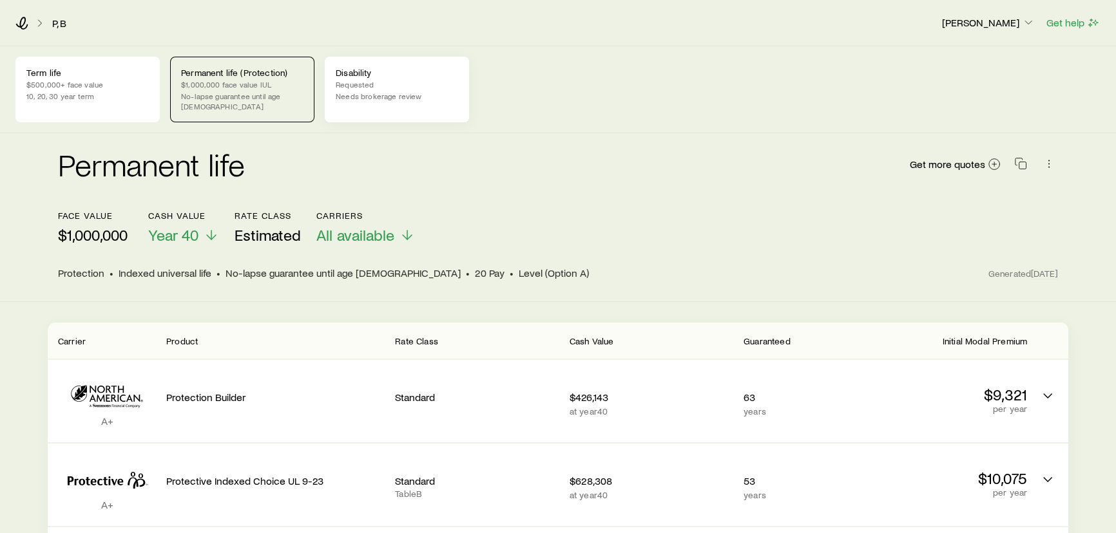
click at [410, 96] on p "Needs brokerage review" at bounding box center [397, 96] width 122 height 10
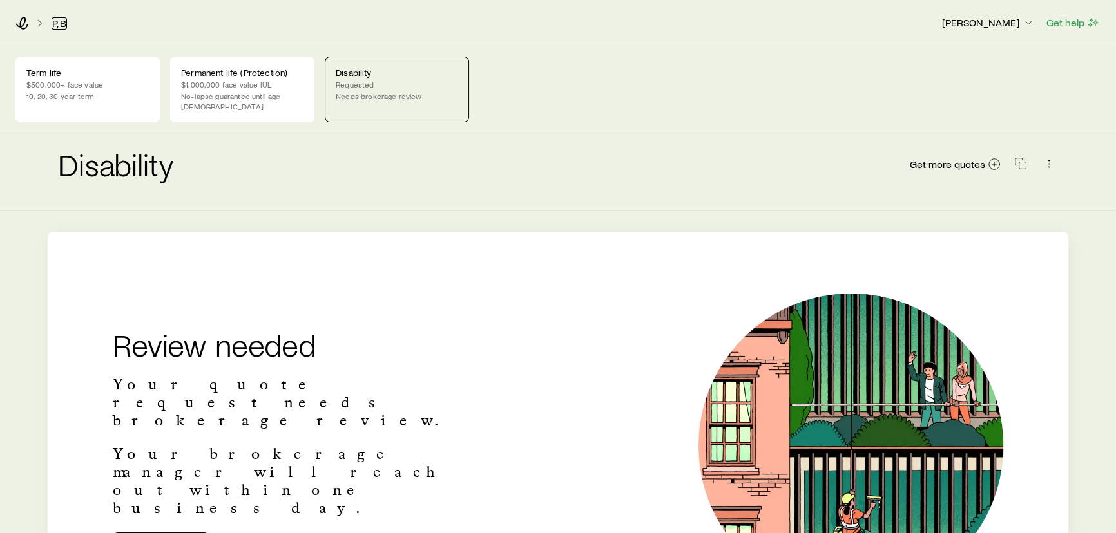
click at [58, 19] on link "P, B" at bounding box center [59, 23] width 15 height 12
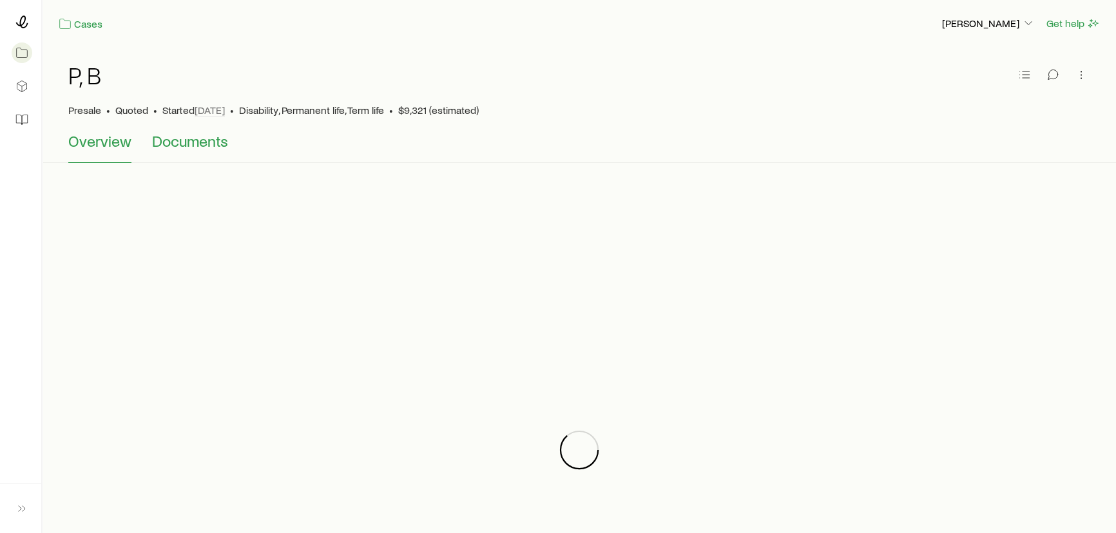
click at [181, 144] on span "Documents" at bounding box center [190, 141] width 76 height 18
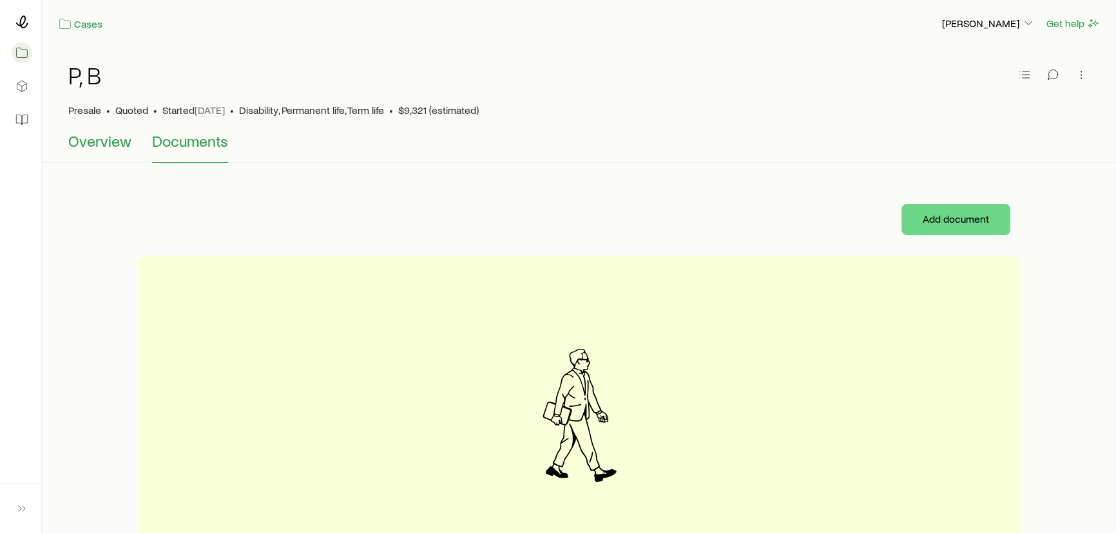
click at [113, 142] on span "Overview" at bounding box center [99, 141] width 63 height 18
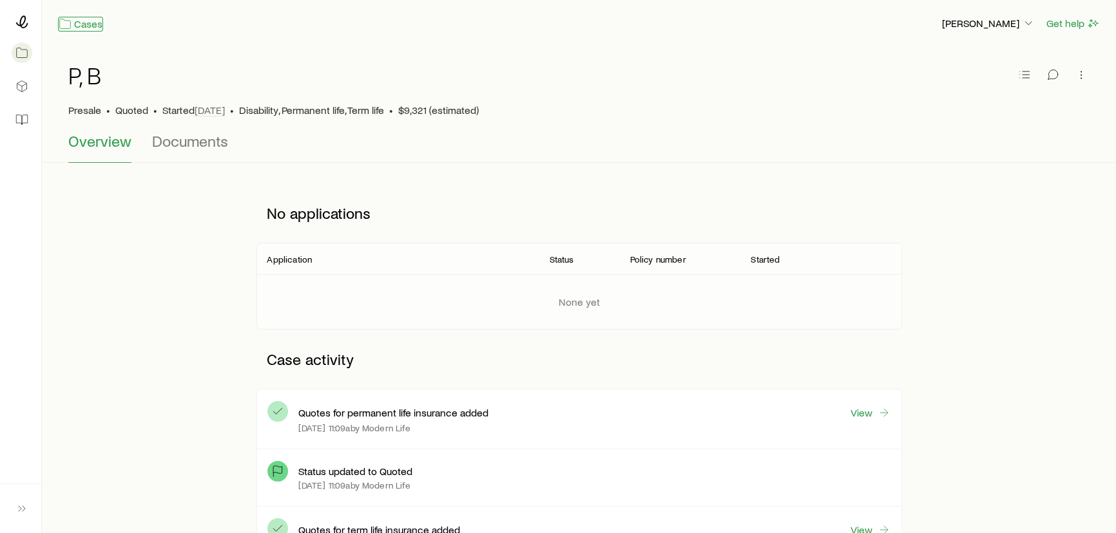
click at [79, 26] on link "Cases" at bounding box center [80, 24] width 45 height 15
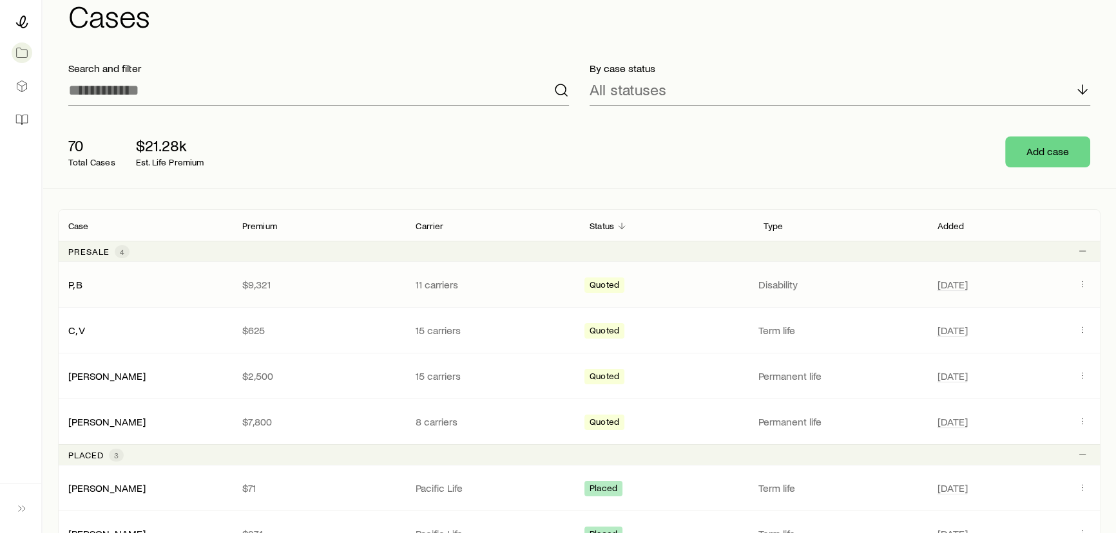
scroll to position [117, 0]
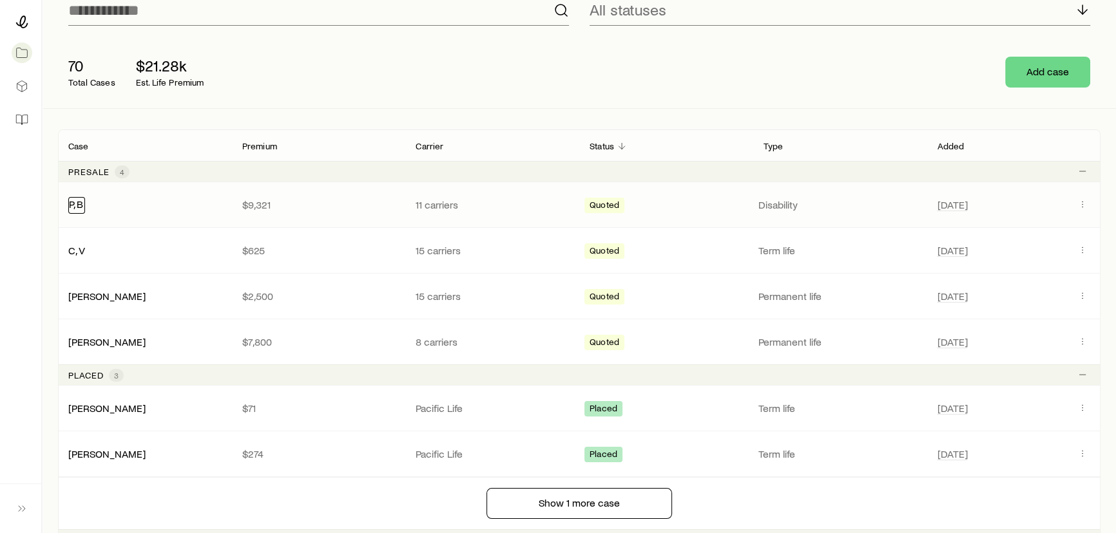
click at [77, 205] on link "P, B" at bounding box center [76, 204] width 14 height 12
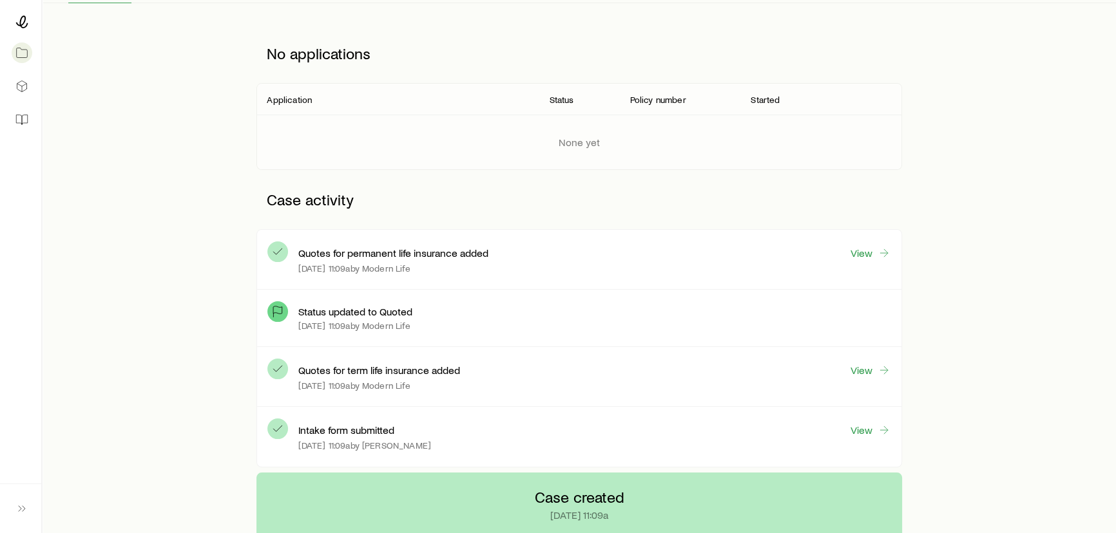
scroll to position [175, 0]
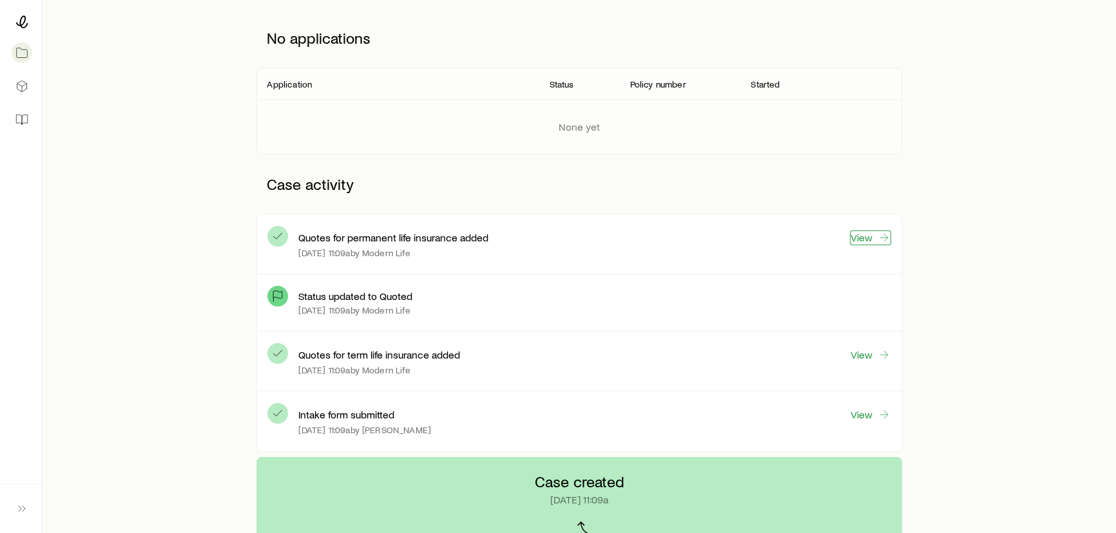
click at [863, 238] on link "View" at bounding box center [870, 238] width 41 height 15
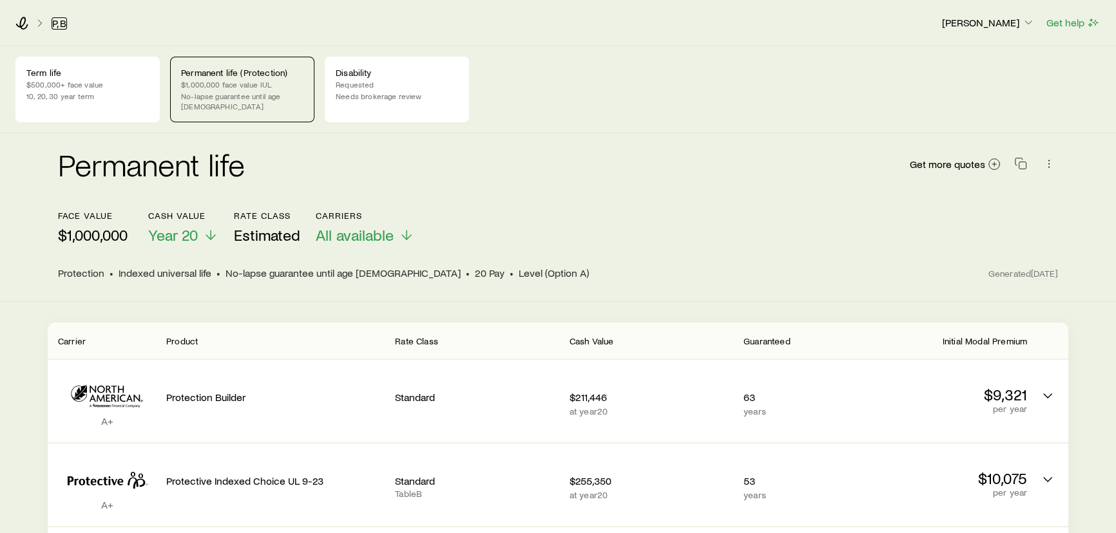
click at [58, 24] on link "P, B" at bounding box center [59, 23] width 15 height 12
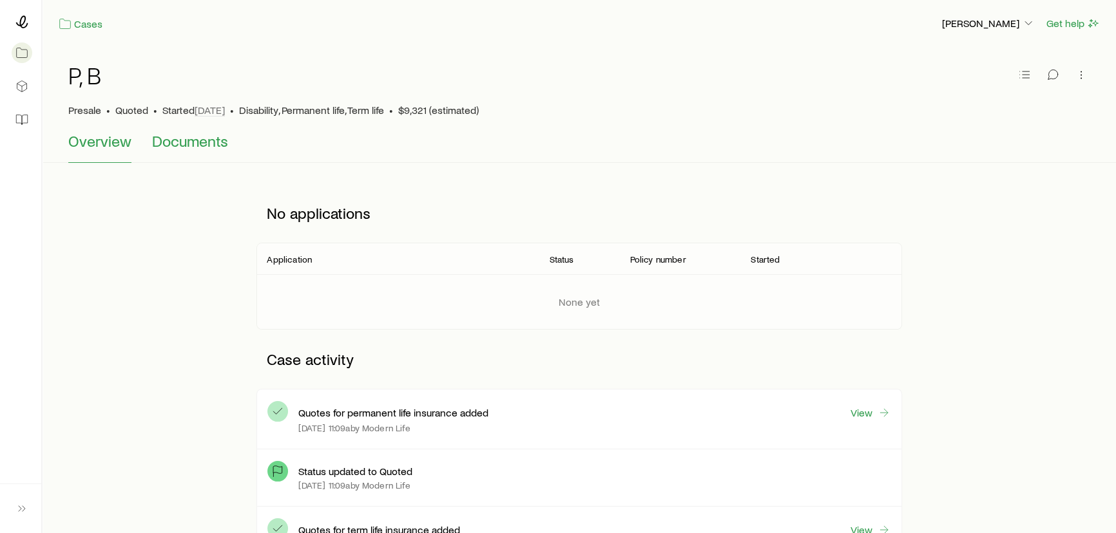
click at [182, 144] on span "Documents" at bounding box center [190, 141] width 76 height 18
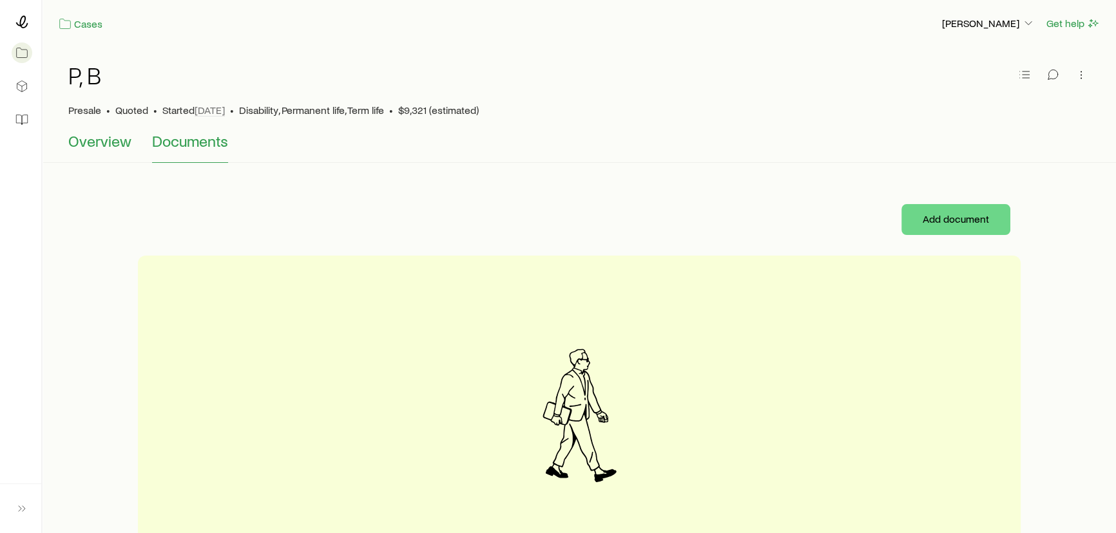
click at [108, 143] on span "Overview" at bounding box center [99, 141] width 63 height 18
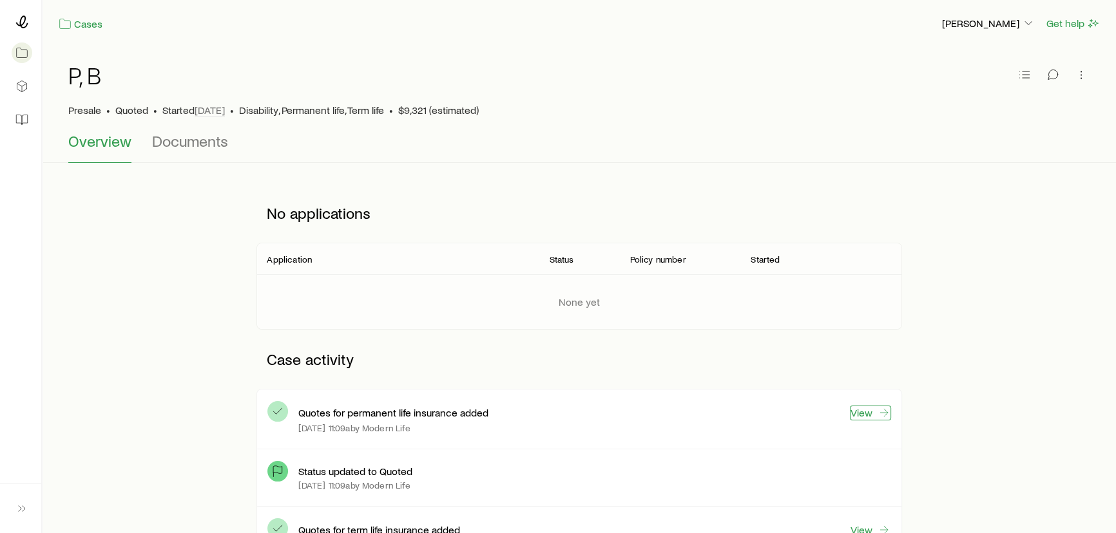
click at [863, 414] on link "View" at bounding box center [870, 413] width 41 height 15
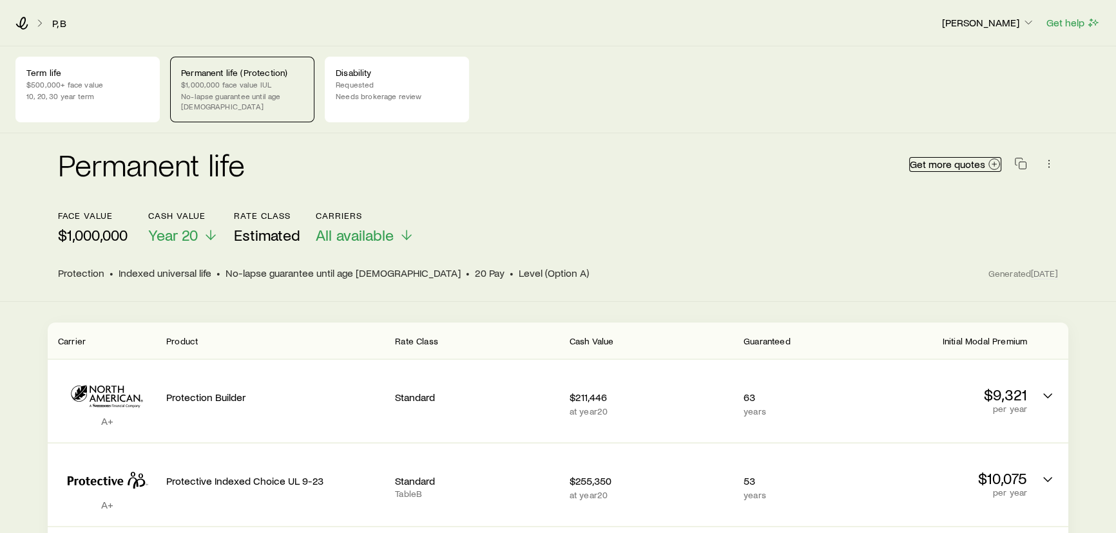
click at [951, 159] on span "Get more quotes" at bounding box center [947, 164] width 75 height 10
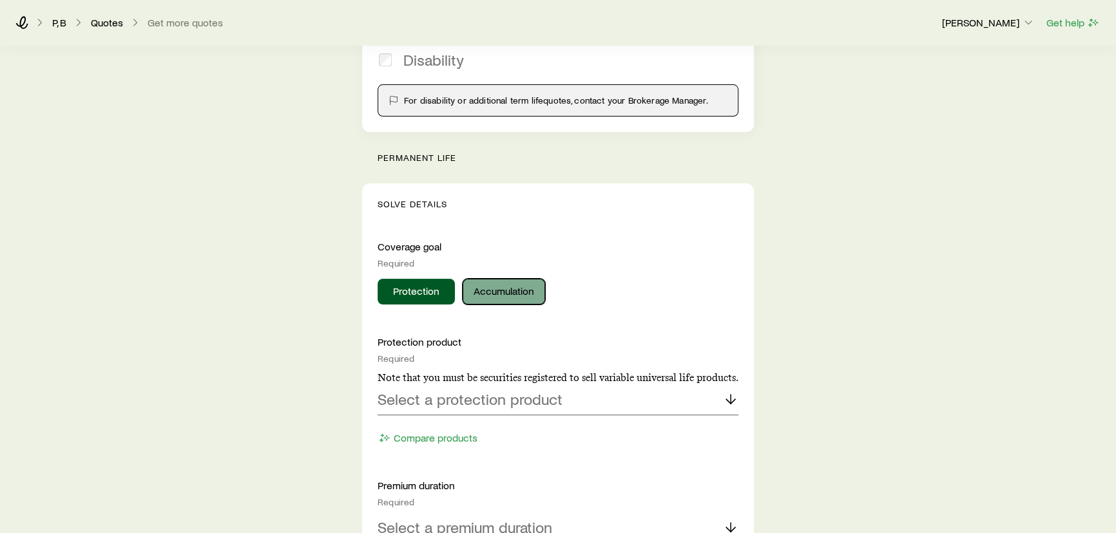
click at [504, 289] on button "Accumulation" at bounding box center [504, 292] width 82 height 26
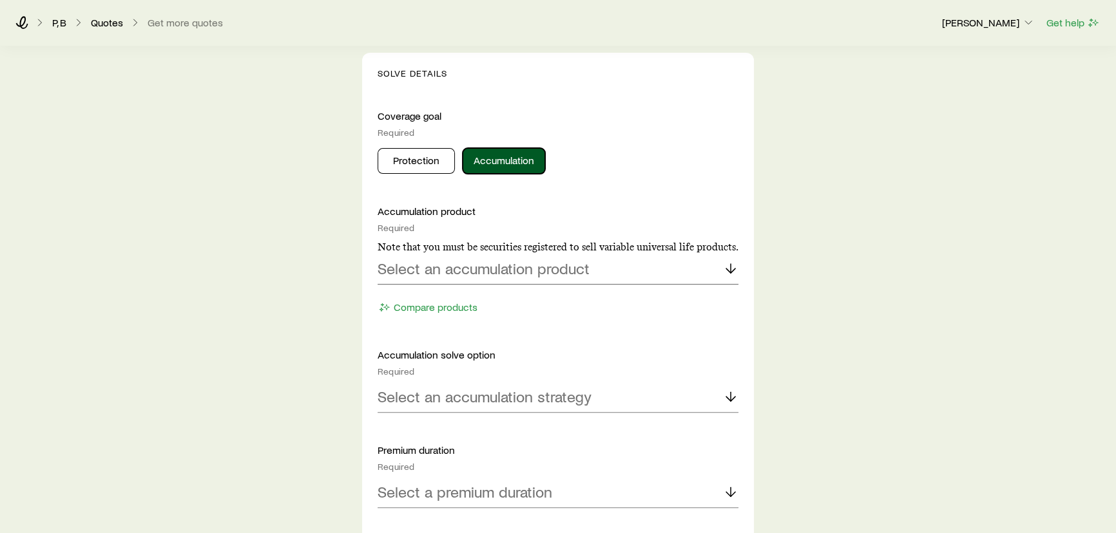
scroll to position [527, 0]
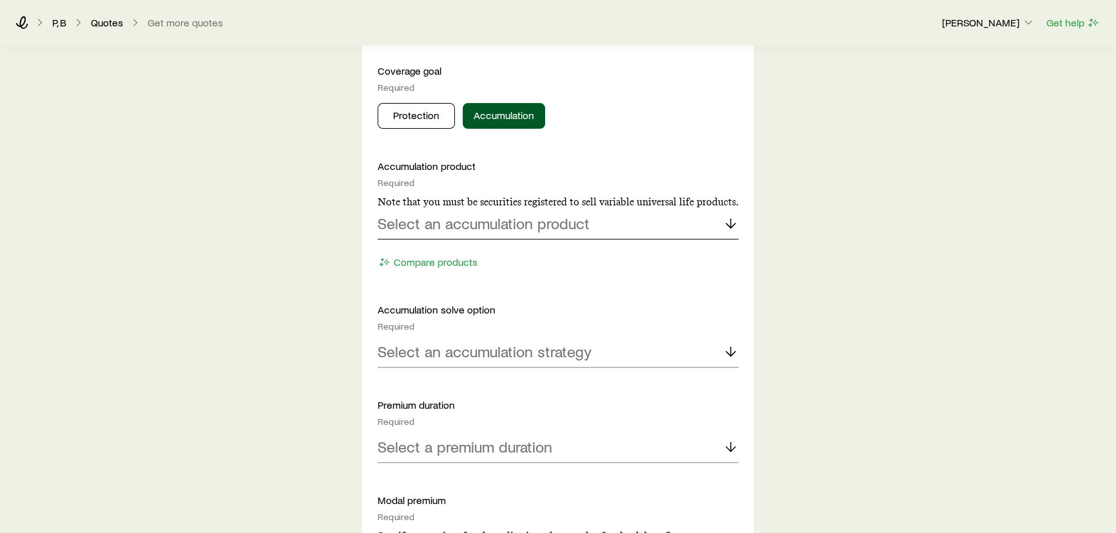
click at [506, 233] on div "Select an accumulation product" at bounding box center [557, 224] width 361 height 31
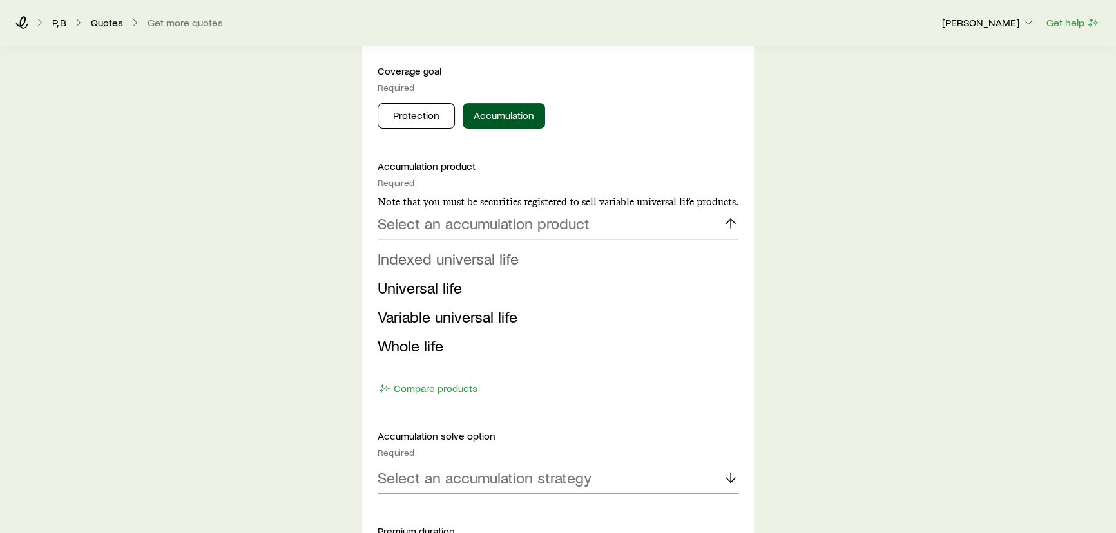
click at [464, 258] on span "Indexed universal life" at bounding box center [447, 258] width 141 height 19
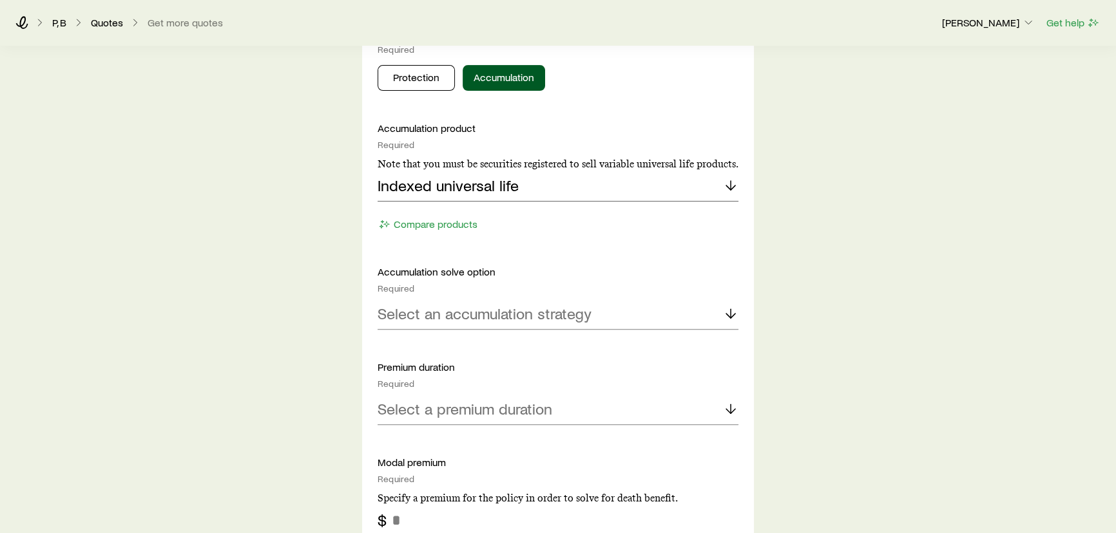
scroll to position [586, 0]
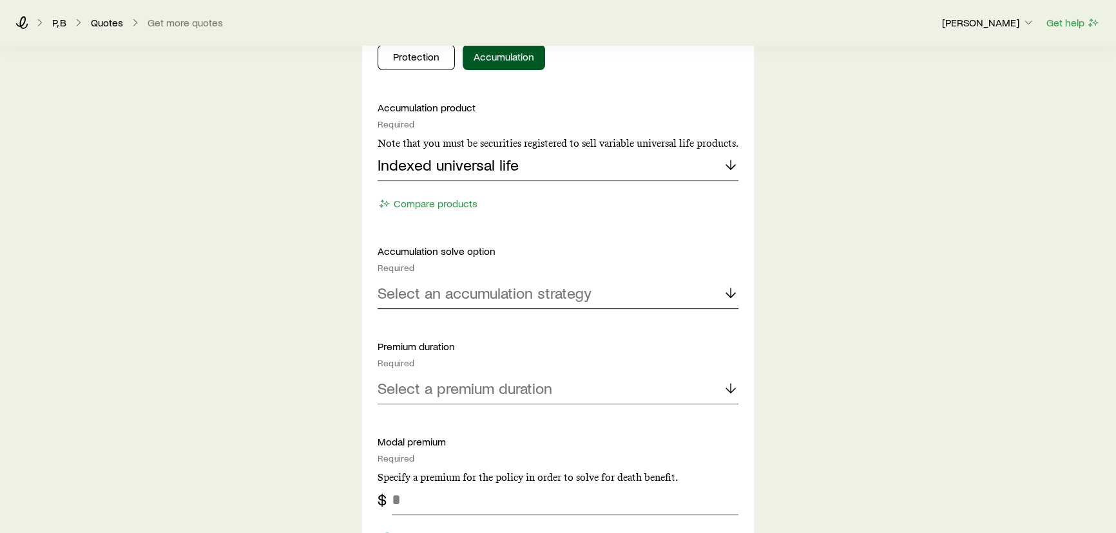
click at [444, 292] on p "Select an accumulation strategy" at bounding box center [484, 293] width 214 height 18
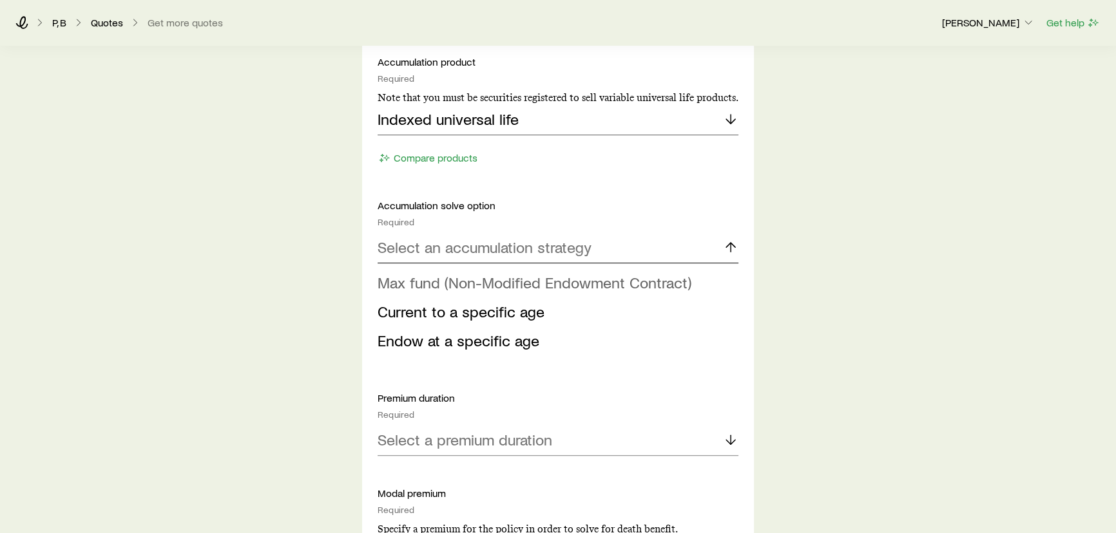
scroll to position [644, 0]
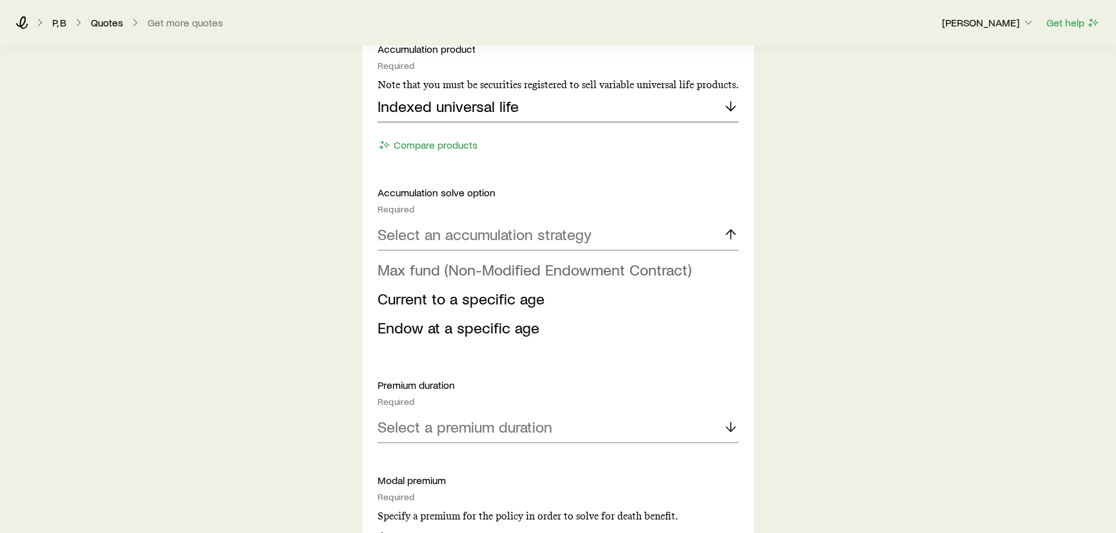
click at [473, 267] on span "Max fund (Non-Modified Endowment Contract)" at bounding box center [534, 269] width 314 height 19
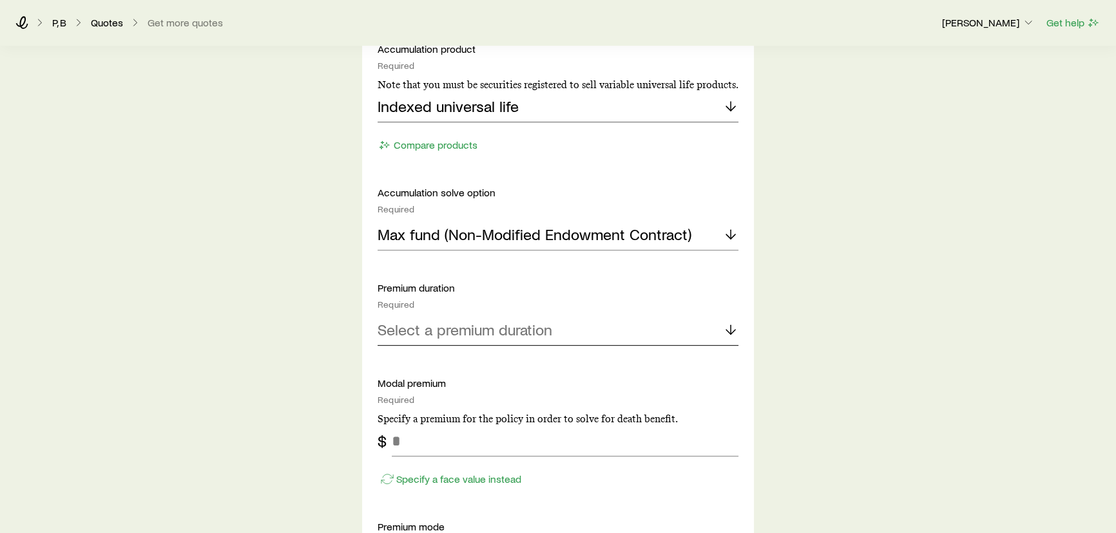
click at [451, 338] on div "Select a premium duration" at bounding box center [557, 330] width 361 height 31
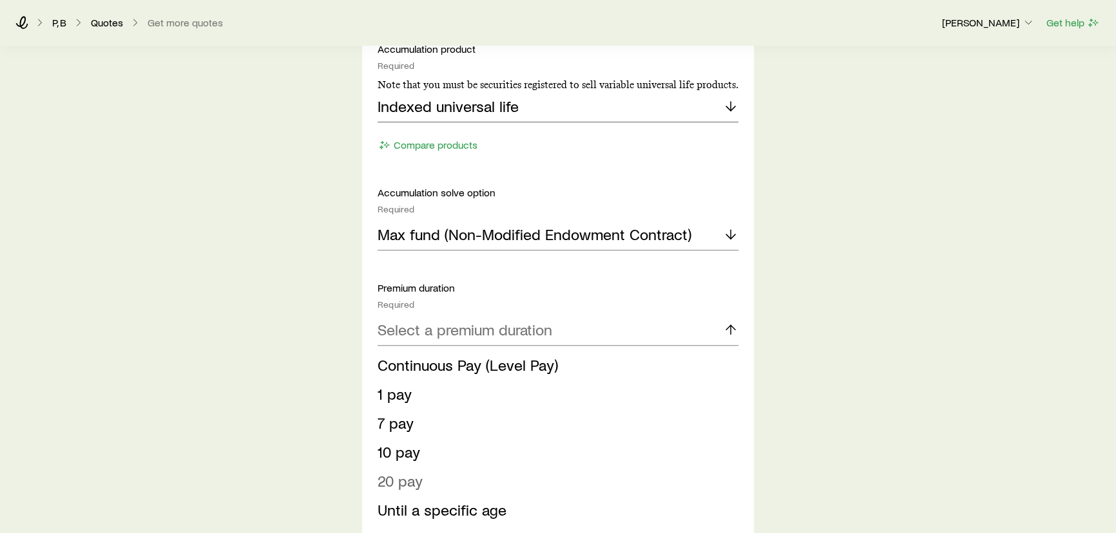
click at [401, 476] on span "20 pay" at bounding box center [399, 481] width 45 height 19
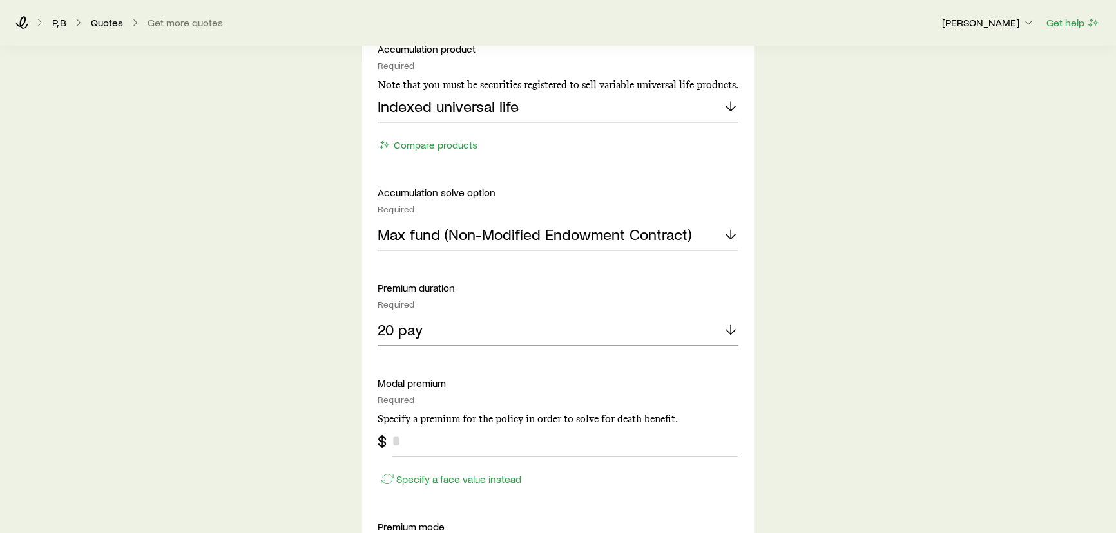
click at [423, 446] on input "tel" at bounding box center [565, 441] width 347 height 31
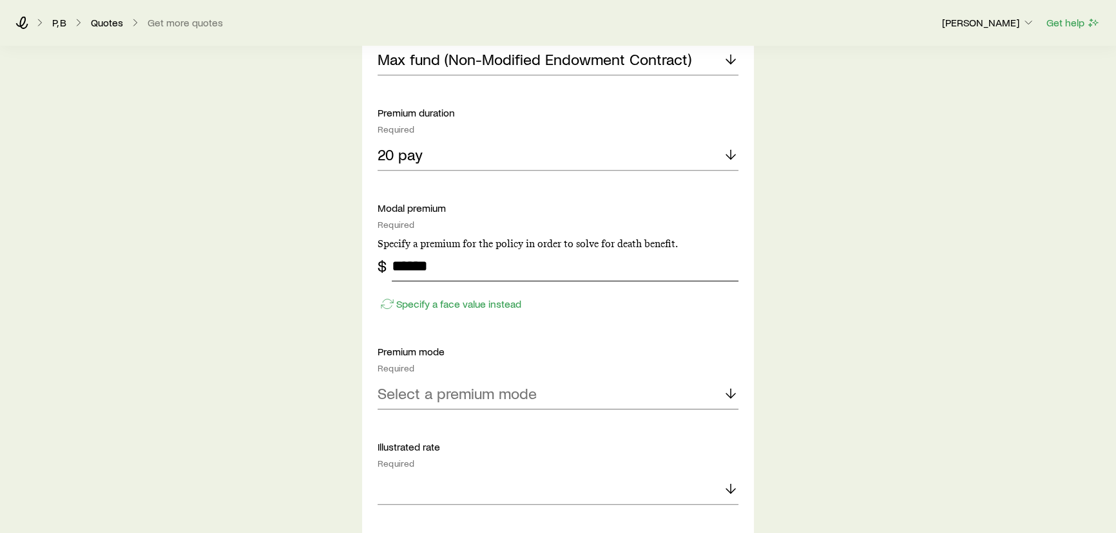
type input "******"
click at [441, 393] on p "Select a premium mode" at bounding box center [456, 394] width 159 height 18
click at [411, 436] on span "Annual" at bounding box center [399, 428] width 45 height 19
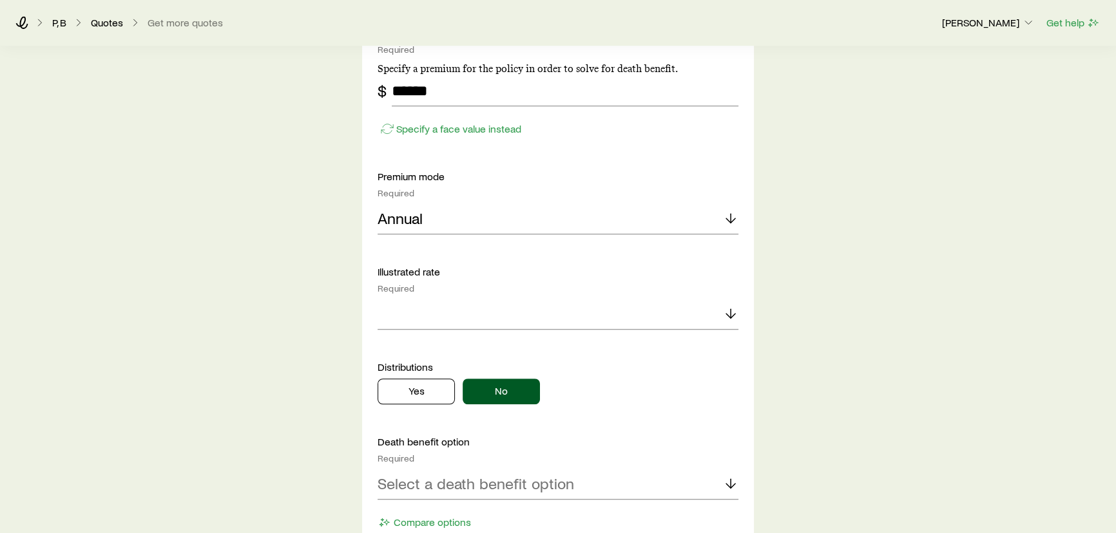
scroll to position [995, 0]
click at [408, 296] on div "Illustrated rate Required" at bounding box center [557, 297] width 361 height 64
click at [413, 318] on div at bounding box center [557, 313] width 361 height 31
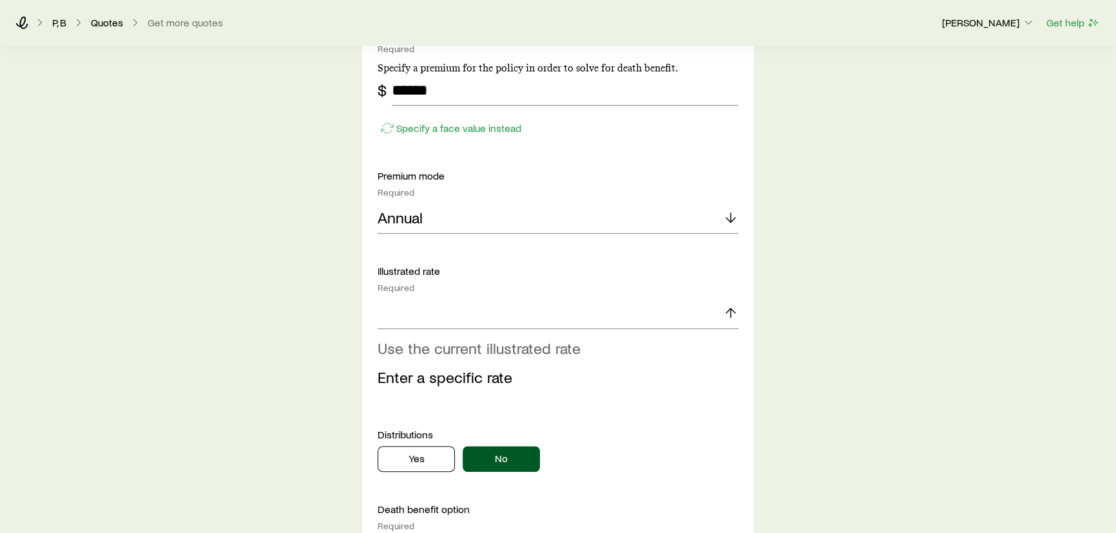
click at [406, 346] on span "Use the current illustrated rate" at bounding box center [478, 348] width 203 height 19
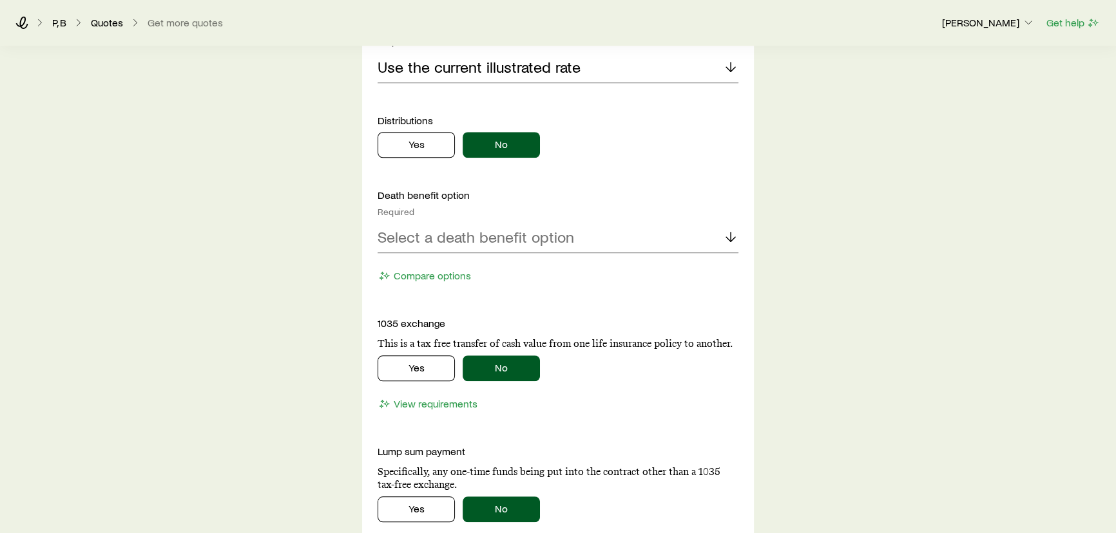
scroll to position [1346, 0]
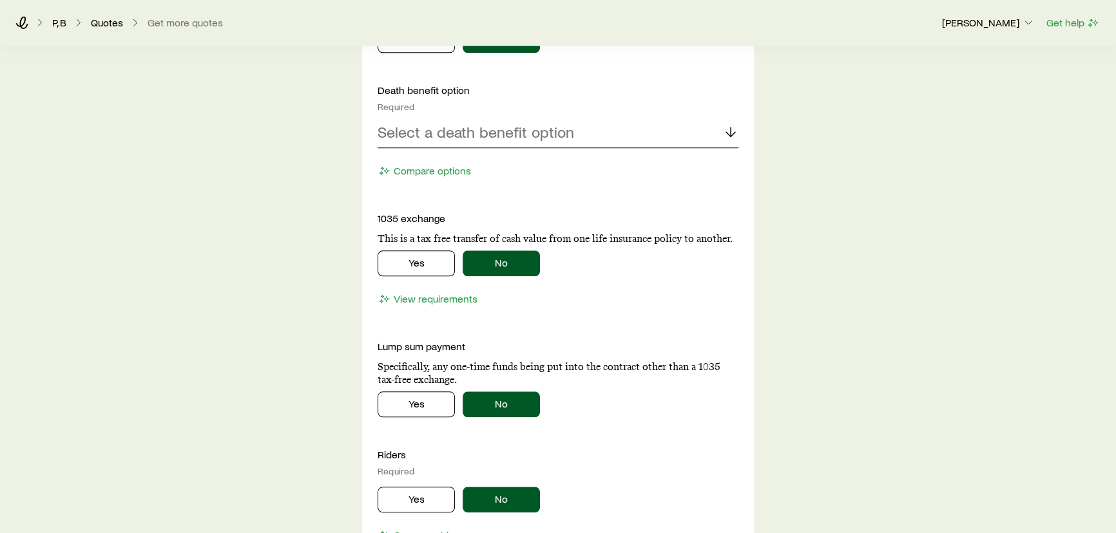
click at [452, 144] on div "Select a death benefit option" at bounding box center [557, 132] width 361 height 31
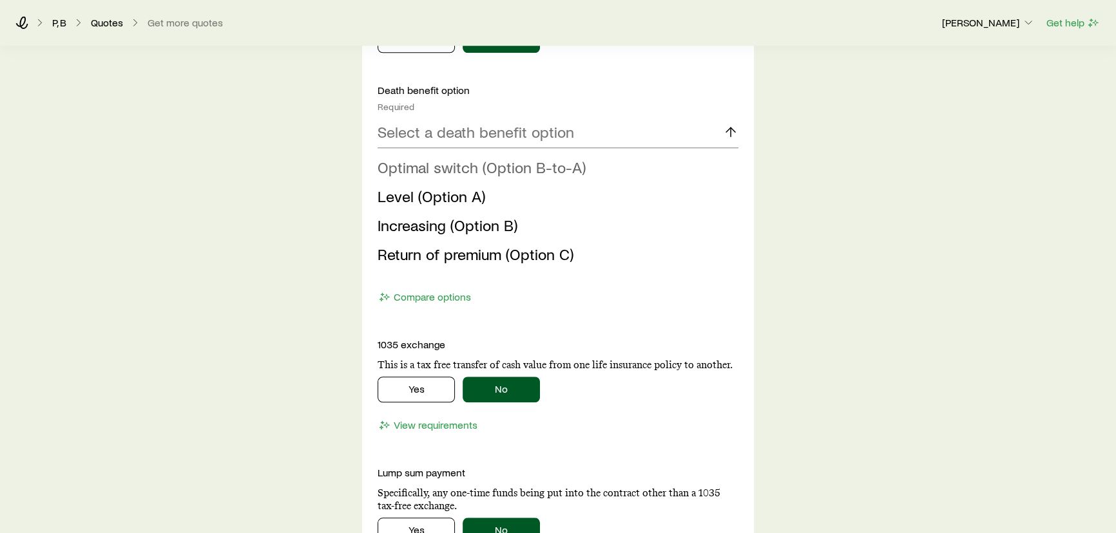
click at [432, 168] on span "Optimal switch (Option B-to-A)" at bounding box center [481, 167] width 208 height 19
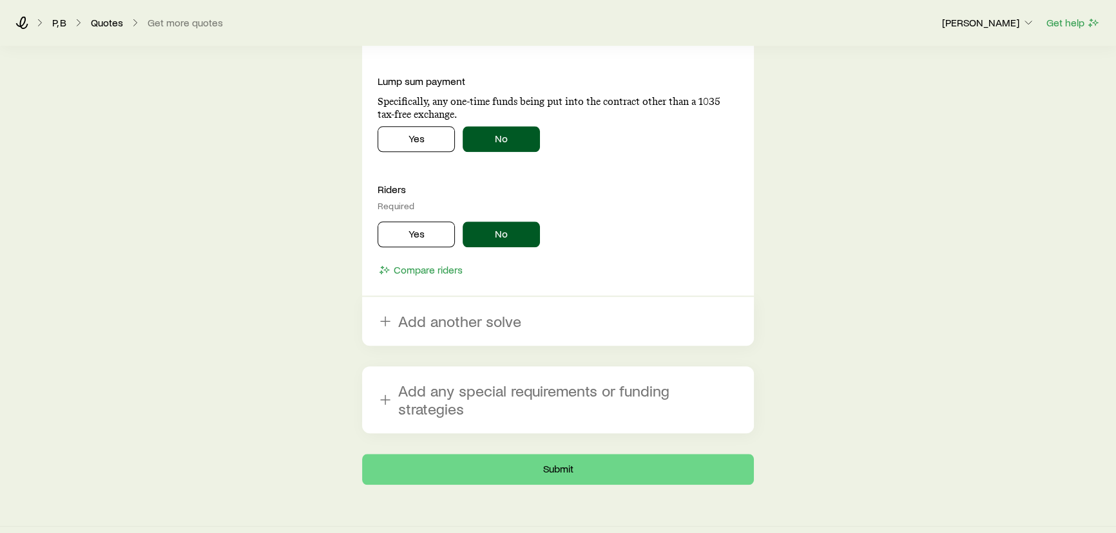
scroll to position [1616, 0]
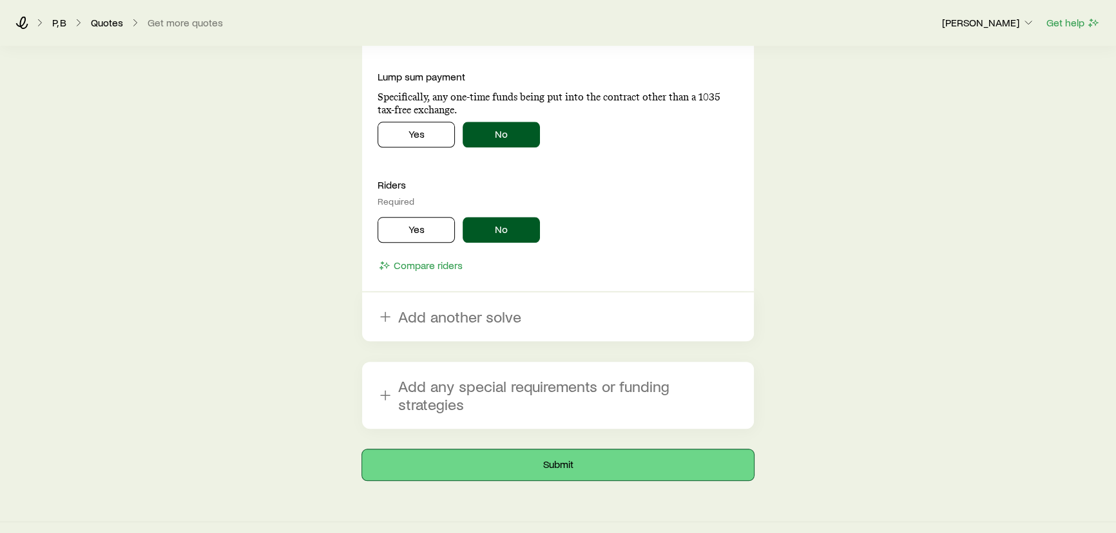
click at [600, 450] on button "Submit" at bounding box center [558, 465] width 392 height 31
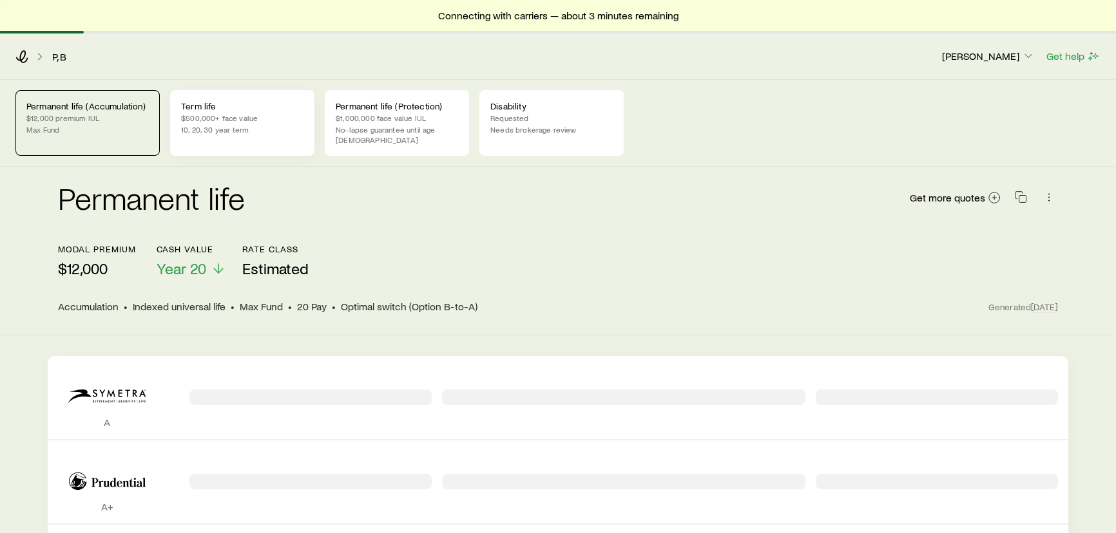
click at [267, 115] on p "$500,000+ face value" at bounding box center [242, 118] width 122 height 10
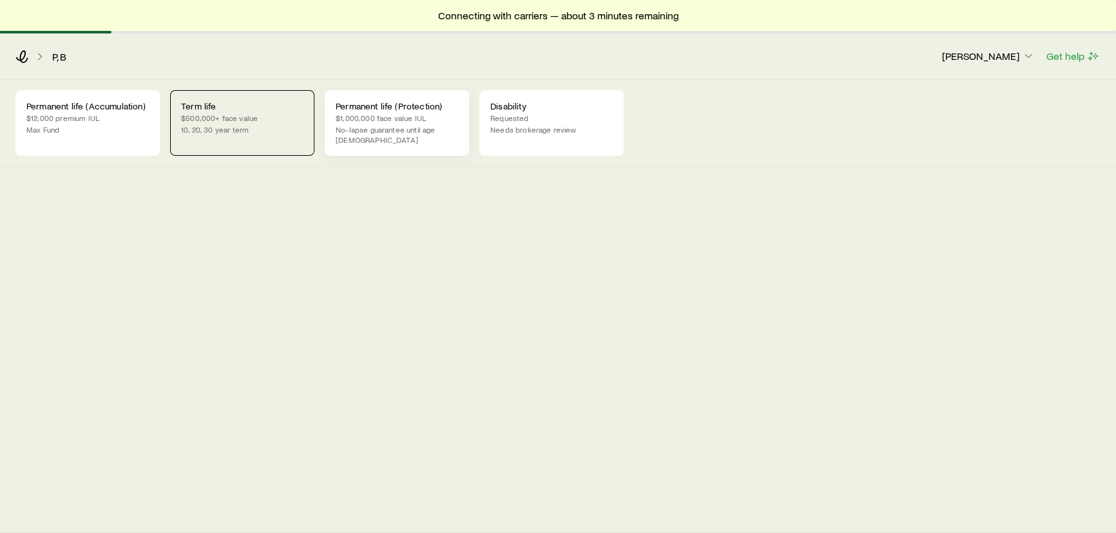
click at [383, 116] on p "$1,000,000 face value IUL" at bounding box center [397, 118] width 122 height 10
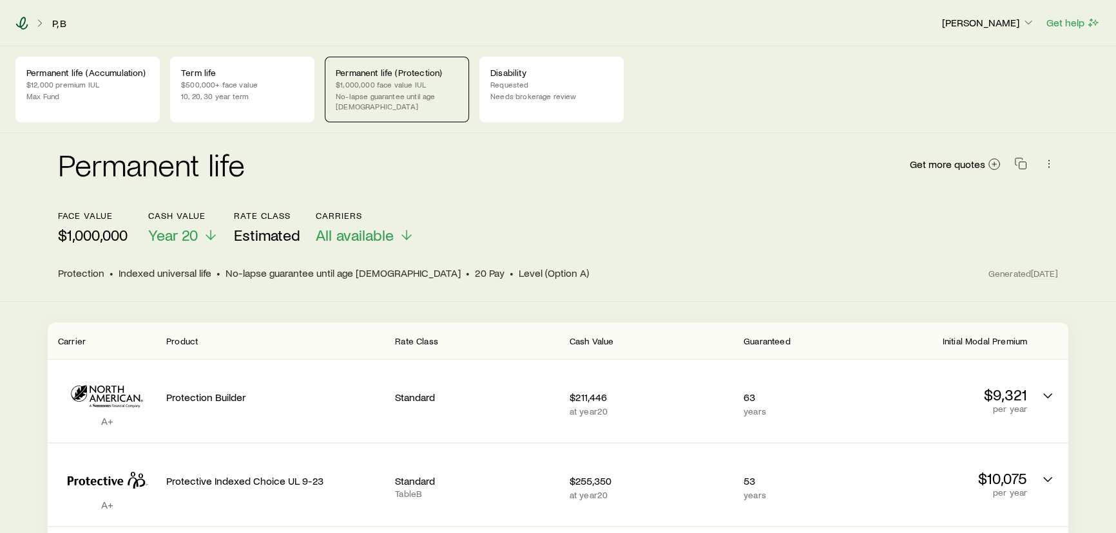
click at [23, 26] on icon at bounding box center [21, 23] width 13 height 13
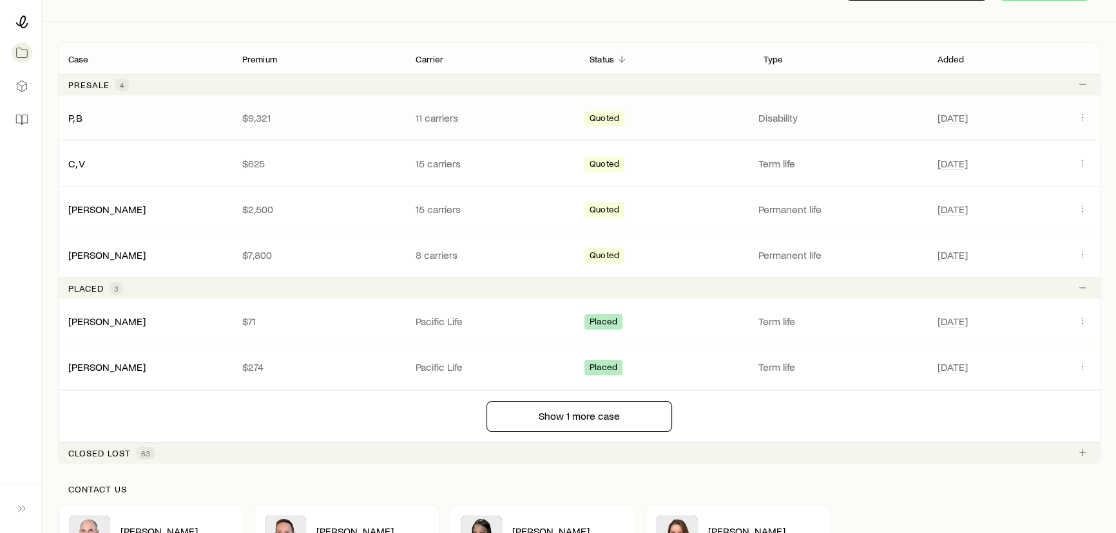
scroll to position [175, 0]
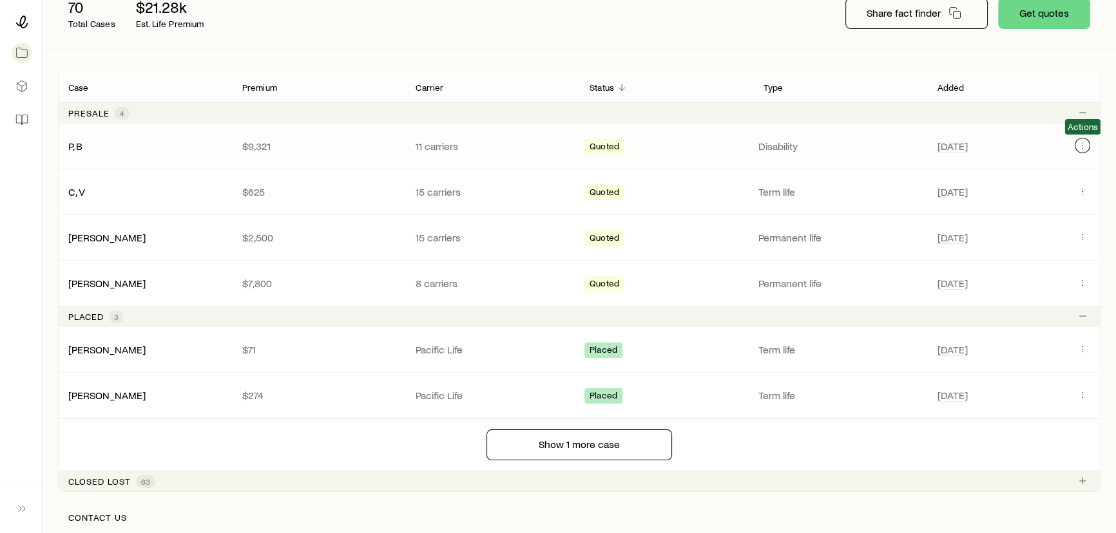
click at [1078, 149] on icon "Client cases" at bounding box center [1082, 145] width 10 height 10
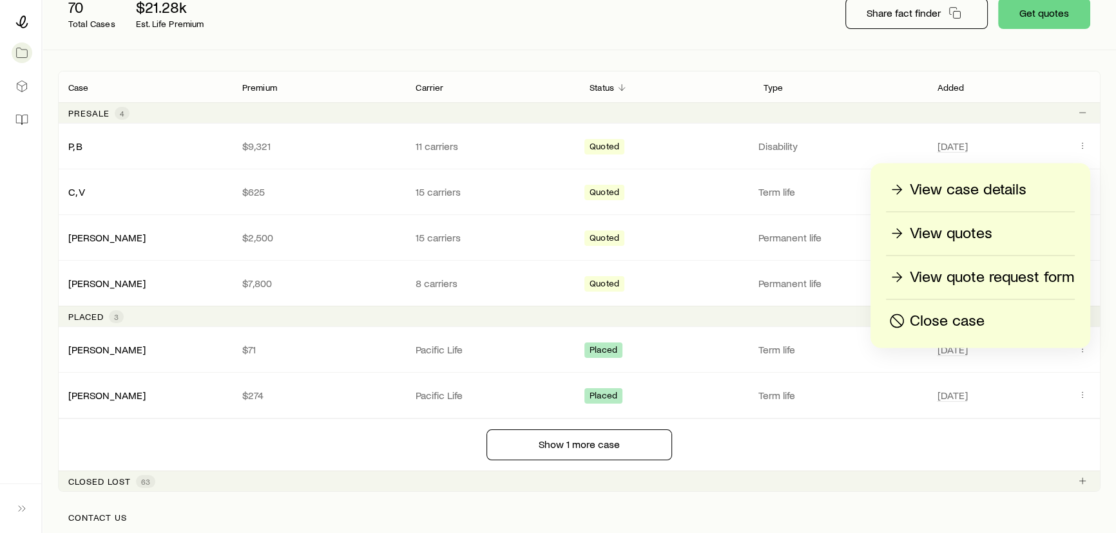
click at [976, 270] on p "View quote request form" at bounding box center [992, 277] width 164 height 21
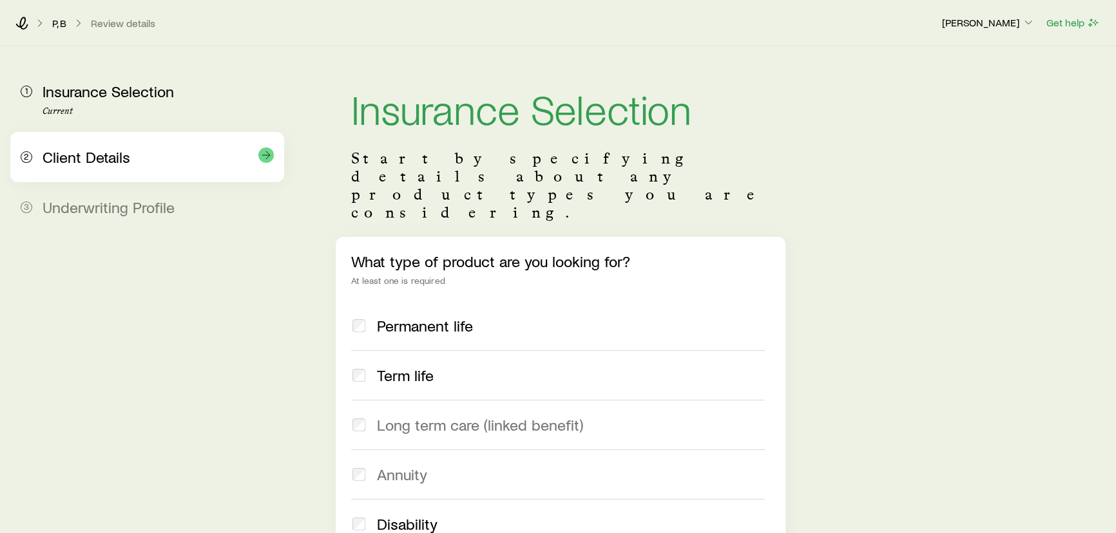
click at [126, 156] on span "Client Details" at bounding box center [87, 157] width 88 height 19
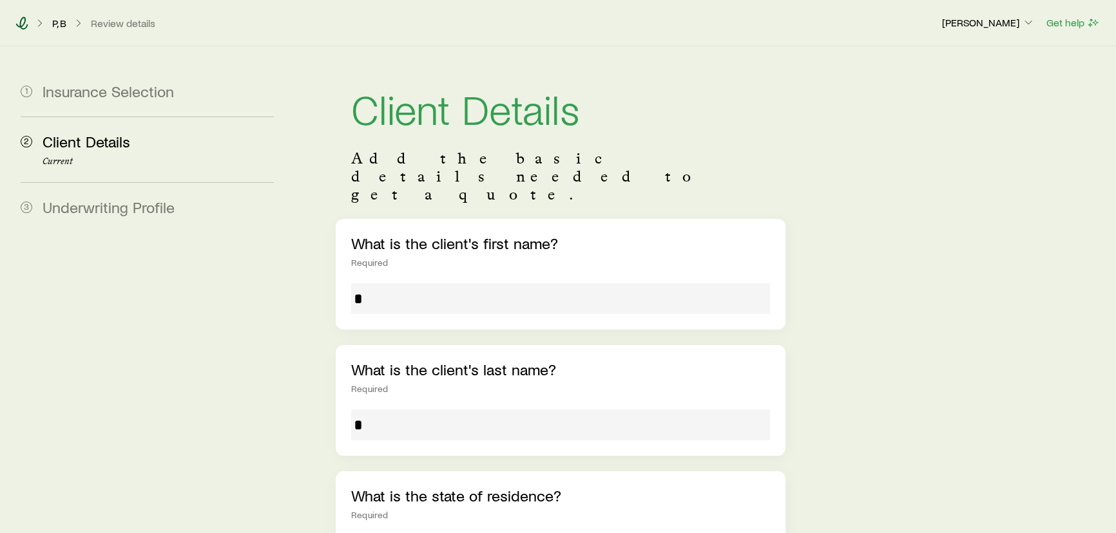
click at [26, 25] on icon at bounding box center [21, 23] width 13 height 13
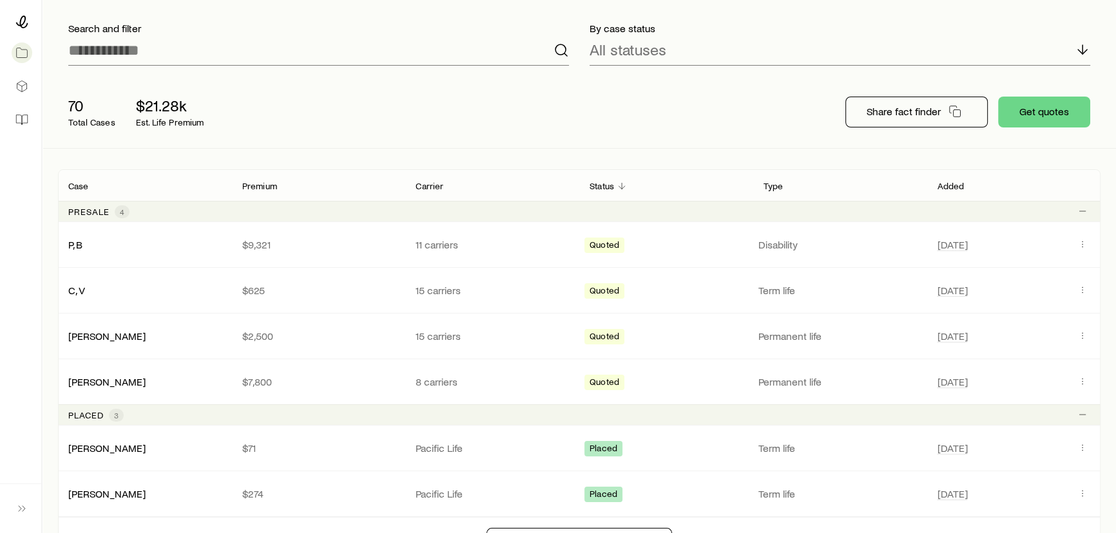
scroll to position [49, 0]
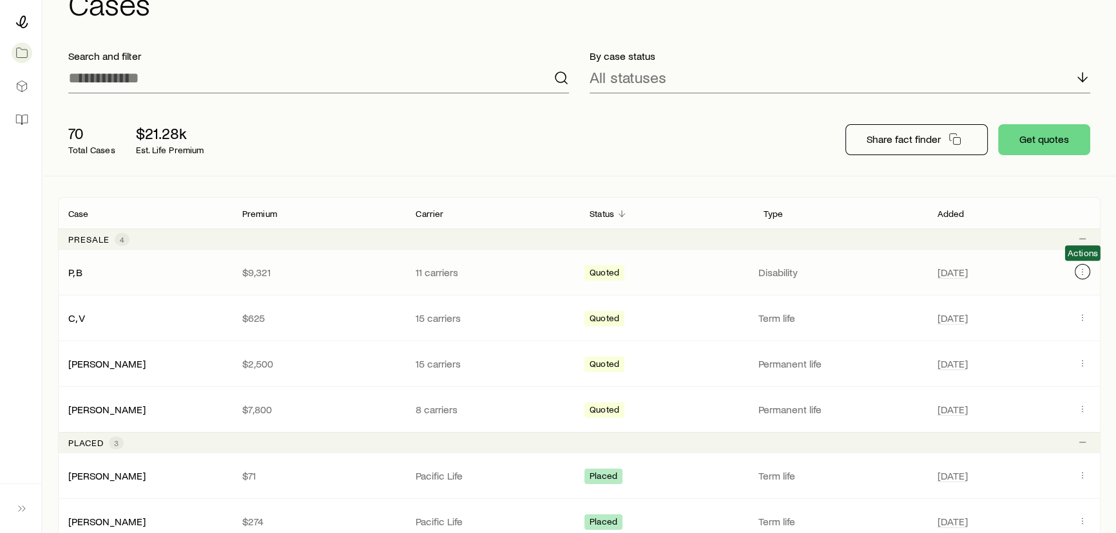
click at [1086, 271] on icon "Client cases" at bounding box center [1082, 272] width 10 height 10
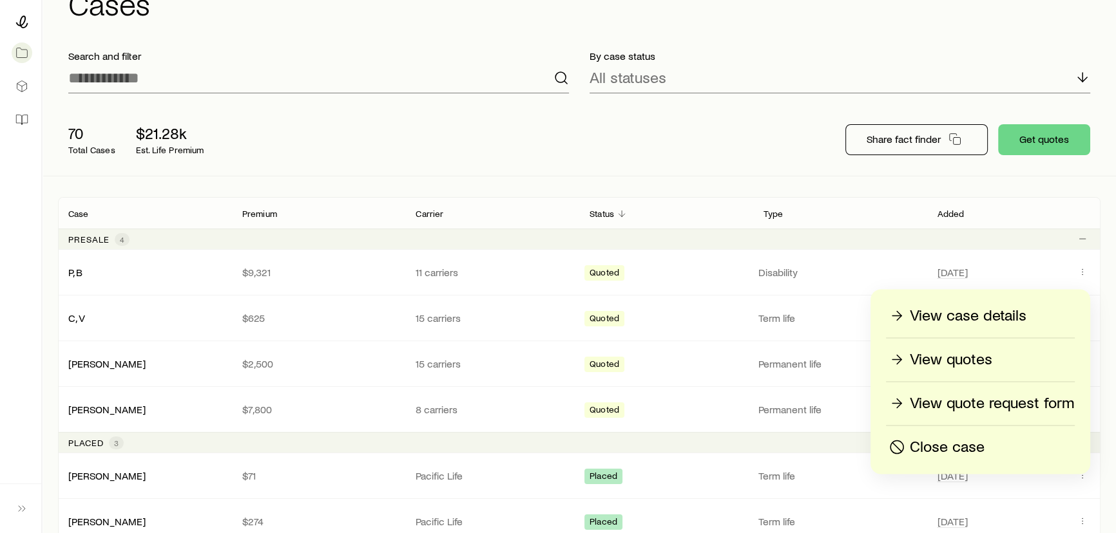
click at [928, 361] on p "View quotes" at bounding box center [951, 359] width 82 height 21
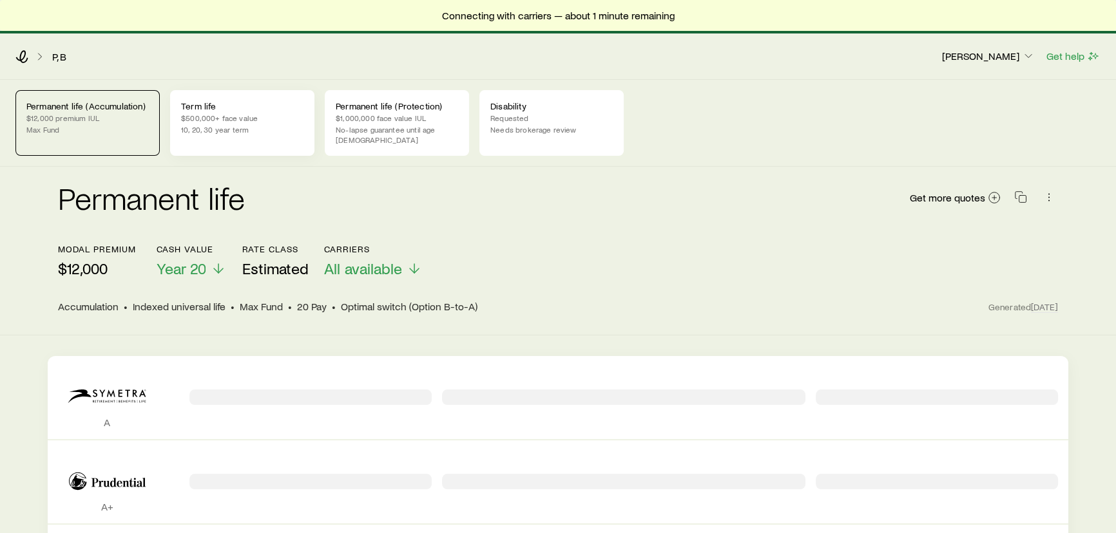
click at [258, 126] on p "10, 20, 30 year term" at bounding box center [242, 129] width 122 height 10
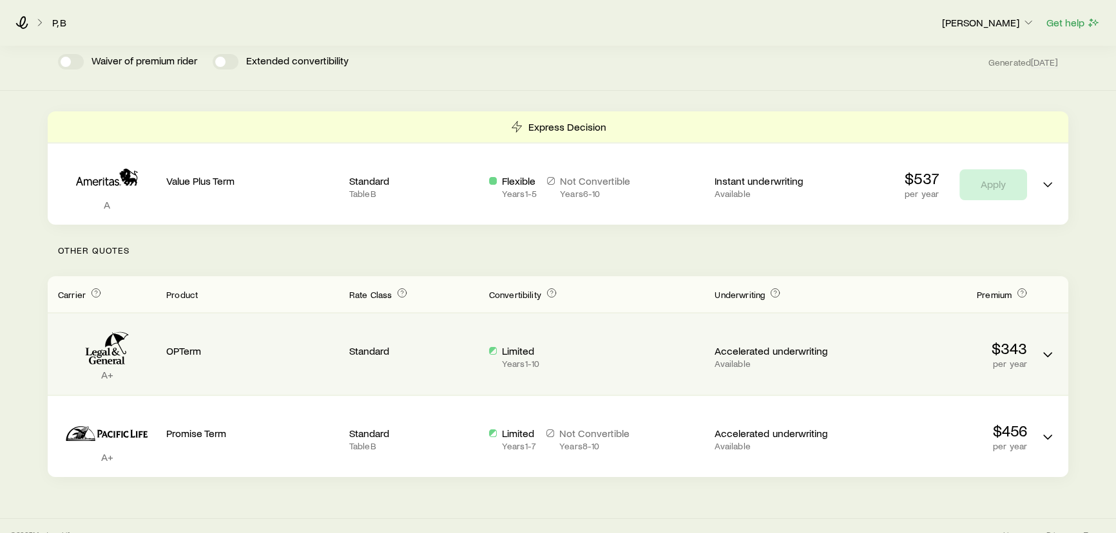
scroll to position [251, 0]
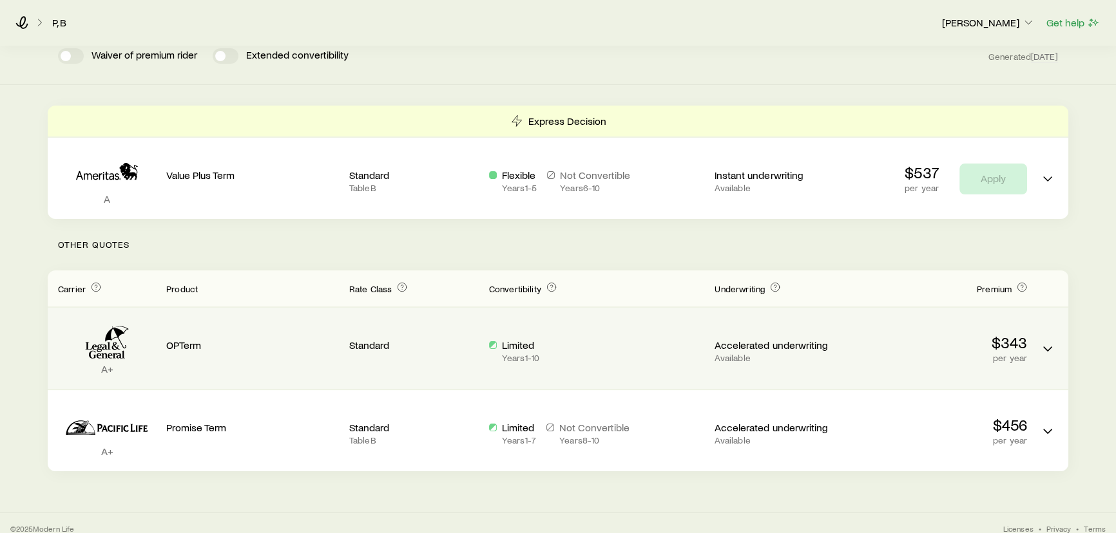
click at [903, 336] on p "$343" at bounding box center [940, 343] width 173 height 18
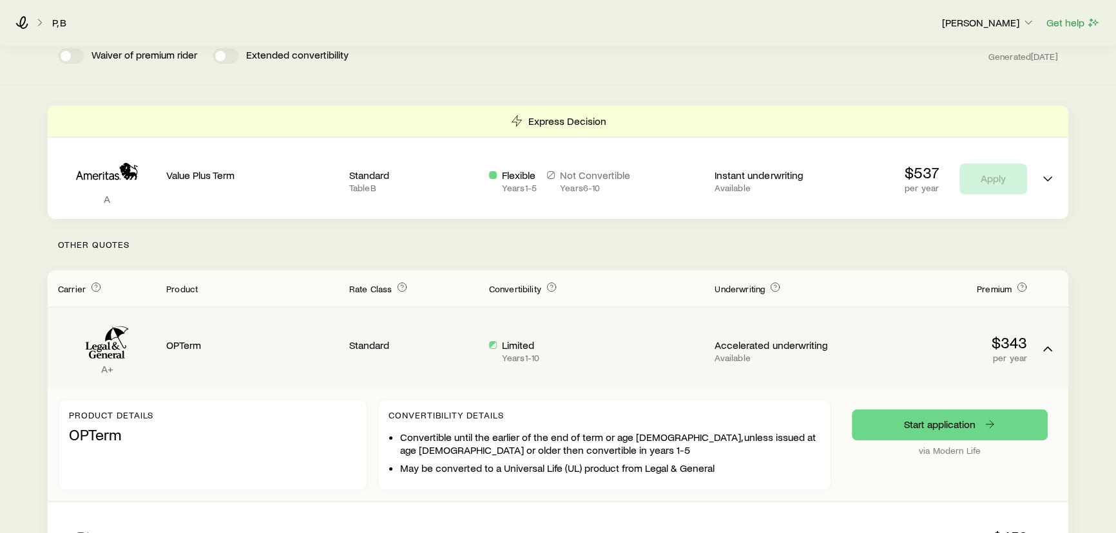
click at [928, 353] on p "per year" at bounding box center [940, 358] width 173 height 10
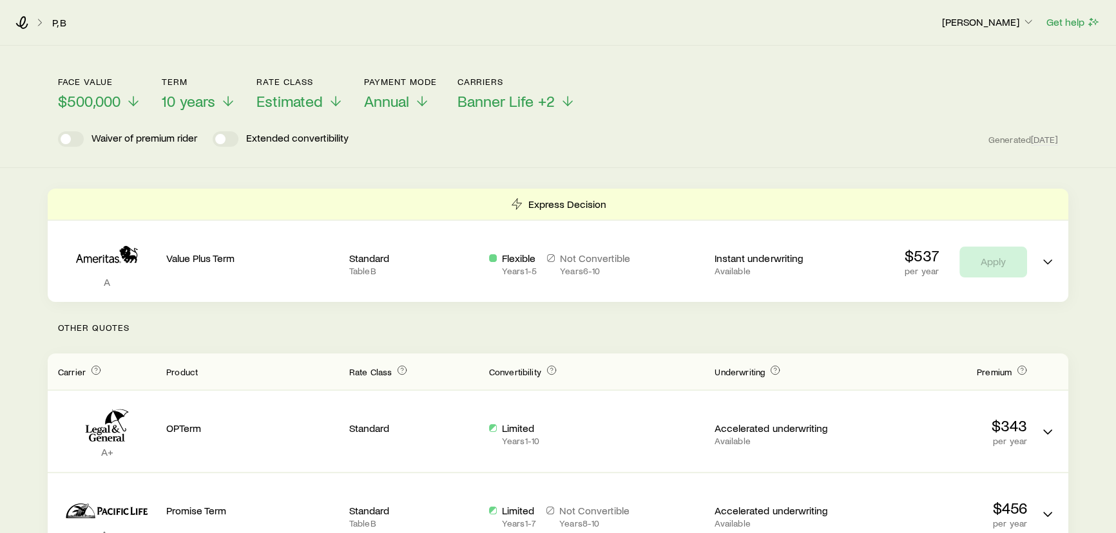
scroll to position [16, 0]
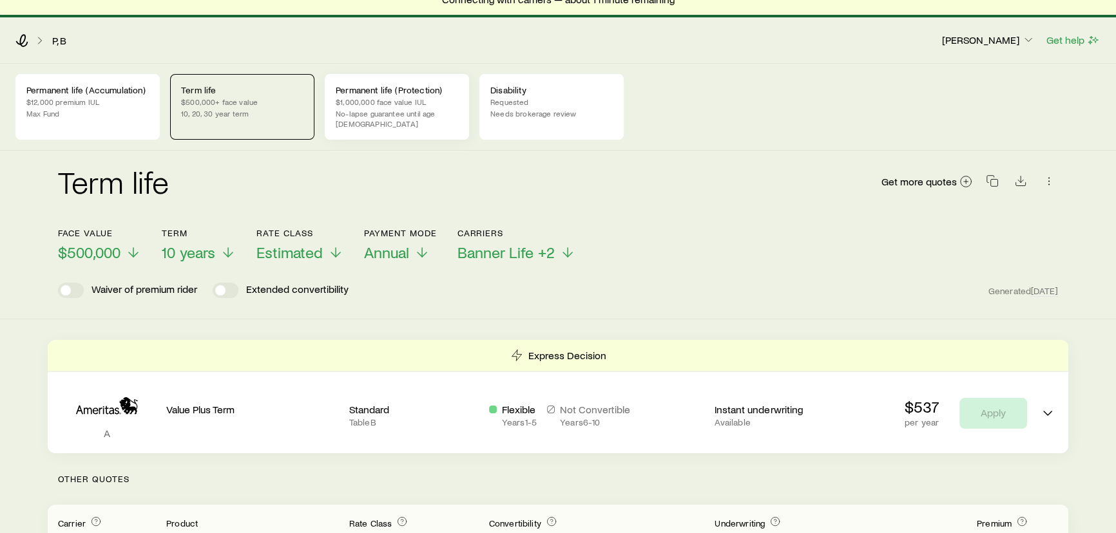
click at [406, 91] on p "Permanent life (Protection)" at bounding box center [397, 90] width 122 height 10
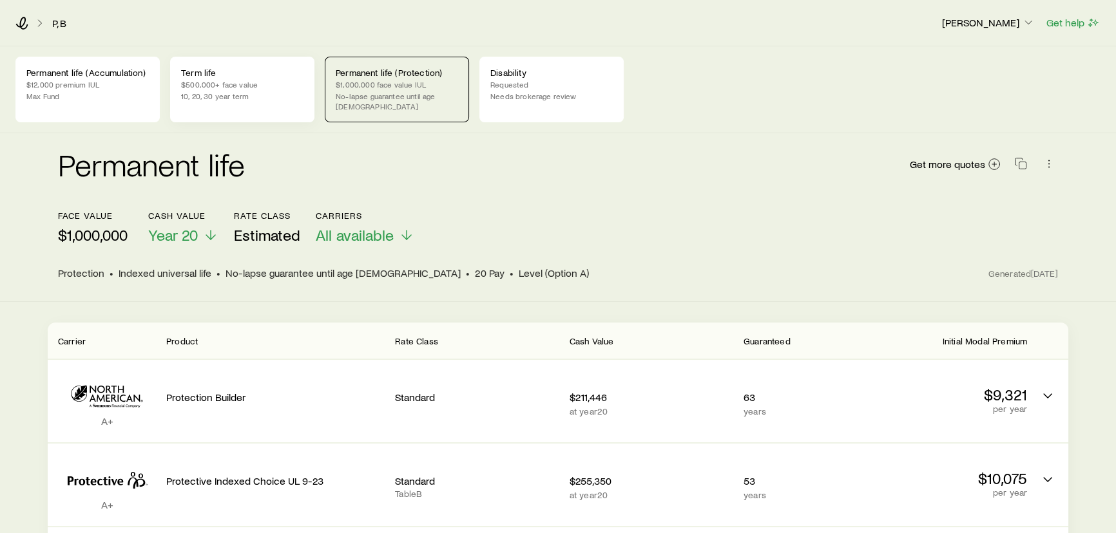
click at [208, 82] on p "$500,000+ face value" at bounding box center [242, 84] width 122 height 10
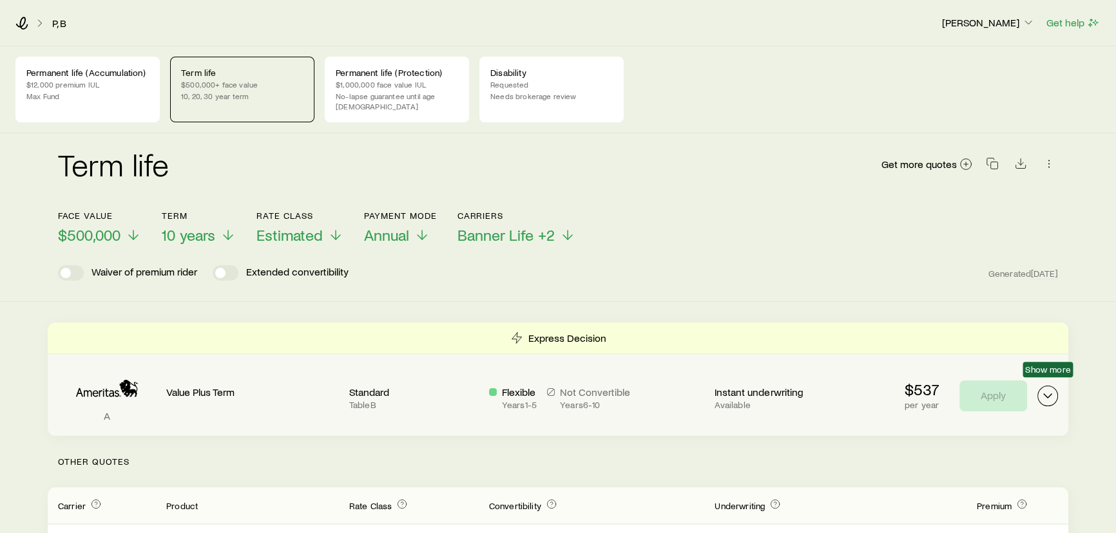
click at [1049, 388] on icon "Term quotes" at bounding box center [1047, 395] width 15 height 15
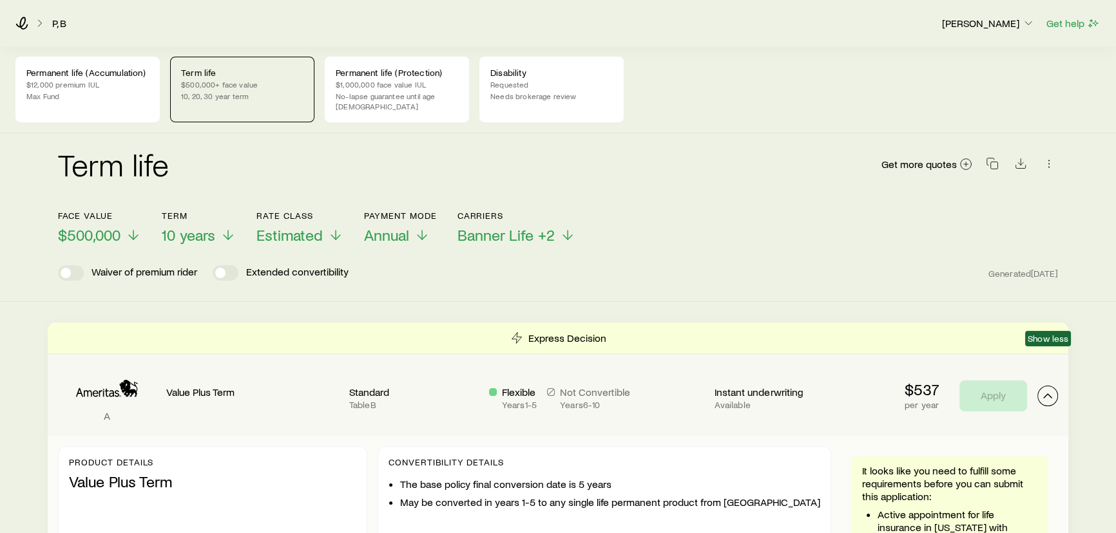
scroll to position [175, 0]
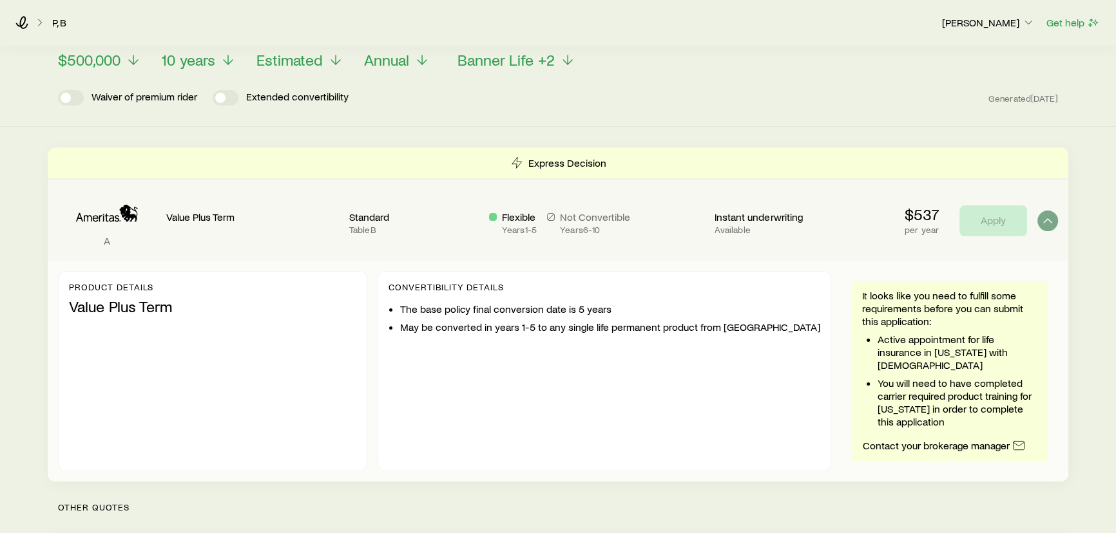
drag, startPoint x: 883, startPoint y: 370, endPoint x: 953, endPoint y: 412, distance: 81.8
click at [953, 412] on li "You will need to have completed carrier required product training for [US_STATE…" at bounding box center [957, 403] width 160 height 52
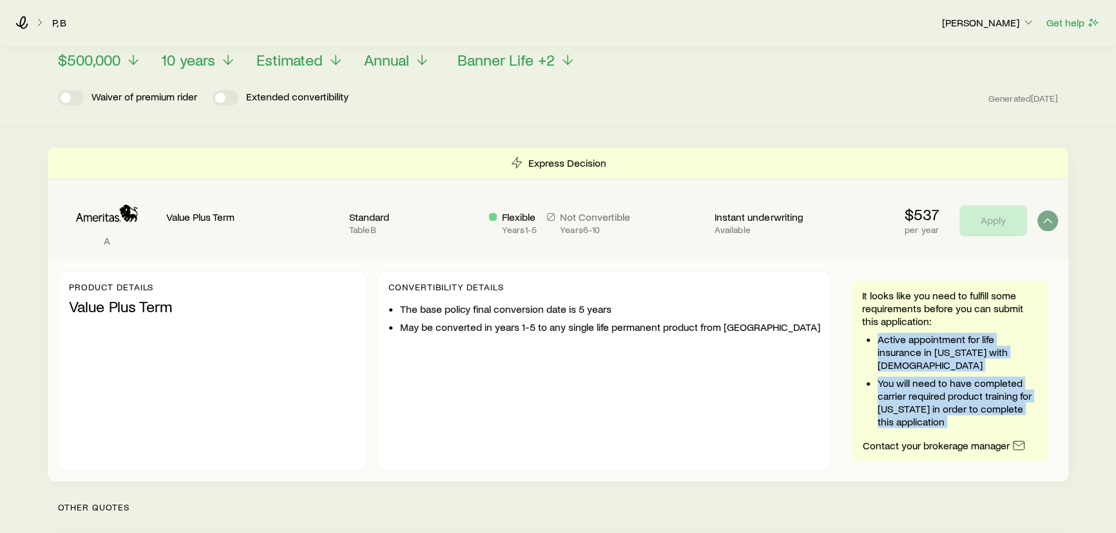
drag, startPoint x: 889, startPoint y: 391, endPoint x: 870, endPoint y: 330, distance: 64.0
click at [869, 330] on div "It looks like you need to fulfill some requirements before you can submit this …" at bounding box center [949, 371] width 175 height 164
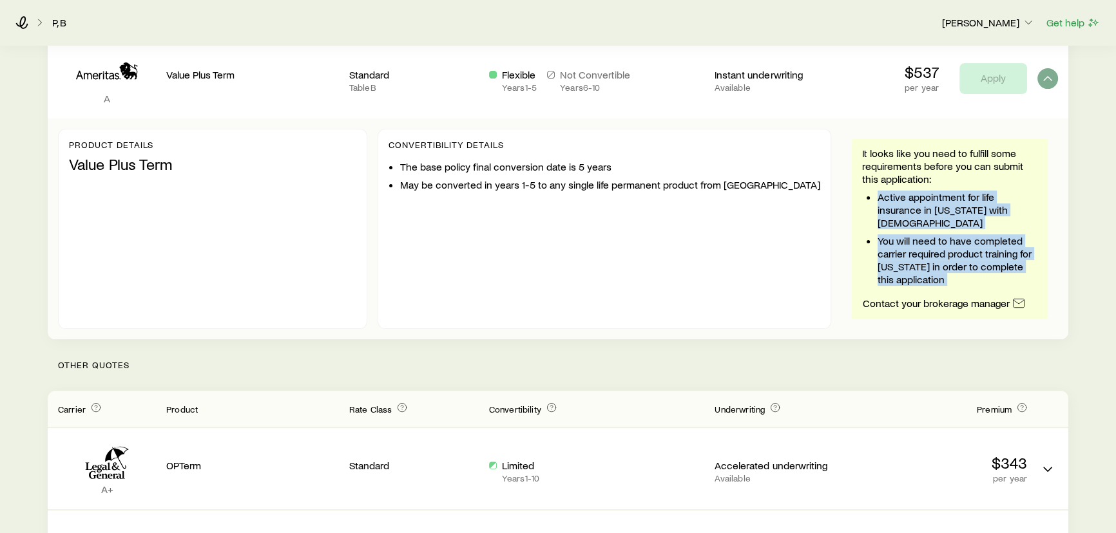
scroll to position [438, 0]
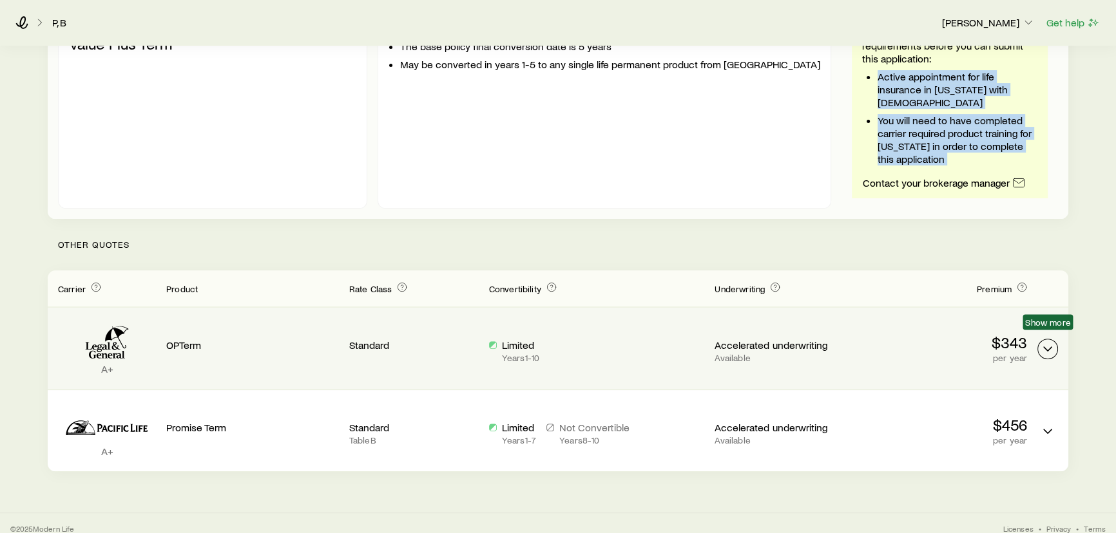
click at [1044, 341] on icon "Term quotes" at bounding box center [1047, 348] width 15 height 15
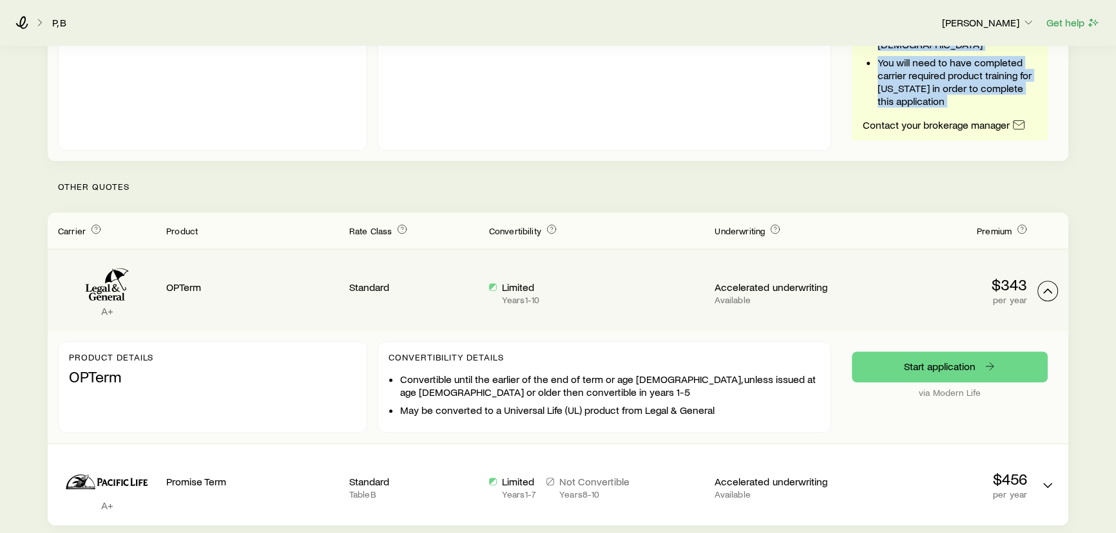
scroll to position [549, 0]
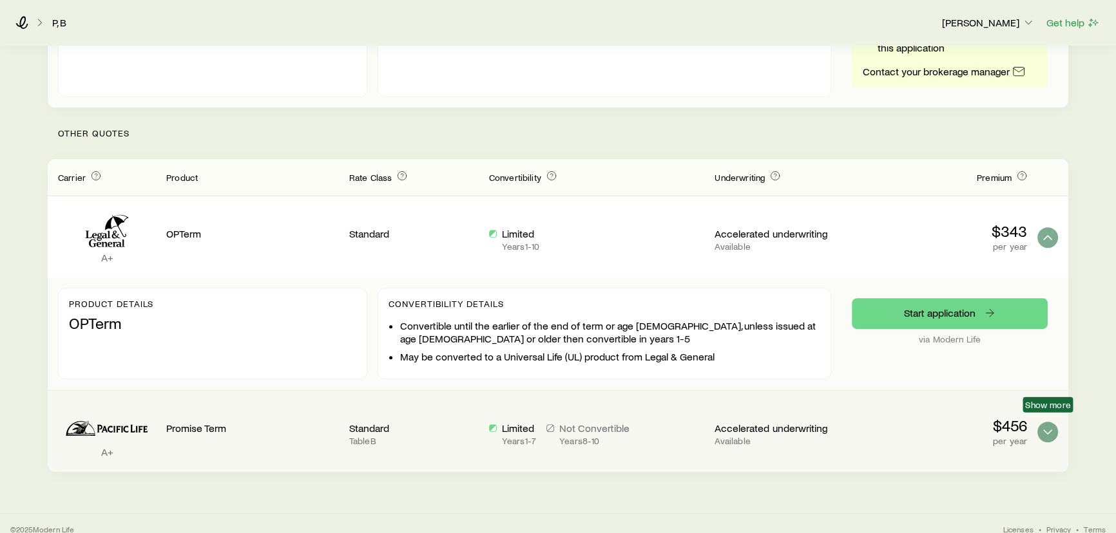
click at [1043, 411] on span "Show more" at bounding box center [1047, 404] width 50 height 15
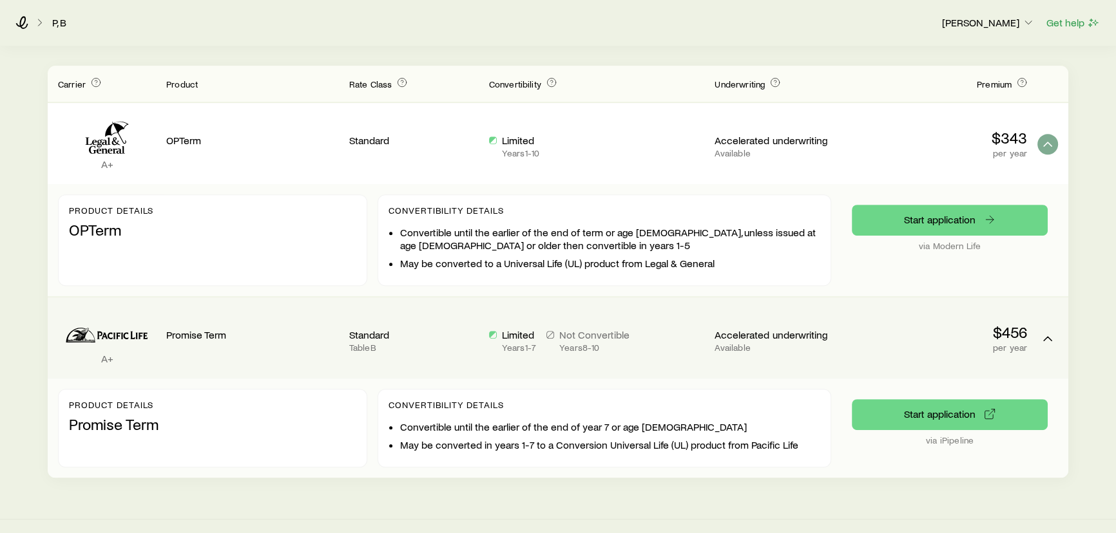
scroll to position [649, 0]
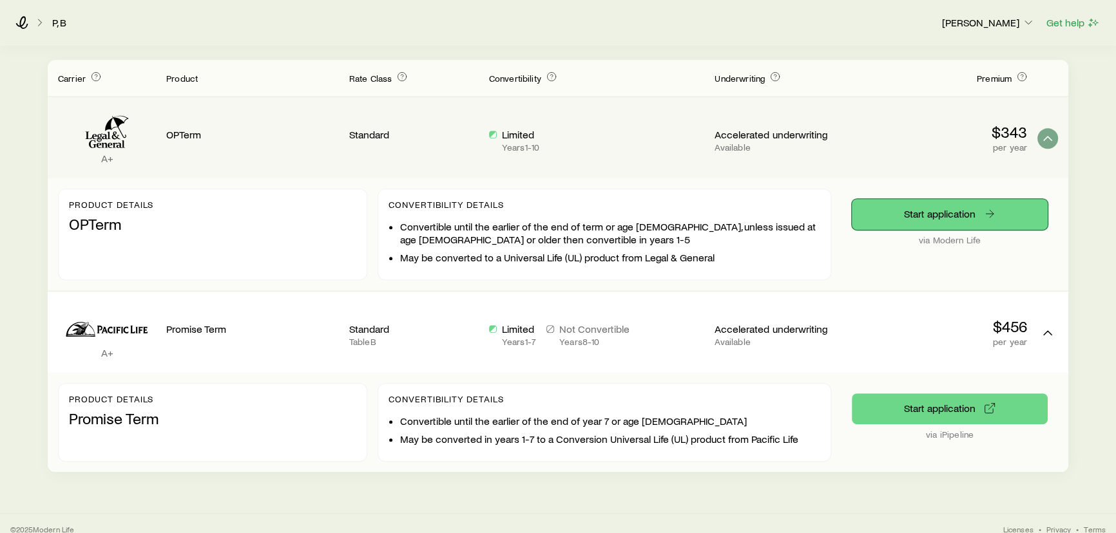
click at [961, 206] on link "Start application" at bounding box center [950, 214] width 196 height 31
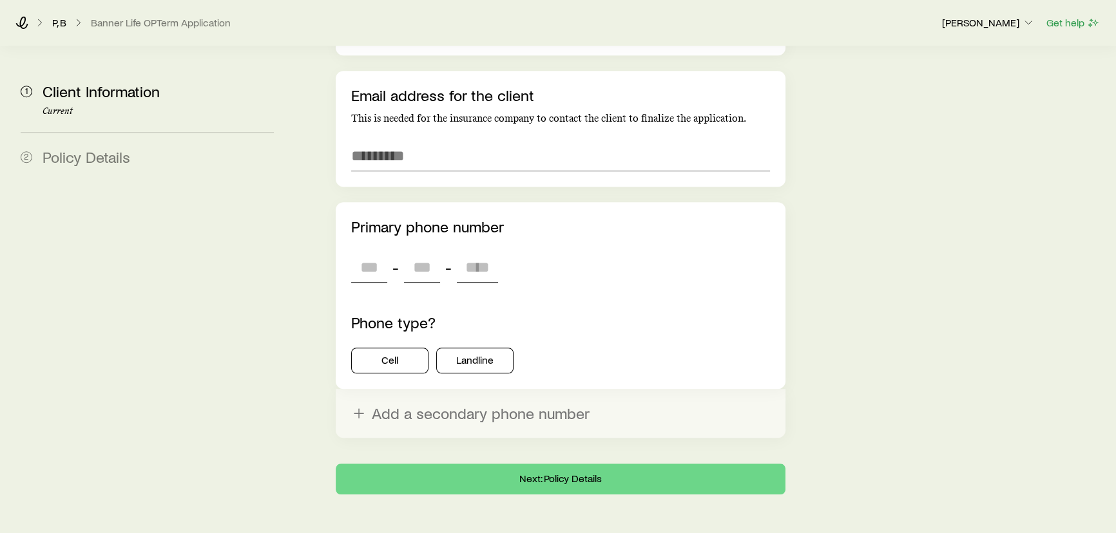
scroll to position [1350, 0]
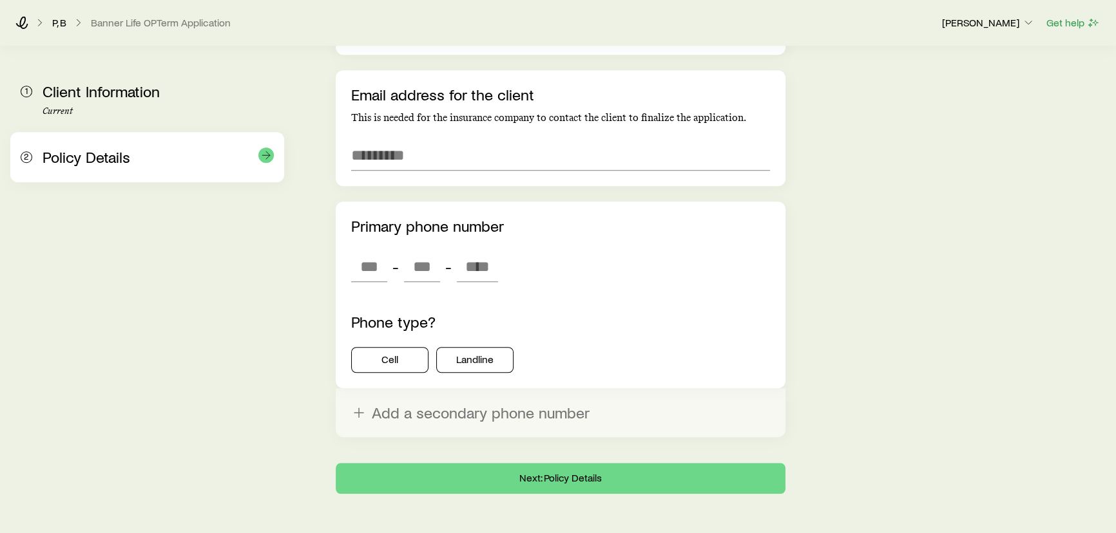
click at [75, 168] on div "2 Policy Details" at bounding box center [147, 157] width 253 height 50
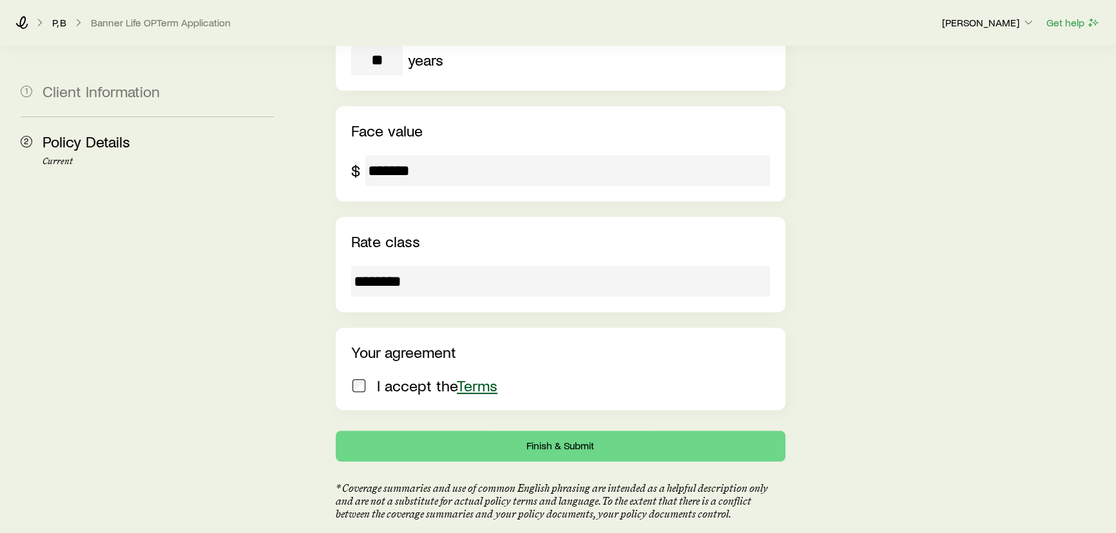
scroll to position [487, 0]
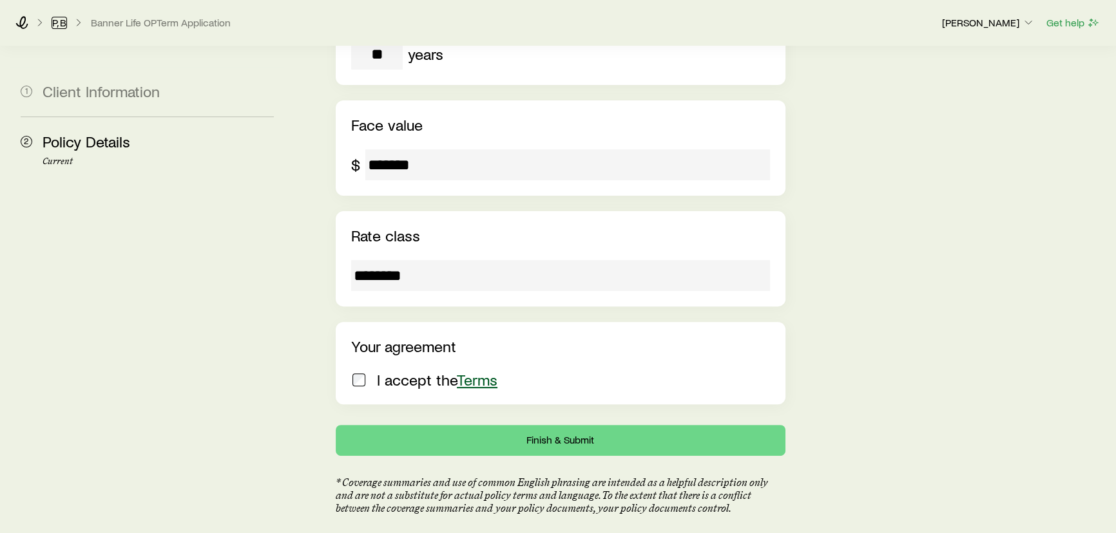
click at [55, 23] on link "P, B" at bounding box center [59, 23] width 15 height 12
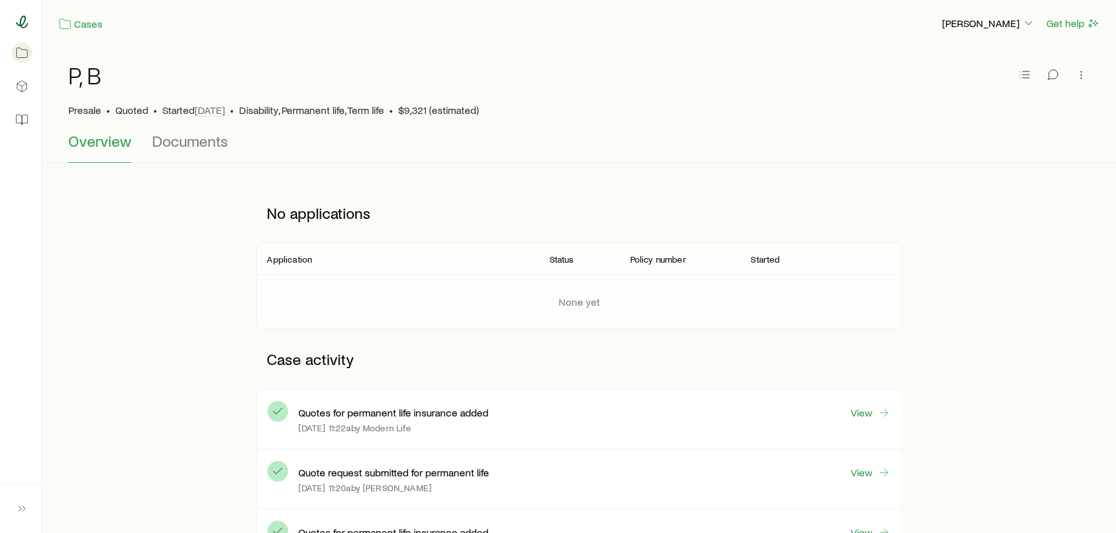
click at [23, 26] on icon at bounding box center [21, 21] width 13 height 13
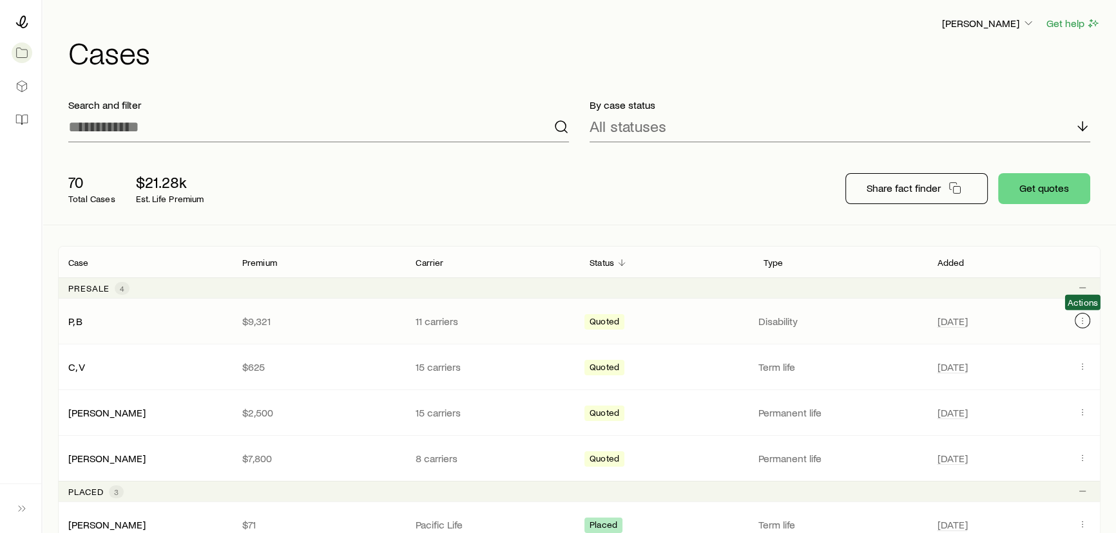
click at [1084, 316] on icon "Client cases" at bounding box center [1082, 321] width 10 height 10
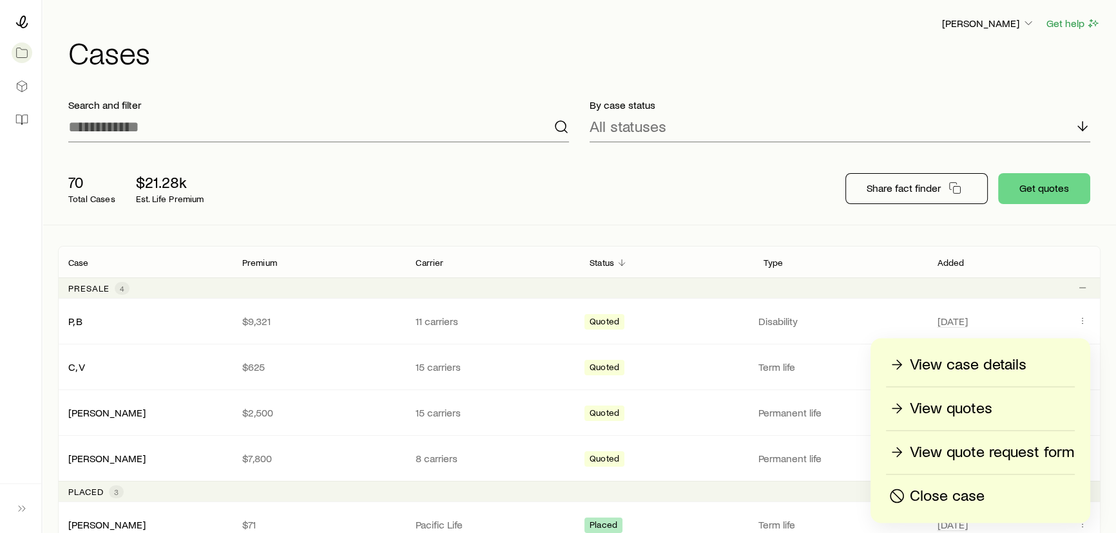
click at [945, 411] on p "View quotes" at bounding box center [951, 408] width 82 height 21
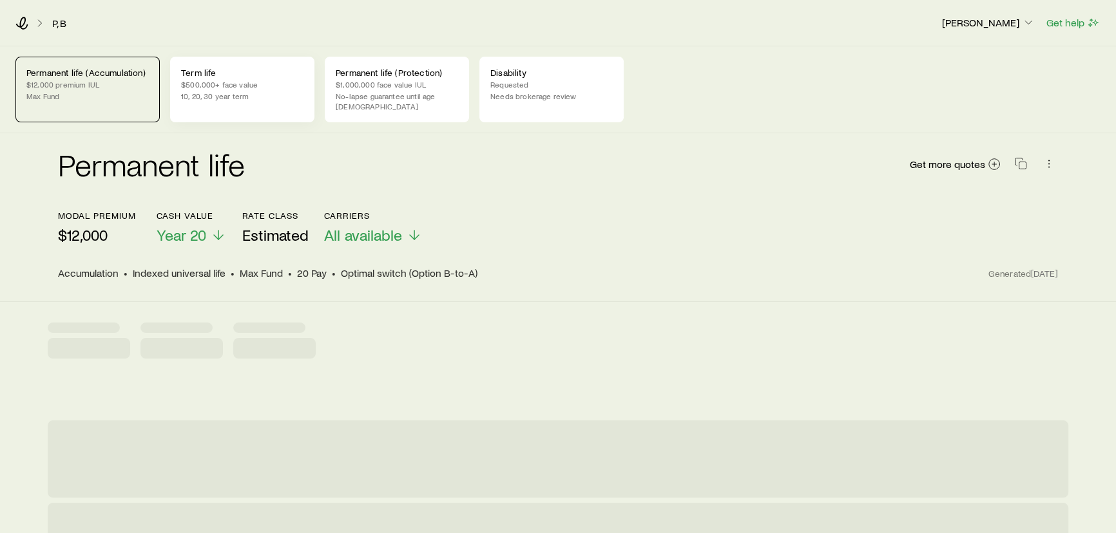
click at [244, 92] on p "10, 20, 30 year term" at bounding box center [242, 96] width 122 height 10
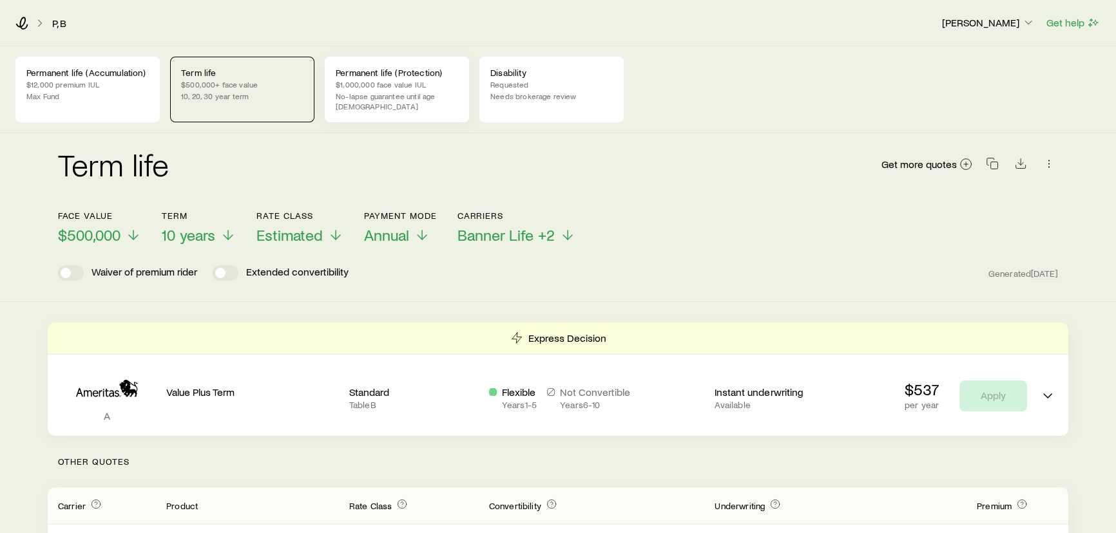
click at [401, 79] on p "$1,000,000 face value IUL" at bounding box center [397, 84] width 122 height 10
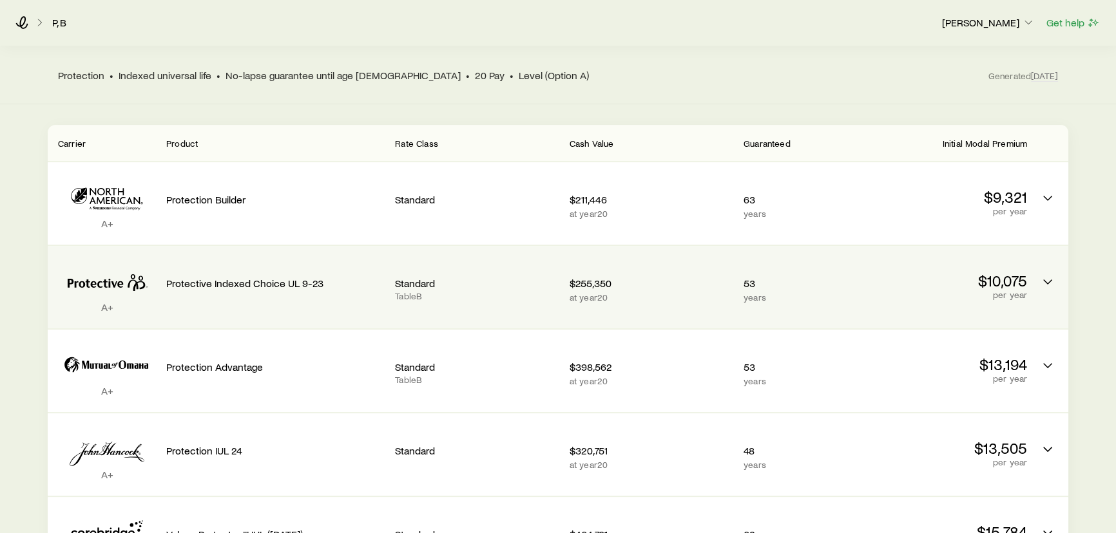
scroll to position [292, 0]
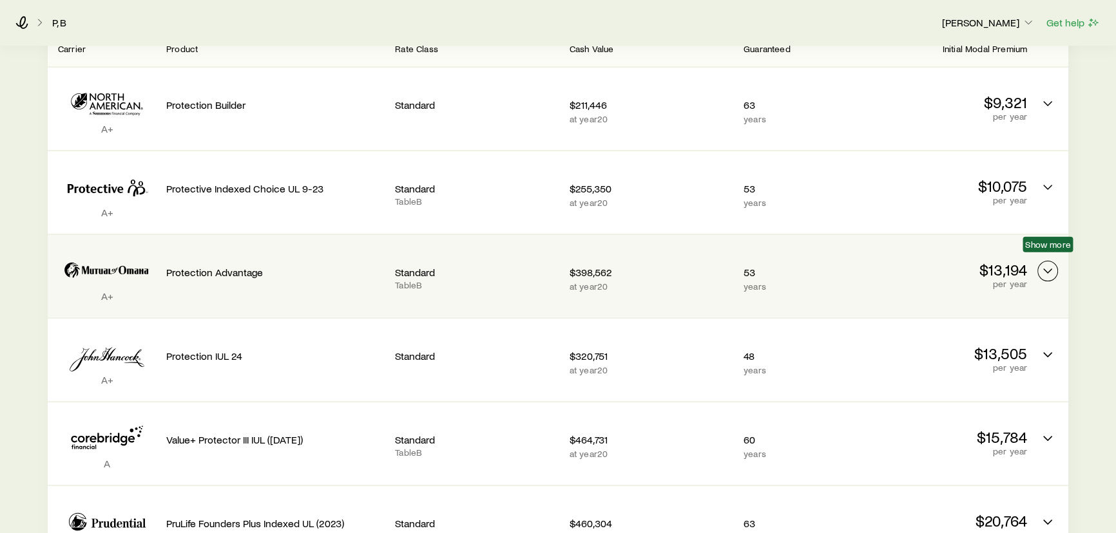
click at [1052, 263] on icon "Permanent quotes" at bounding box center [1047, 270] width 15 height 15
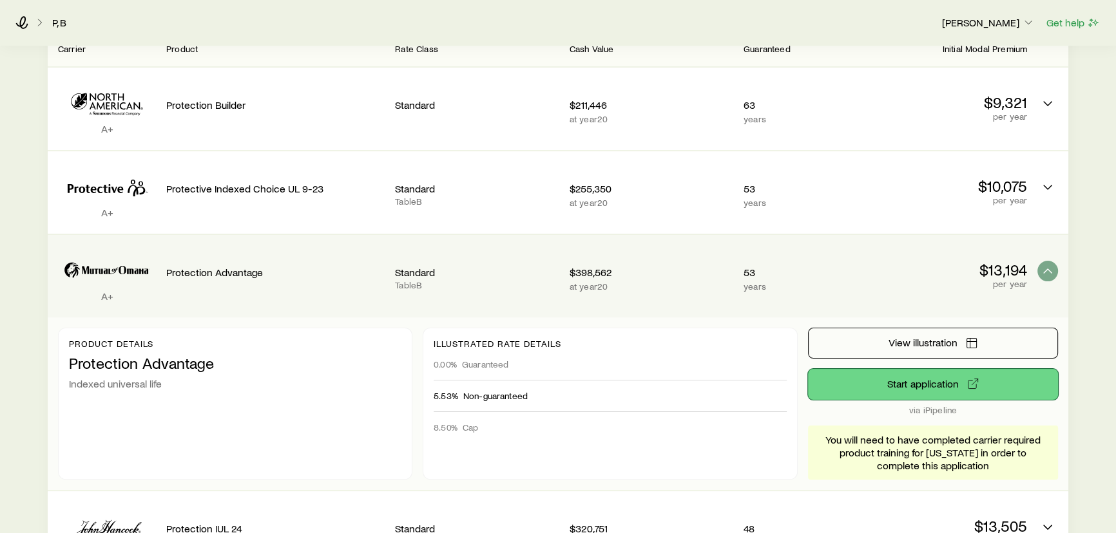
click at [921, 381] on button "Start application" at bounding box center [933, 384] width 250 height 31
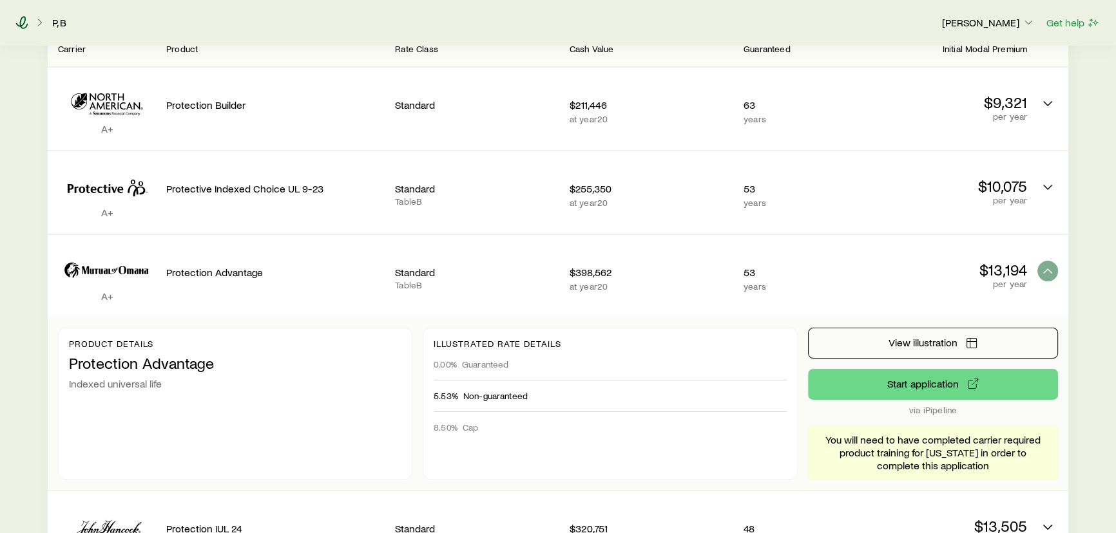
click at [21, 28] on icon at bounding box center [21, 22] width 13 height 13
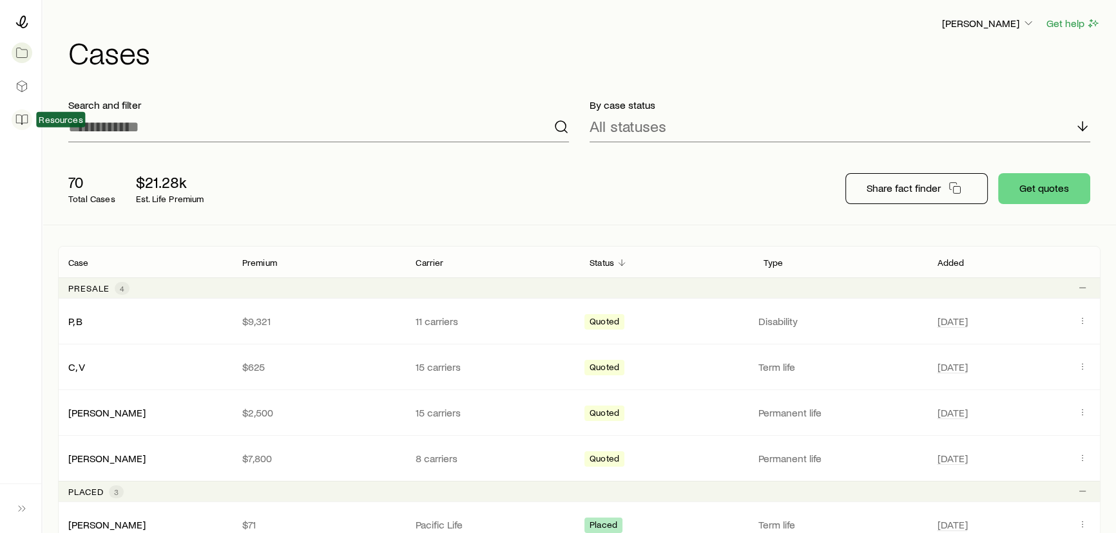
click at [23, 122] on icon at bounding box center [24, 120] width 5 height 10
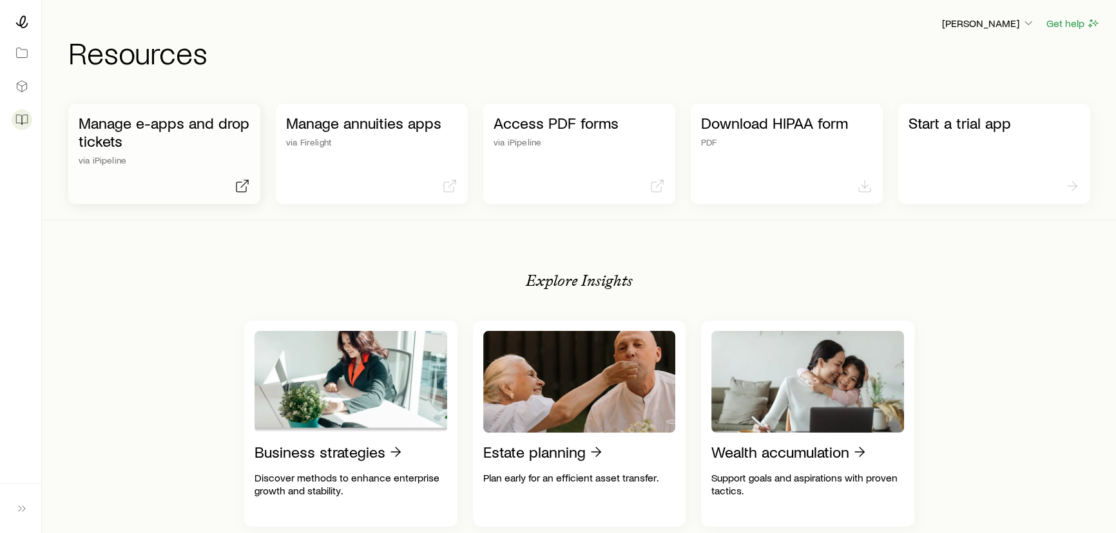
click at [137, 148] on p "Manage e-apps and drop tickets" at bounding box center [164, 132] width 171 height 36
click at [1075, 26] on button "Get help" at bounding box center [1073, 23] width 55 height 15
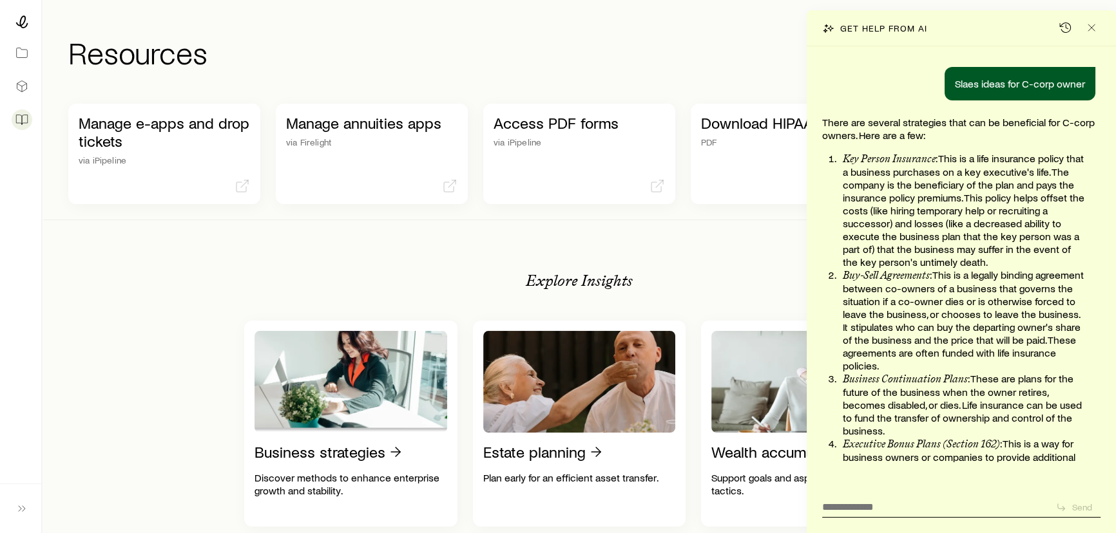
scroll to position [23574, 0]
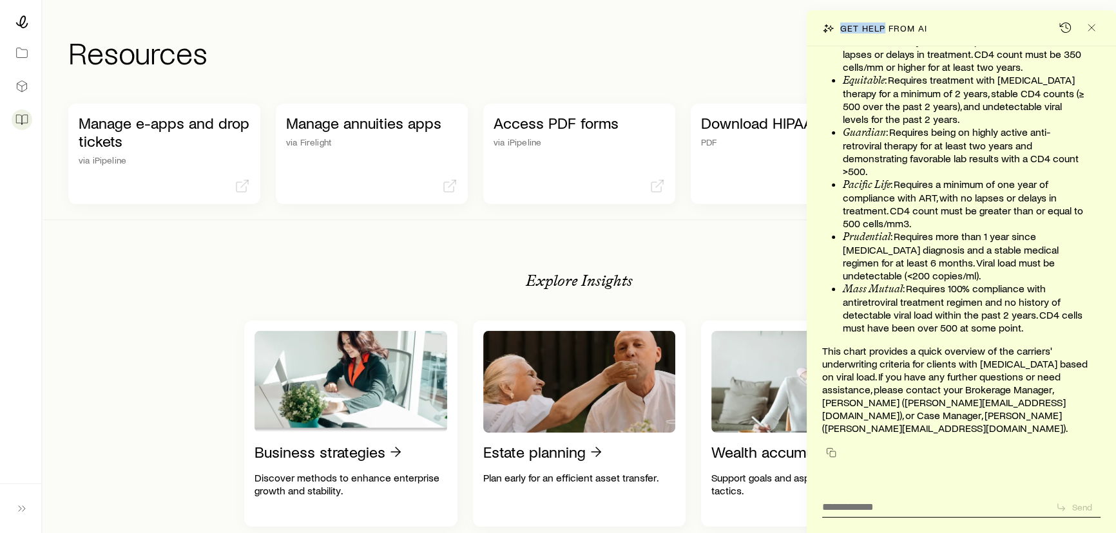
drag, startPoint x: 837, startPoint y: 30, endPoint x: 883, endPoint y: 28, distance: 45.1
click at [883, 28] on div "Get help from AI" at bounding box center [874, 28] width 104 height 13
click at [883, 28] on p "Get help from AI" at bounding box center [883, 28] width 86 height 10
click at [875, 498] on textarea at bounding box center [933, 503] width 223 height 20
type textarea "**********"
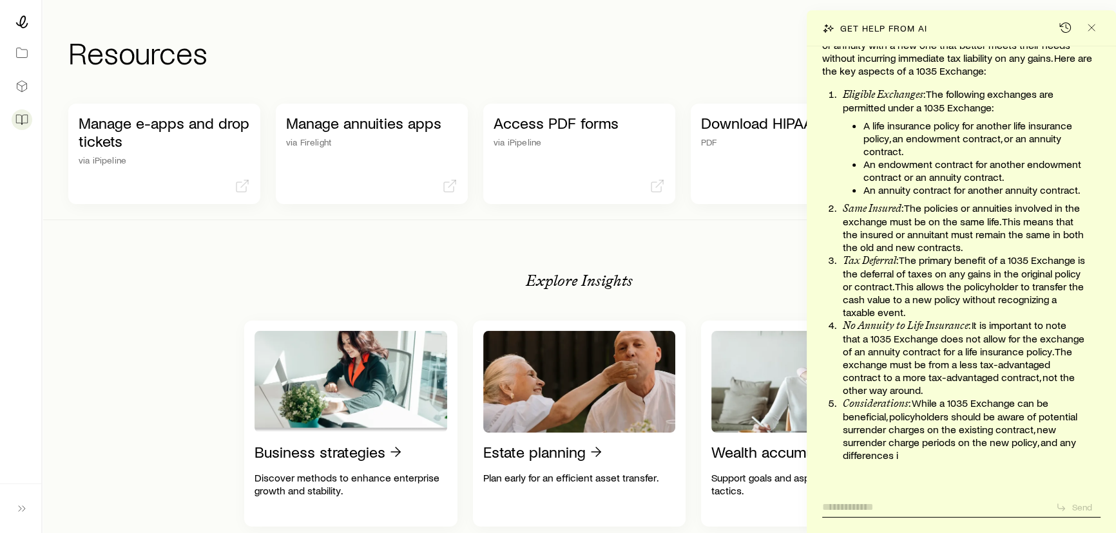
scroll to position [23893, 0]
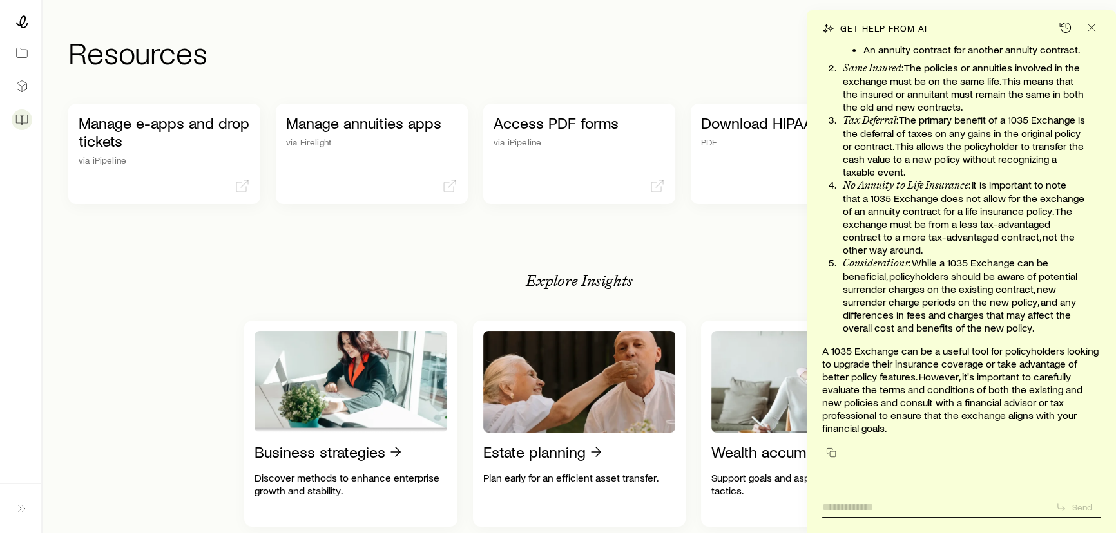
click at [880, 511] on textarea at bounding box center [933, 503] width 223 height 20
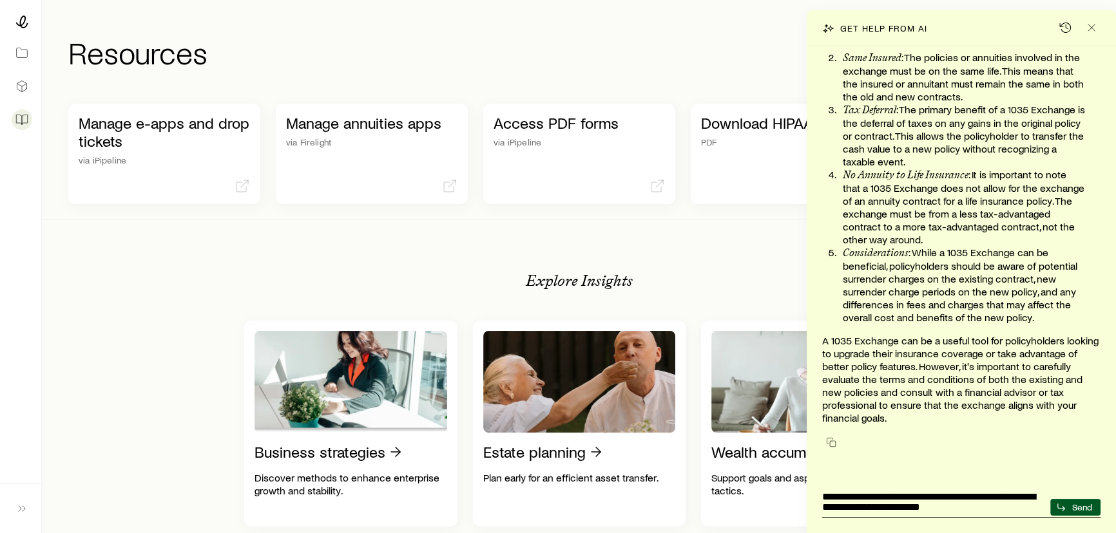
type textarea "**********"
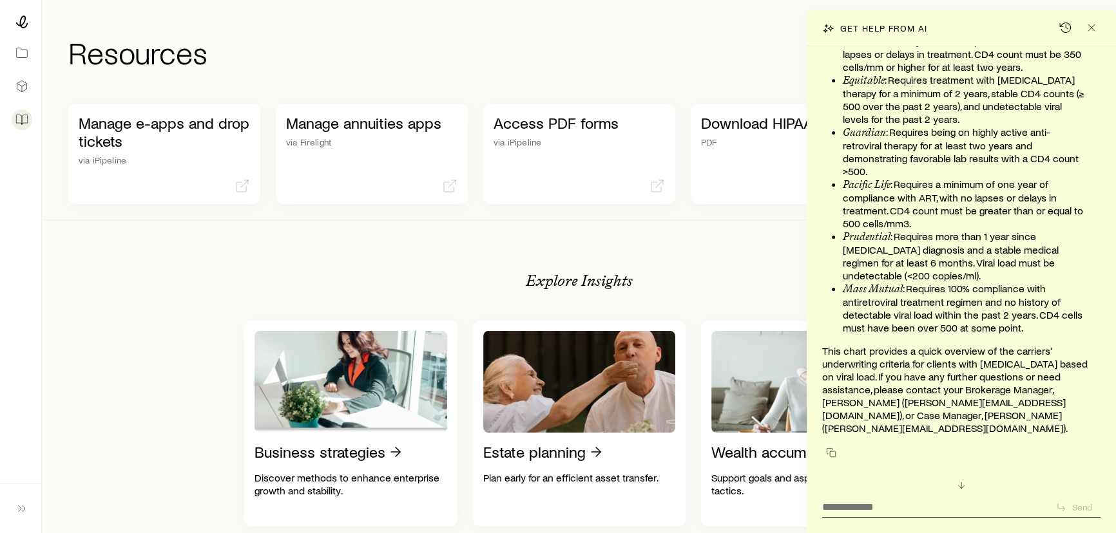
scroll to position [25303, 0]
click at [886, 509] on textarea at bounding box center [933, 503] width 223 height 20
click at [855, 508] on textarea at bounding box center [933, 503] width 223 height 20
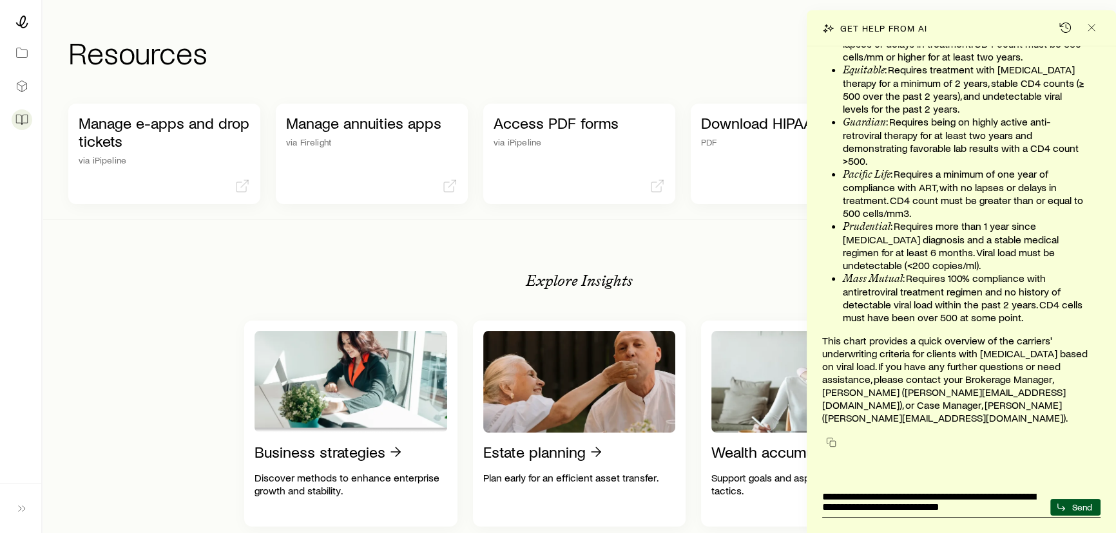
type textarea "**********"
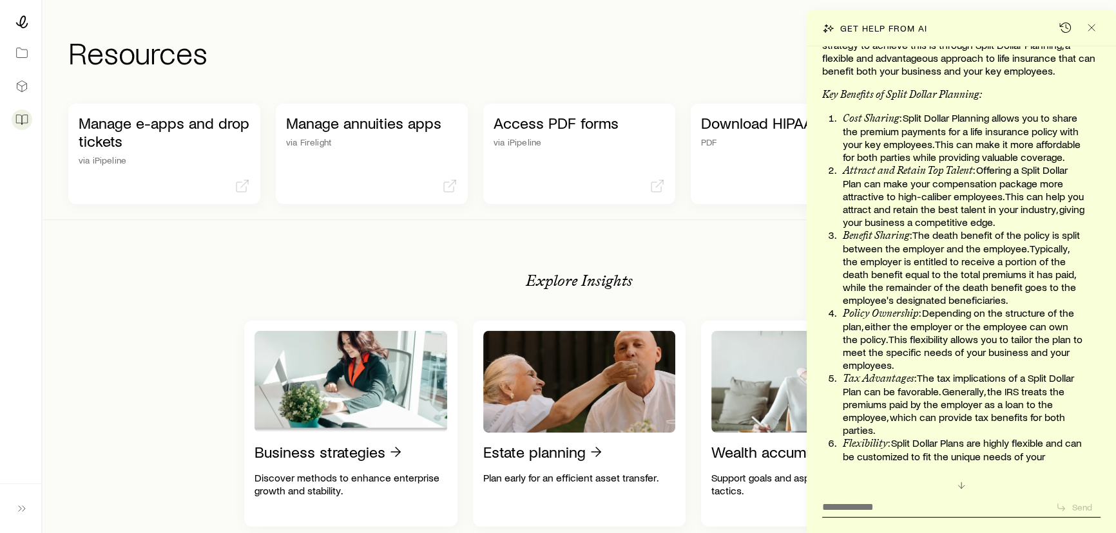
scroll to position [25691, 0]
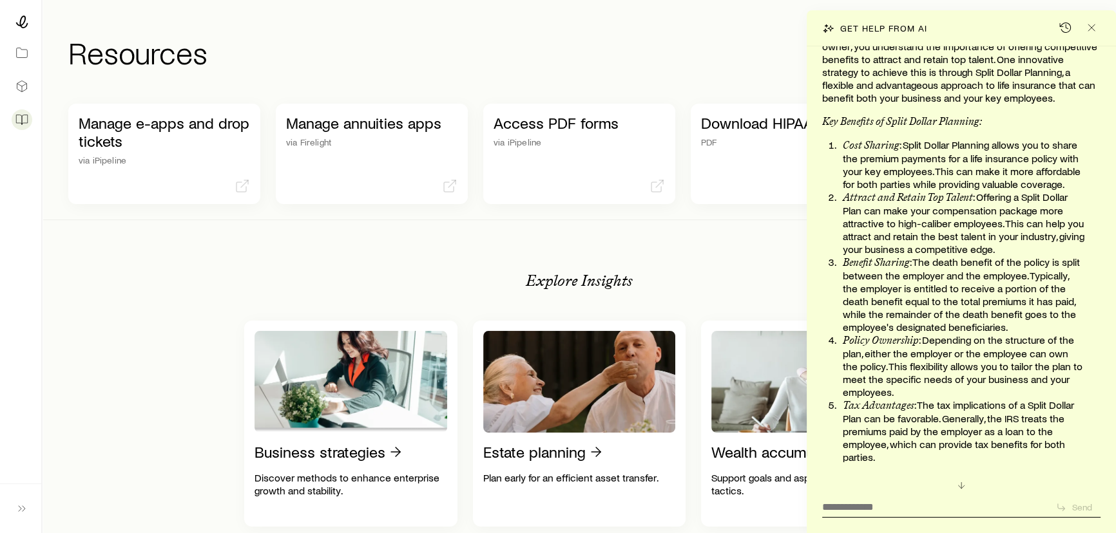
drag, startPoint x: 839, startPoint y: 103, endPoint x: 850, endPoint y: 111, distance: 13.8
drag, startPoint x: 839, startPoint y: 105, endPoint x: 993, endPoint y: 116, distance: 153.7
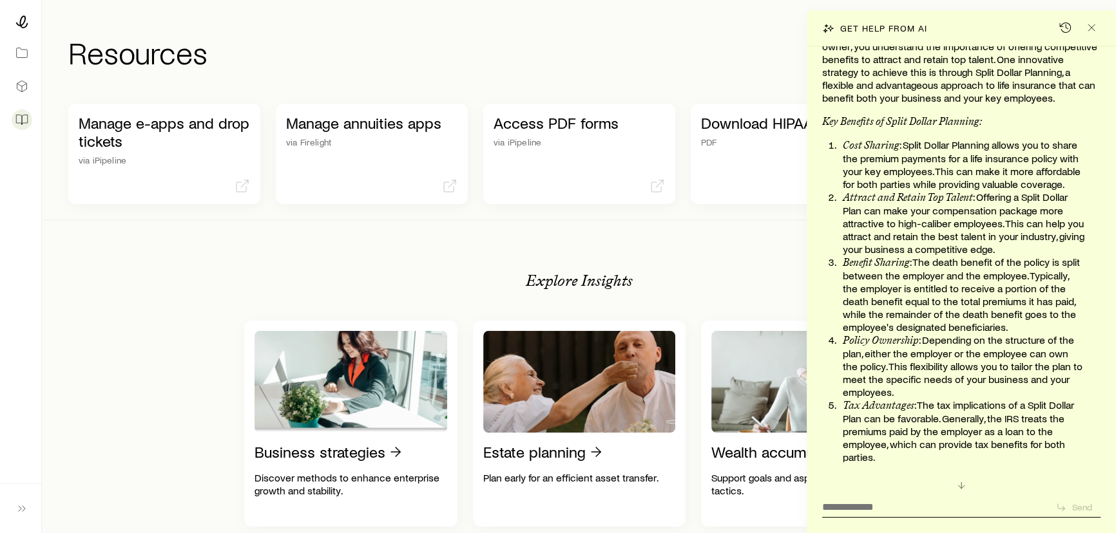
drag, startPoint x: 945, startPoint y: 122, endPoint x: 850, endPoint y: 104, distance: 96.3
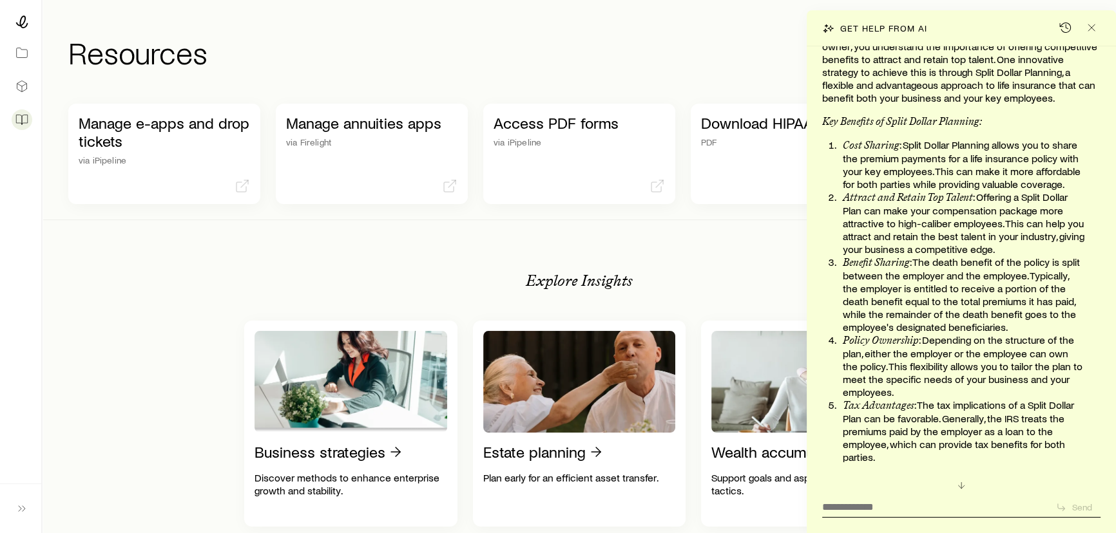
drag, startPoint x: 837, startPoint y: 108, endPoint x: 993, endPoint y: 127, distance: 156.4
drag, startPoint x: 834, startPoint y: 106, endPoint x: 886, endPoint y: 113, distance: 52.7
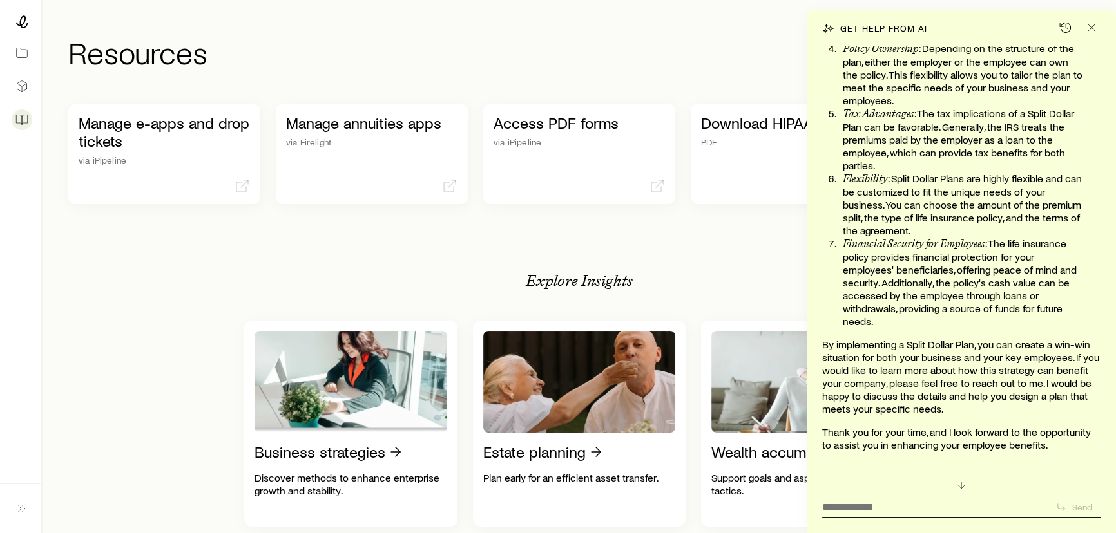
scroll to position [25984, 0]
click at [1096, 33] on button "Close" at bounding box center [1091, 28] width 18 height 18
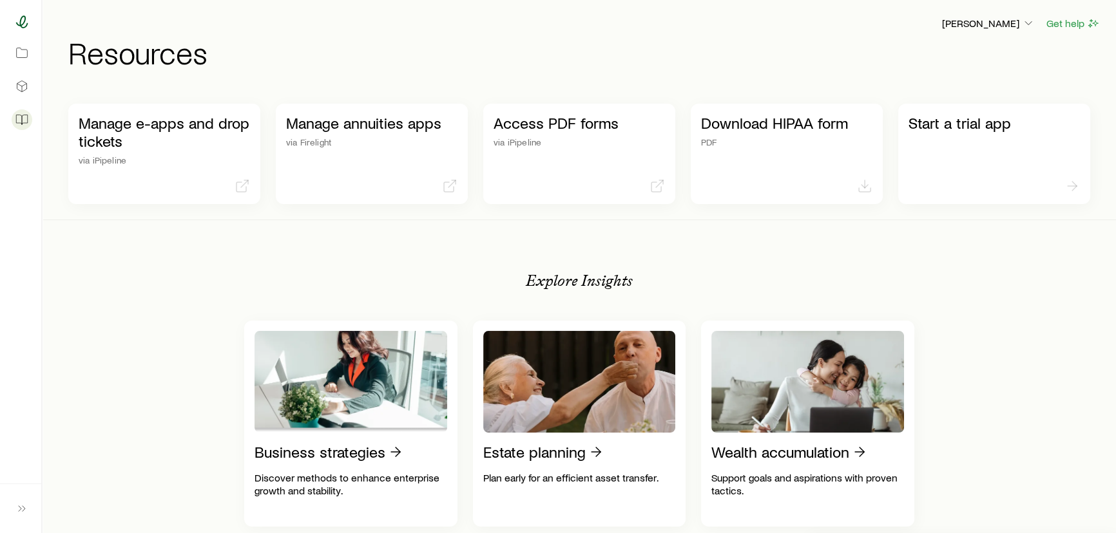
click at [21, 26] on icon at bounding box center [22, 21] width 12 height 13
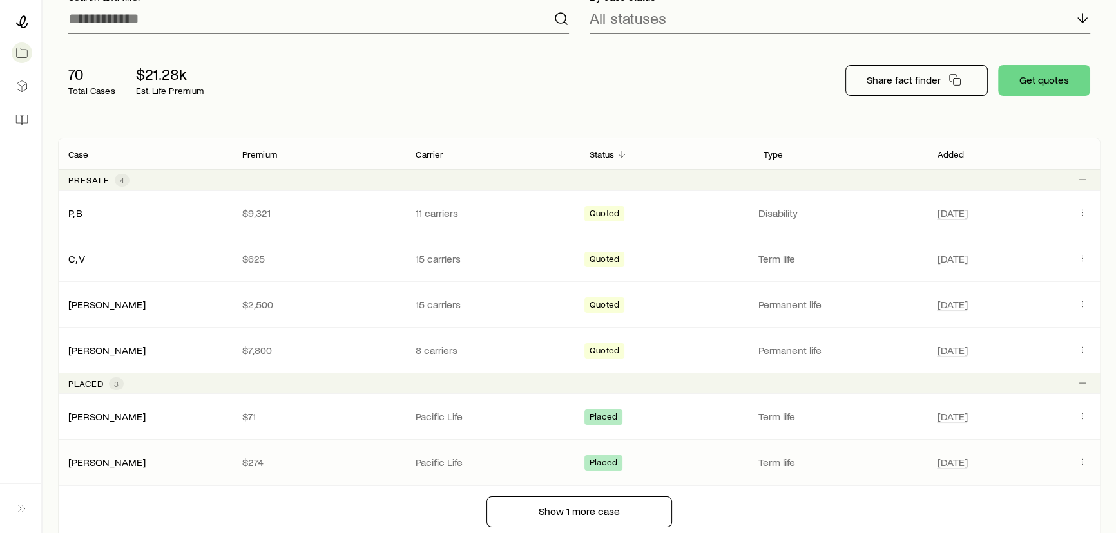
scroll to position [175, 0]
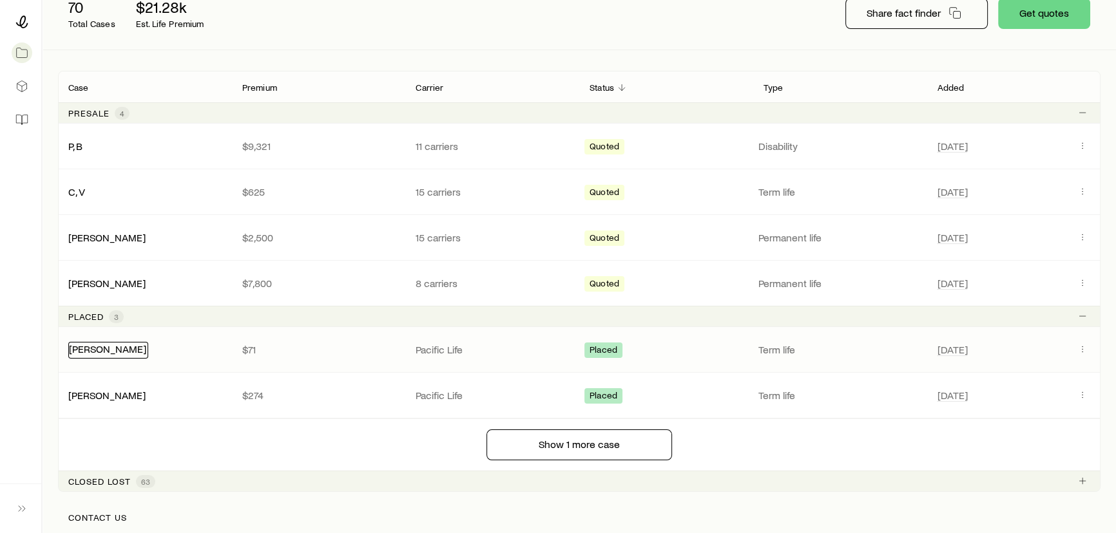
click at [100, 352] on link "[PERSON_NAME]" at bounding box center [107, 349] width 77 height 12
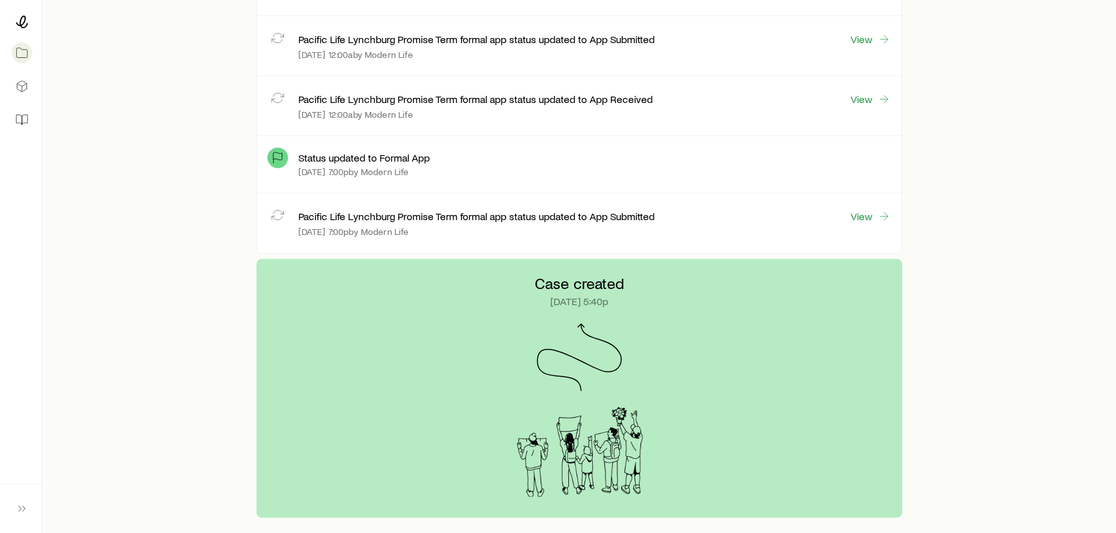
scroll to position [500, 0]
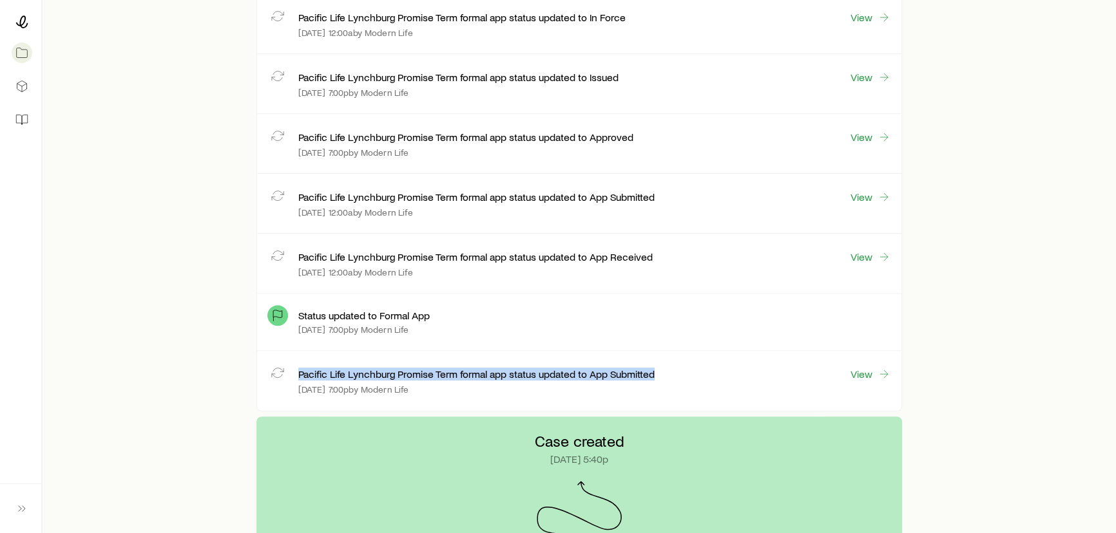
drag, startPoint x: 296, startPoint y: 377, endPoint x: 685, endPoint y: 373, distance: 388.5
click at [685, 373] on div "Pacific Life Lynchburg Promise Term formal app status updated to App Submitted …" at bounding box center [578, 380] width 623 height 39
click at [685, 373] on div "Pacific Life Lynchburg Promise Term formal app status updated to App Submitted …" at bounding box center [594, 374] width 592 height 15
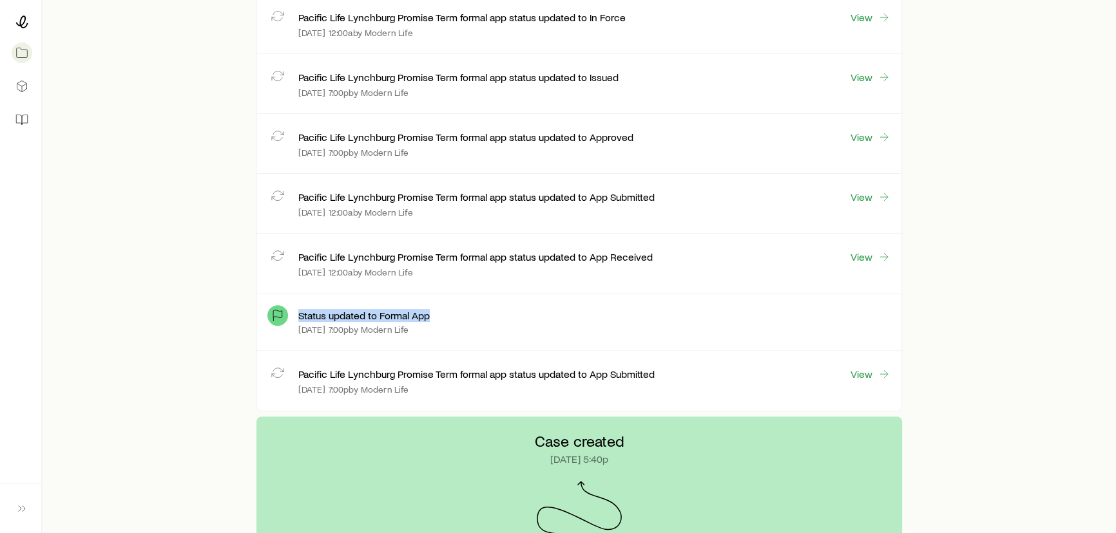
drag, startPoint x: 296, startPoint y: 311, endPoint x: 473, endPoint y: 316, distance: 176.6
click at [473, 316] on div "Status updated to Formal App [DATE] 7:00p by Modern Life" at bounding box center [578, 322] width 623 height 36
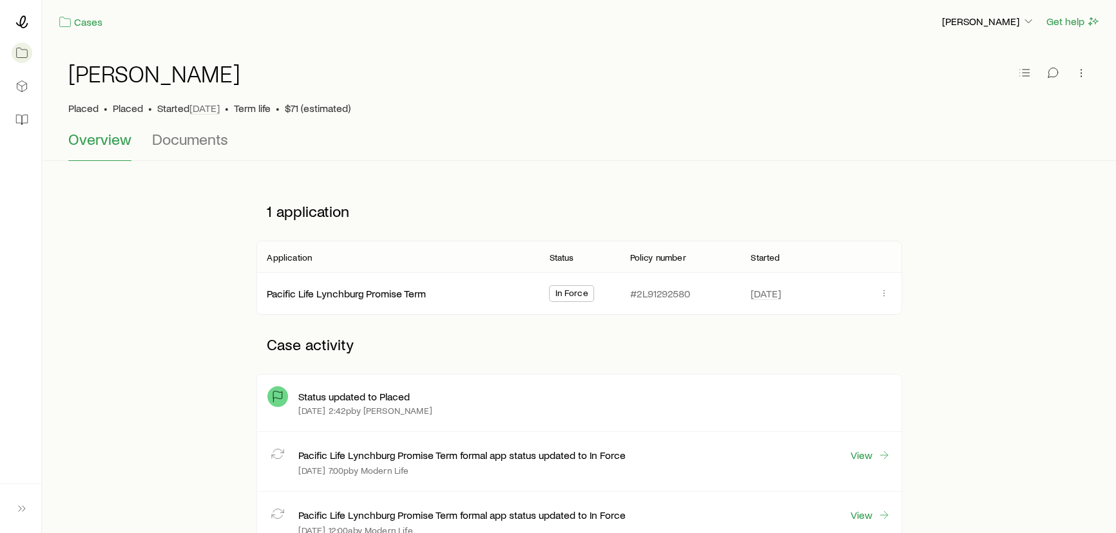
scroll to position [0, 0]
click at [410, 296] on link "Pacific Life Lynchburg Promise Term" at bounding box center [346, 294] width 159 height 12
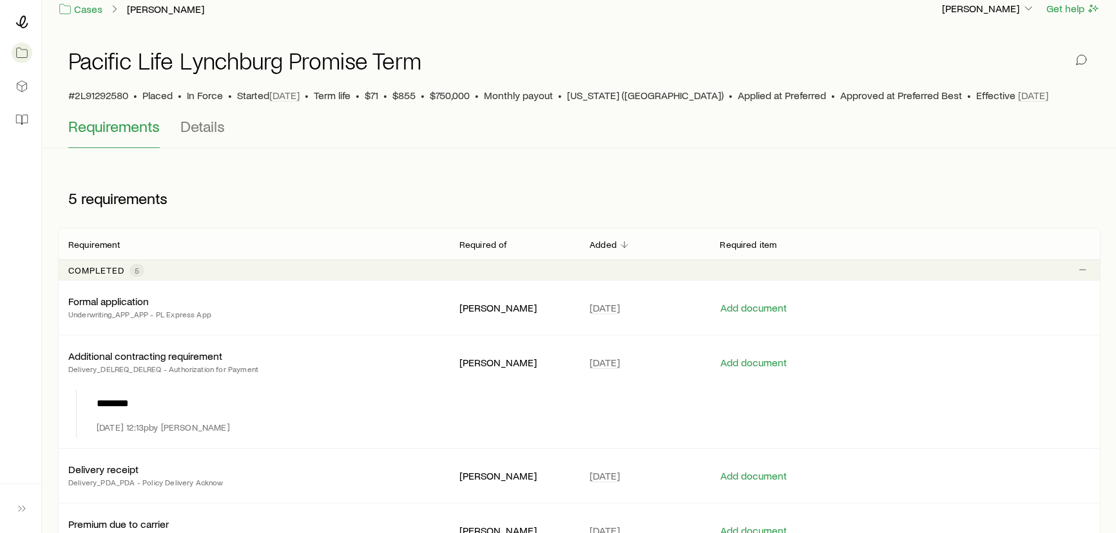
scroll to position [10, 0]
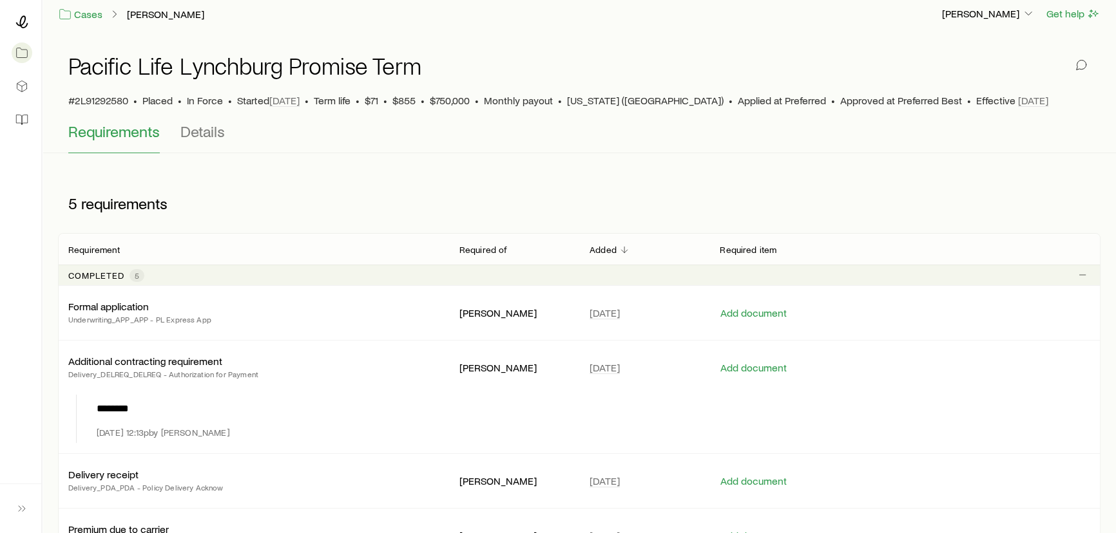
drag, startPoint x: 66, startPoint y: 251, endPoint x: 132, endPoint y: 253, distance: 66.4
click at [132, 253] on div "Requirement" at bounding box center [253, 249] width 391 height 15
click at [206, 140] on button "Details" at bounding box center [202, 137] width 44 height 31
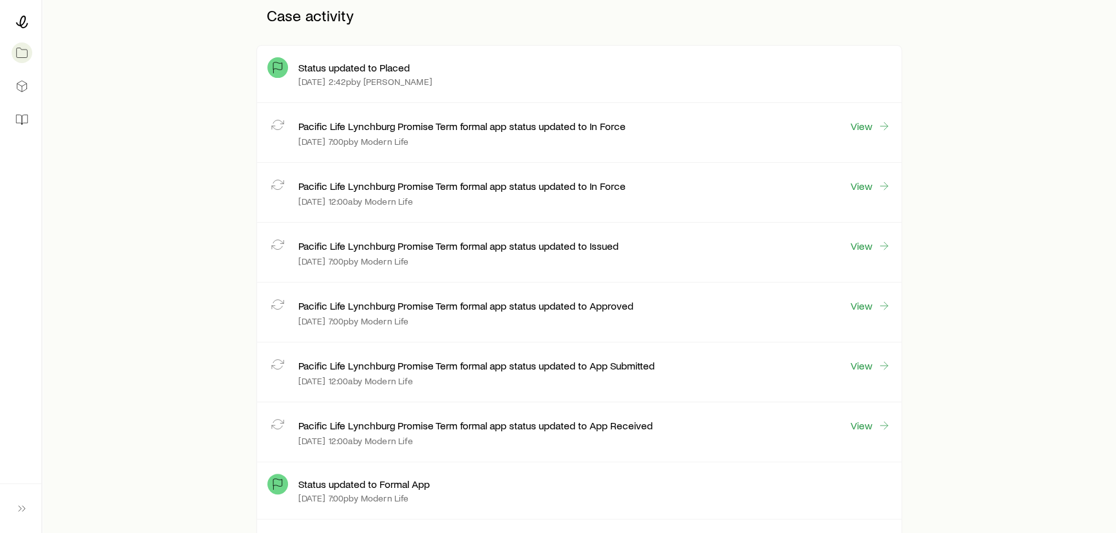
scroll to position [351, 0]
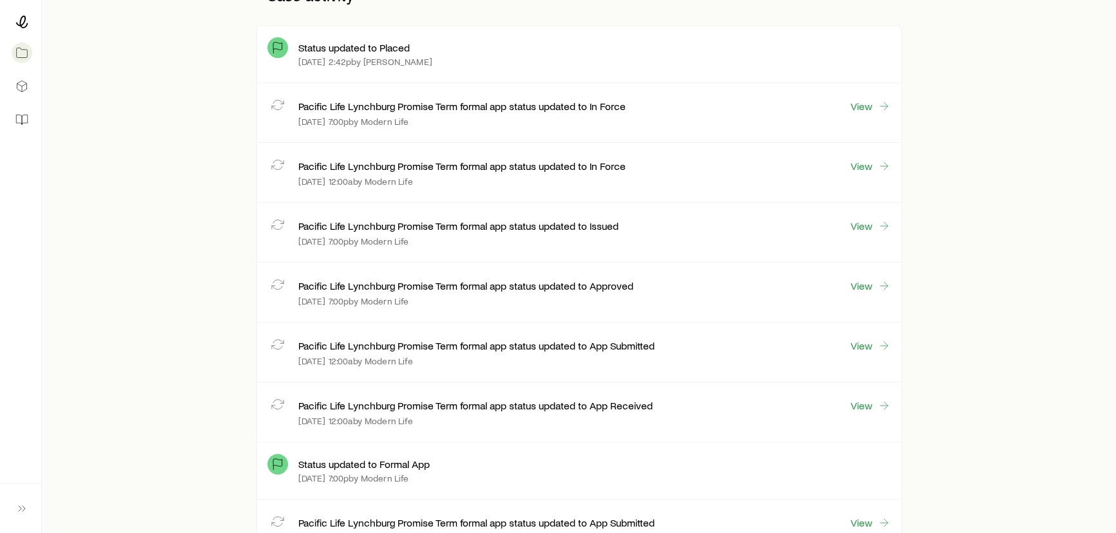
drag, startPoint x: 296, startPoint y: 162, endPoint x: 451, endPoint y: 296, distance: 204.2
click at [451, 296] on div "Status updated to Placed [DATE] 2:42p by [PERSON_NAME] Pacific Life Lynchburg P…" at bounding box center [578, 292] width 645 height 535
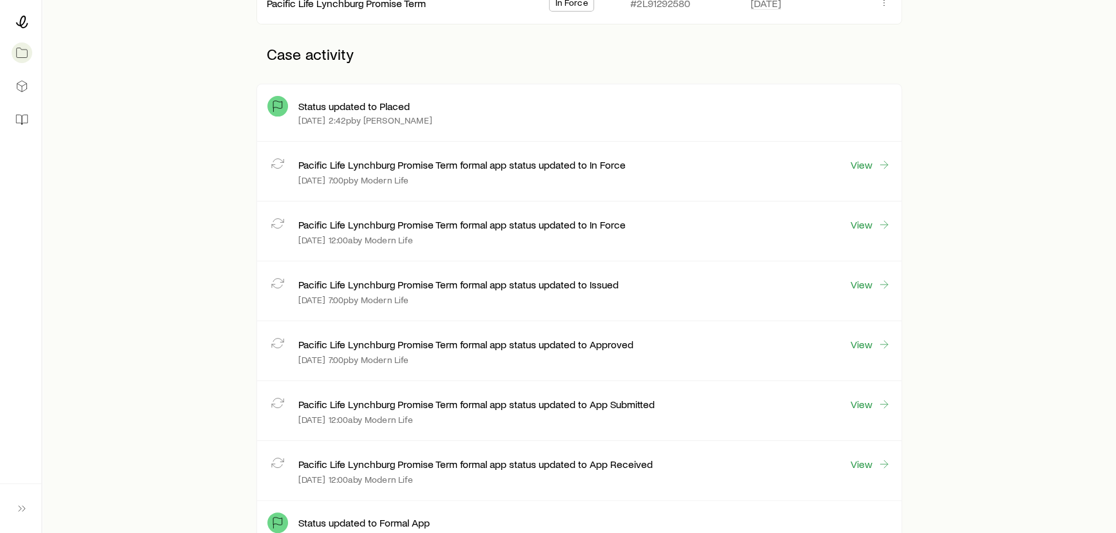
scroll to position [234, 0]
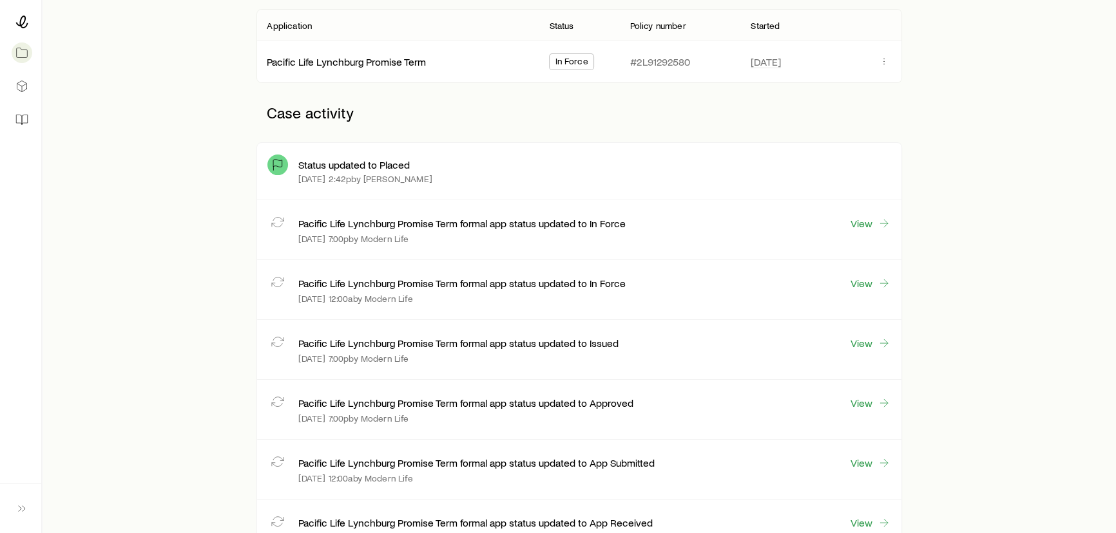
click at [478, 359] on div "[DATE] 7:00p by Modern Life" at bounding box center [594, 359] width 592 height 10
drag, startPoint x: 297, startPoint y: 280, endPoint x: 475, endPoint y: 296, distance: 179.2
click at [475, 296] on div "Pacific Life Lynchburg Promise Term formal app status updated to In Force View …" at bounding box center [578, 290] width 623 height 39
click at [473, 296] on div "[DATE] 12:00a by Modern Life" at bounding box center [594, 299] width 592 height 10
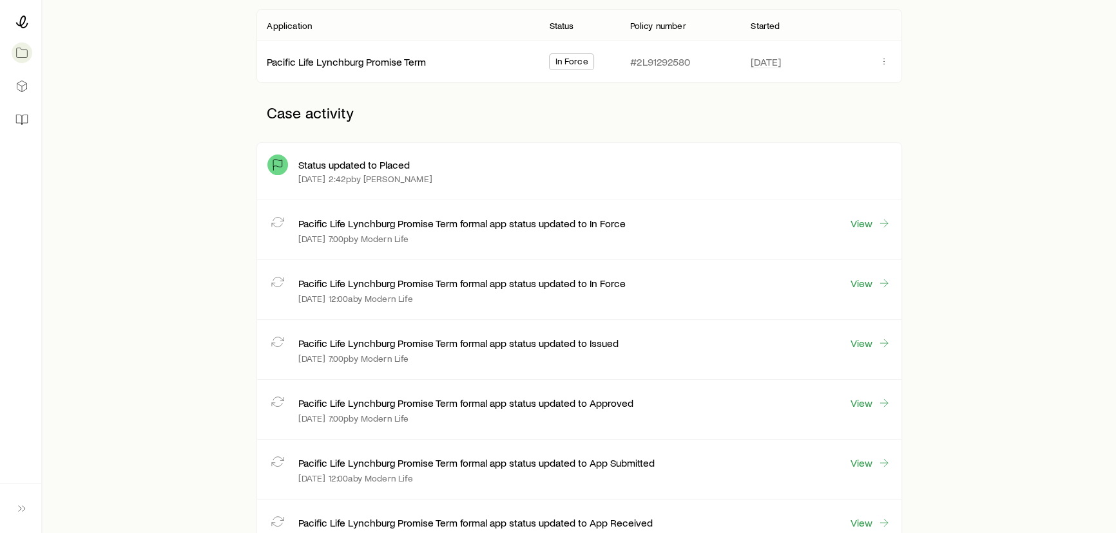
drag, startPoint x: 298, startPoint y: 285, endPoint x: 418, endPoint y: 299, distance: 121.3
click at [446, 305] on div "Pacific Life Lynchburg Promise Term formal app status updated to In Force View …" at bounding box center [594, 290] width 592 height 39
click at [878, 283] on icon at bounding box center [883, 283] width 13 height 13
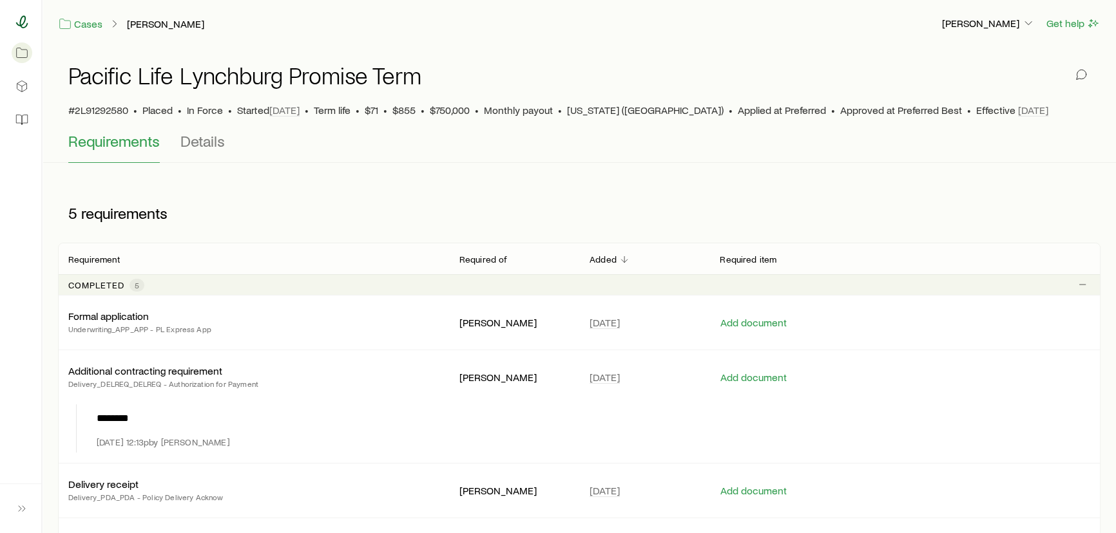
click at [20, 27] on icon at bounding box center [21, 21] width 13 height 13
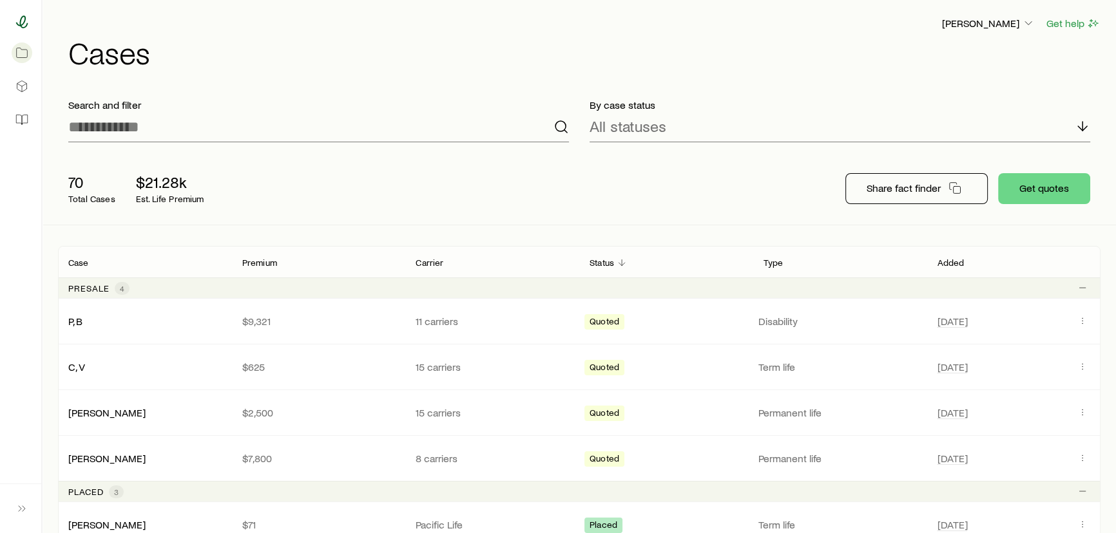
click at [25, 24] on icon at bounding box center [21, 21] width 13 height 13
